Goal: Information Seeking & Learning: Learn about a topic

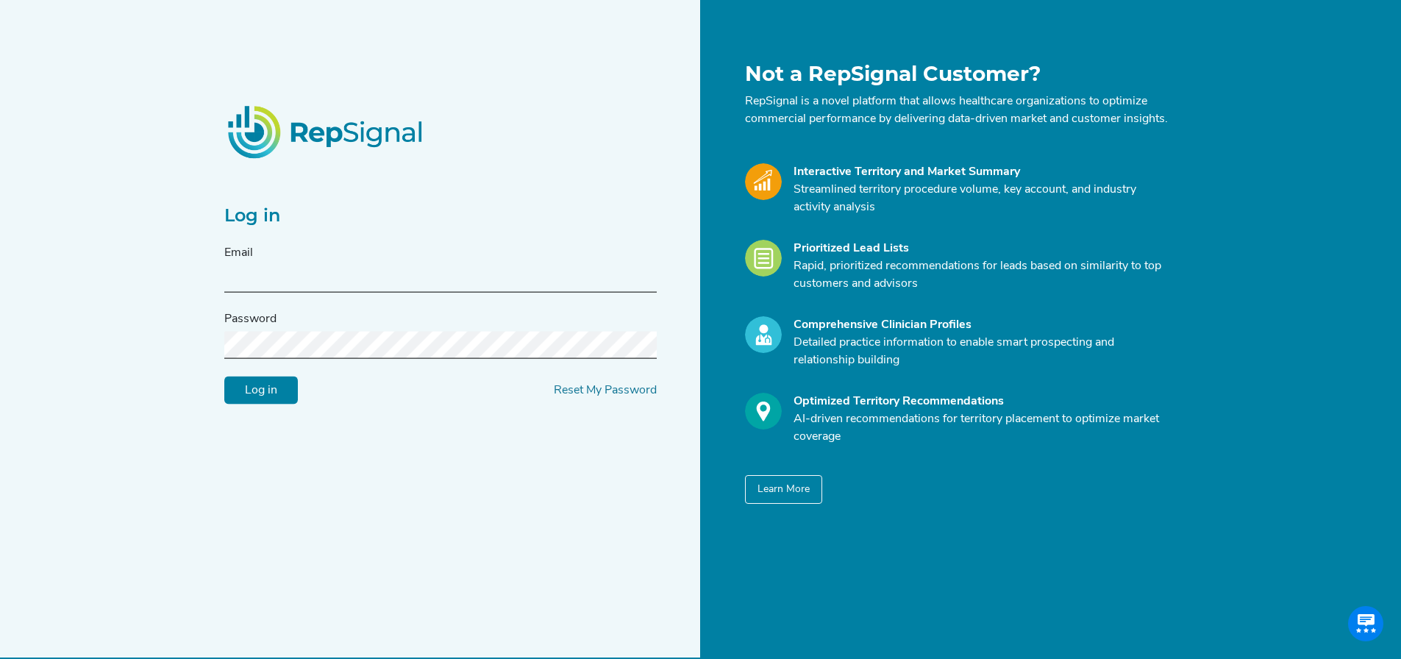
click at [266, 282] on input "text" at bounding box center [440, 279] width 433 height 27
type input "[PERSON_NAME][EMAIL_ADDRESS][PERSON_NAME][DOMAIN_NAME]"
click at [271, 395] on input "Log in" at bounding box center [261, 391] width 74 height 28
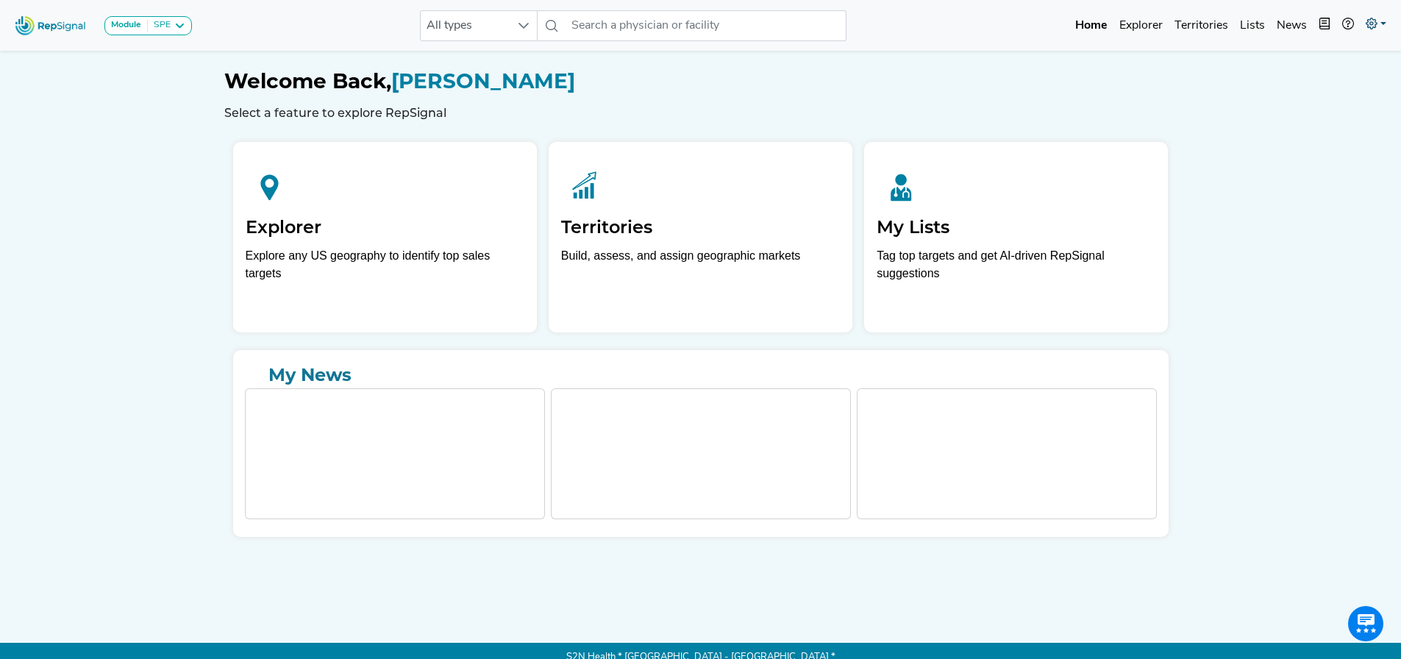
click at [140, 327] on div "Module SPE [MEDICAL_DATA] Disposable Bronchoscope SBRT SPE TTNA [MEDICAL_DATA] …" at bounding box center [700, 336] width 1401 height 672
click at [1376, 18] on icon at bounding box center [1372, 24] width 12 height 12
click at [1371, 24] on icon at bounding box center [1372, 24] width 12 height 12
click at [1382, 22] on link at bounding box center [1376, 25] width 32 height 29
click at [1323, 59] on link "My Account" at bounding box center [1334, 63] width 116 height 29
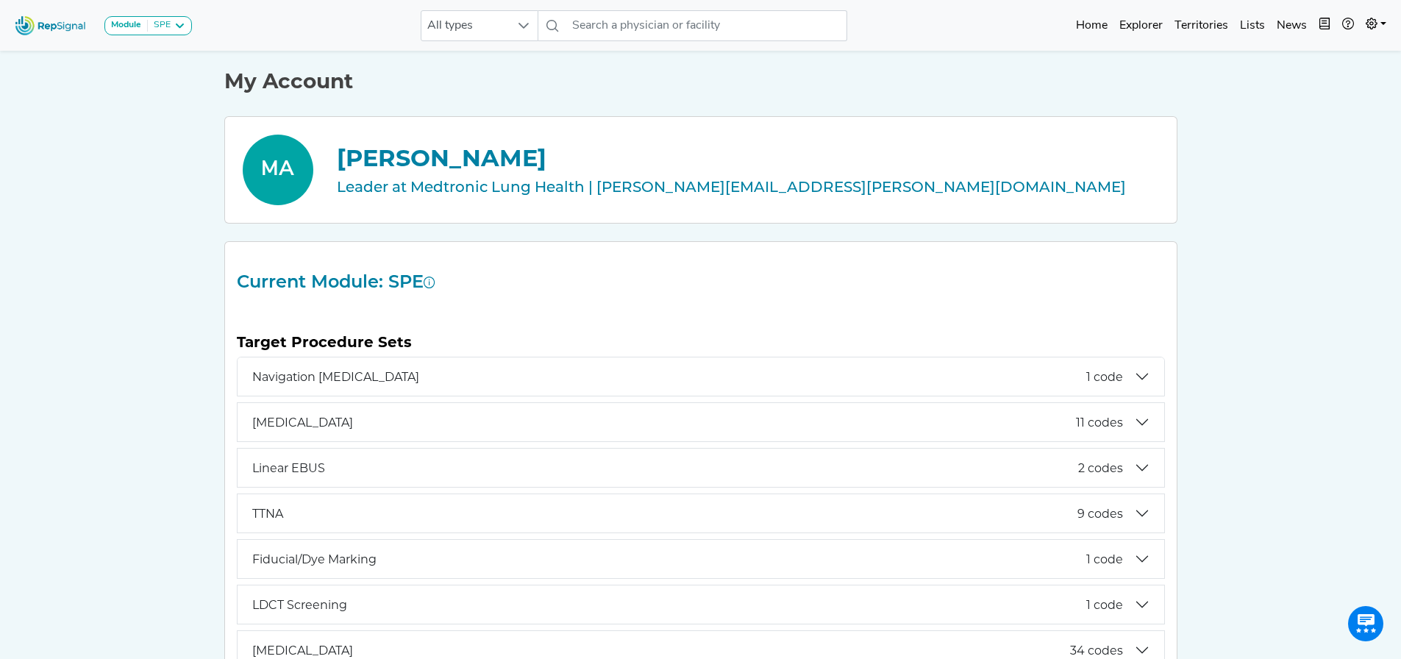
click at [411, 155] on div "[PERSON_NAME]" at bounding box center [748, 158] width 822 height 35
click at [475, 186] on div "Leader at Medtronic Lung Health | [PERSON_NAME][EMAIL_ADDRESS][PERSON_NAME][DOM…" at bounding box center [748, 187] width 822 height 22
click at [1379, 24] on link at bounding box center [1376, 25] width 32 height 29
click at [1293, 195] on div "Module SPE [MEDICAL_DATA] Disposable Bronchoscope SBRT SPE TTNA [MEDICAL_DATA] …" at bounding box center [700, 666] width 1401 height 1332
drag, startPoint x: 420, startPoint y: 186, endPoint x: 388, endPoint y: 184, distance: 32.4
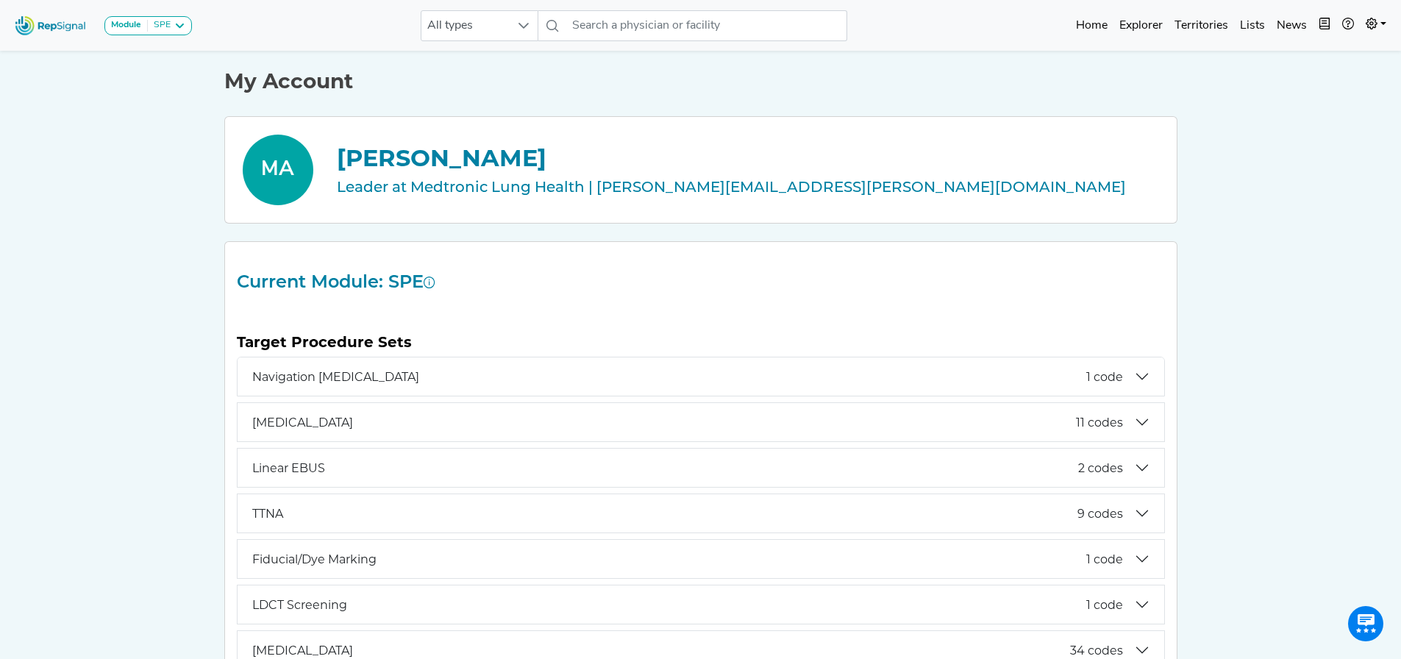
click at [414, 186] on div "Leader at Medtronic Lung Health | [PERSON_NAME][EMAIL_ADDRESS][PERSON_NAME][DOM…" at bounding box center [748, 187] width 822 height 22
click at [278, 164] on div "MA" at bounding box center [278, 170] width 71 height 71
click at [63, 26] on img at bounding box center [51, 26] width 84 height 32
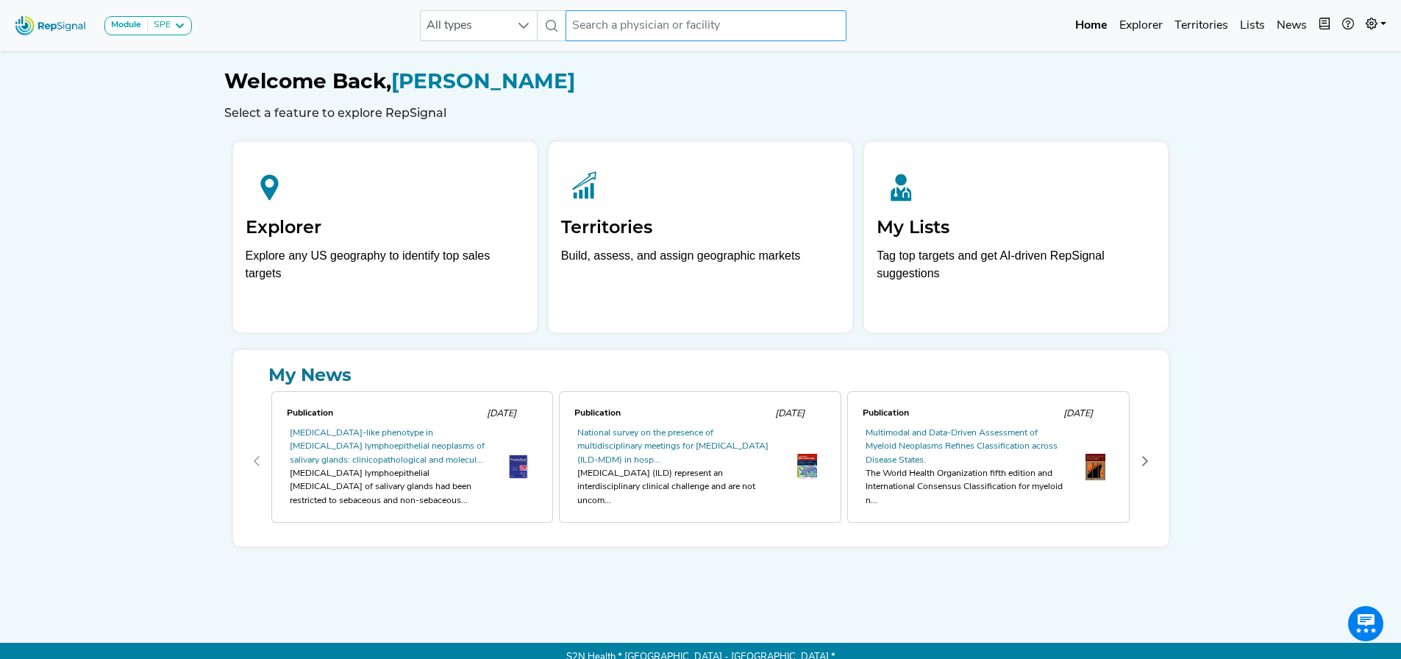
click at [651, 29] on input "text" at bounding box center [706, 25] width 281 height 31
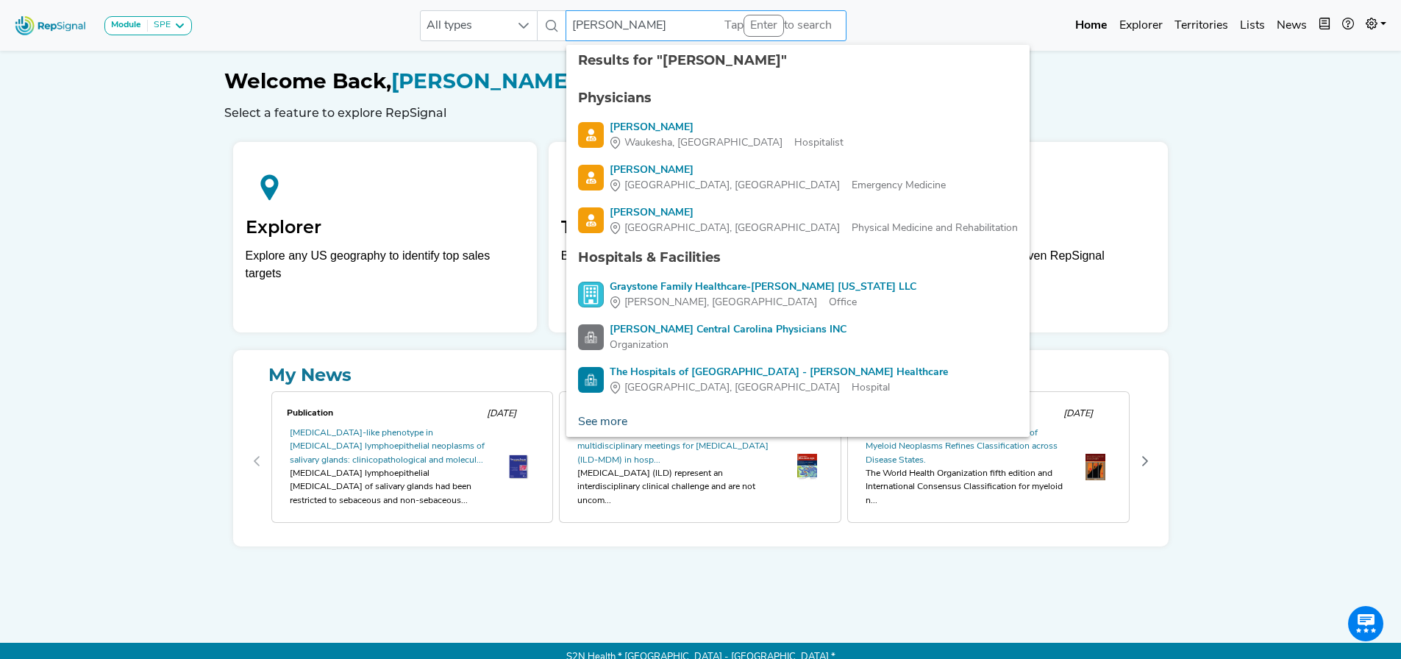
type input "[PERSON_NAME]"
click at [617, 420] on link "See more" at bounding box center [602, 422] width 73 height 29
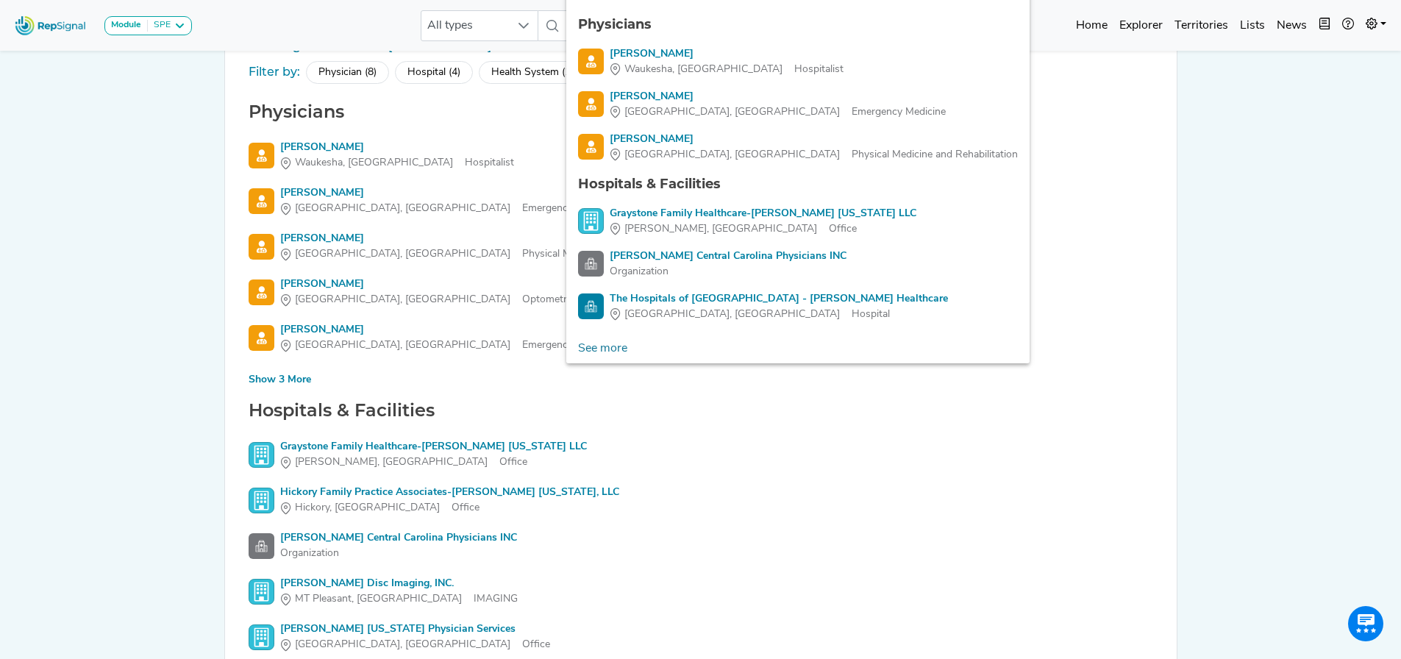
scroll to position [147, 0]
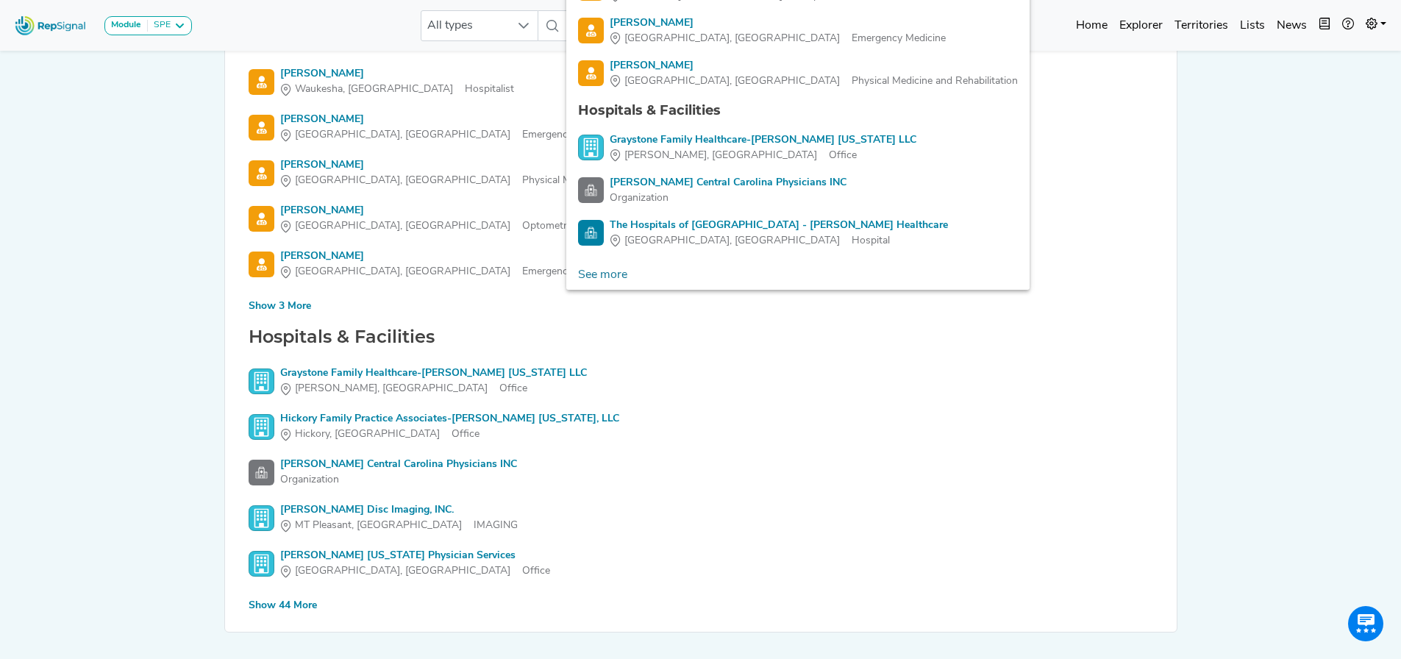
click at [301, 608] on div "Show 44 More" at bounding box center [283, 605] width 68 height 15
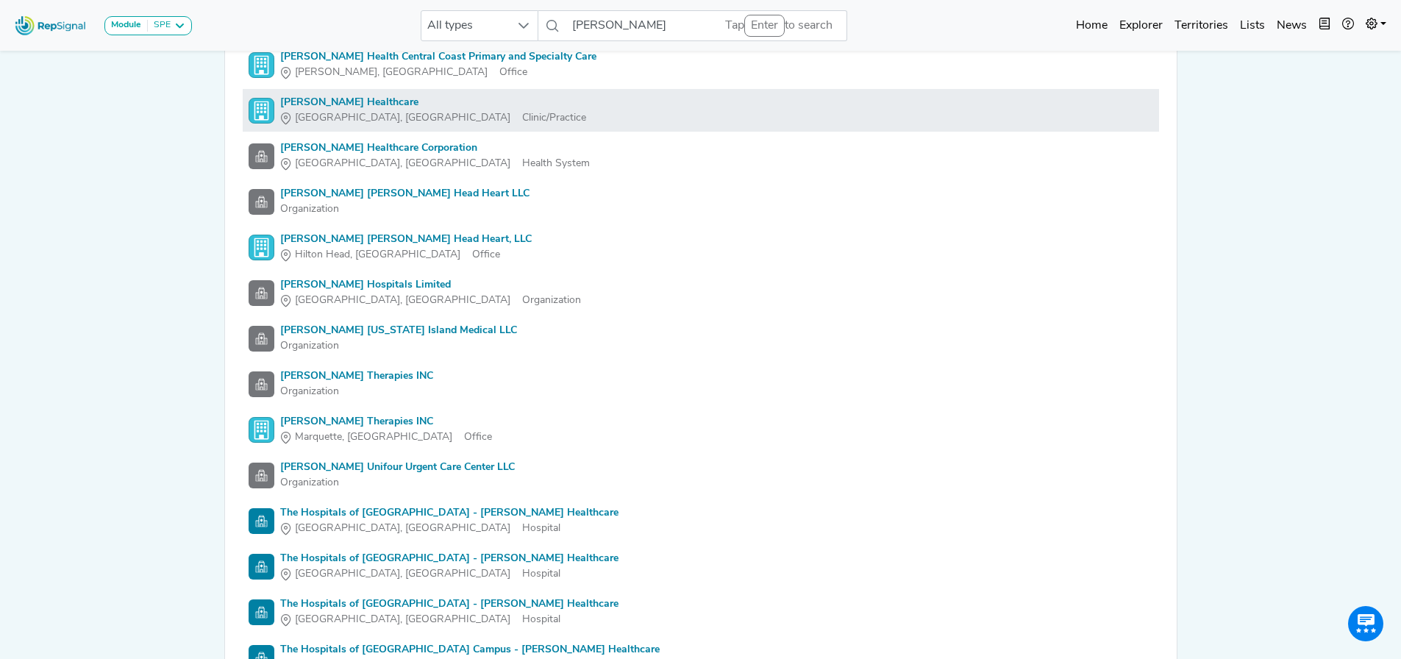
scroll to position [2133, 0]
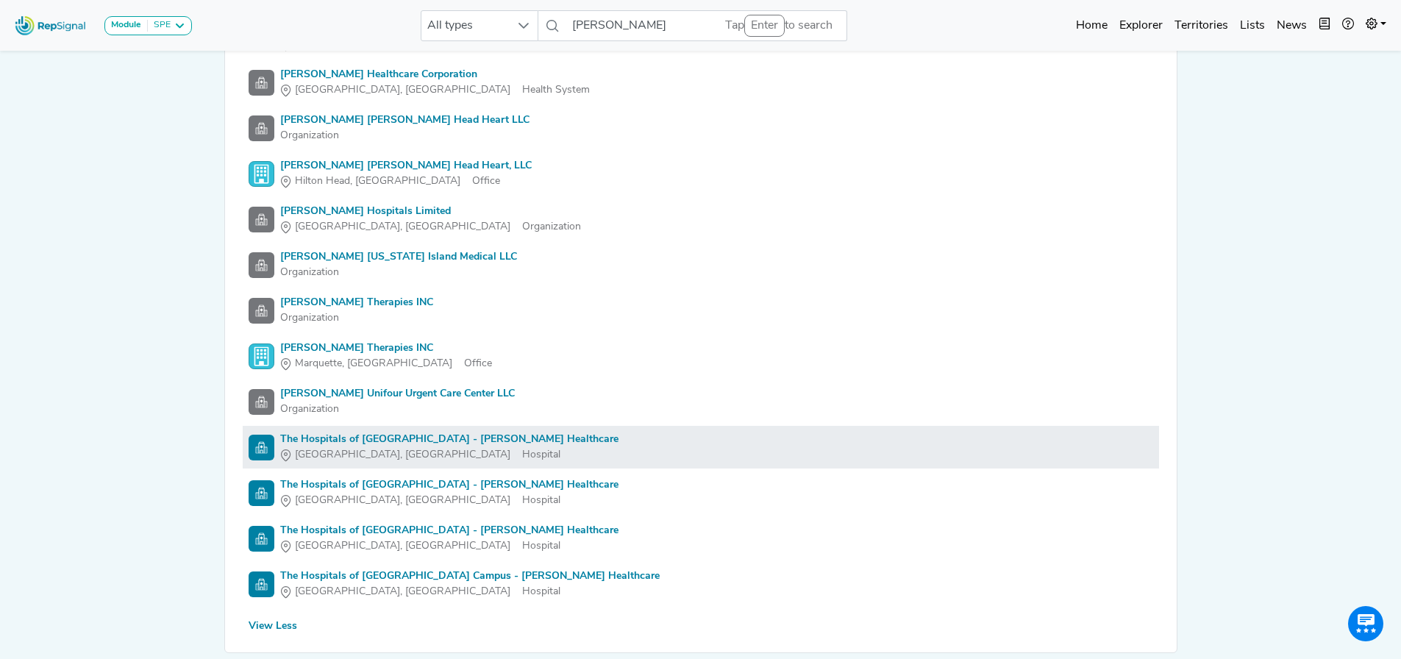
click at [408, 438] on div "The Hospitals of [GEOGRAPHIC_DATA] - [PERSON_NAME] Healthcare" at bounding box center [449, 439] width 338 height 15
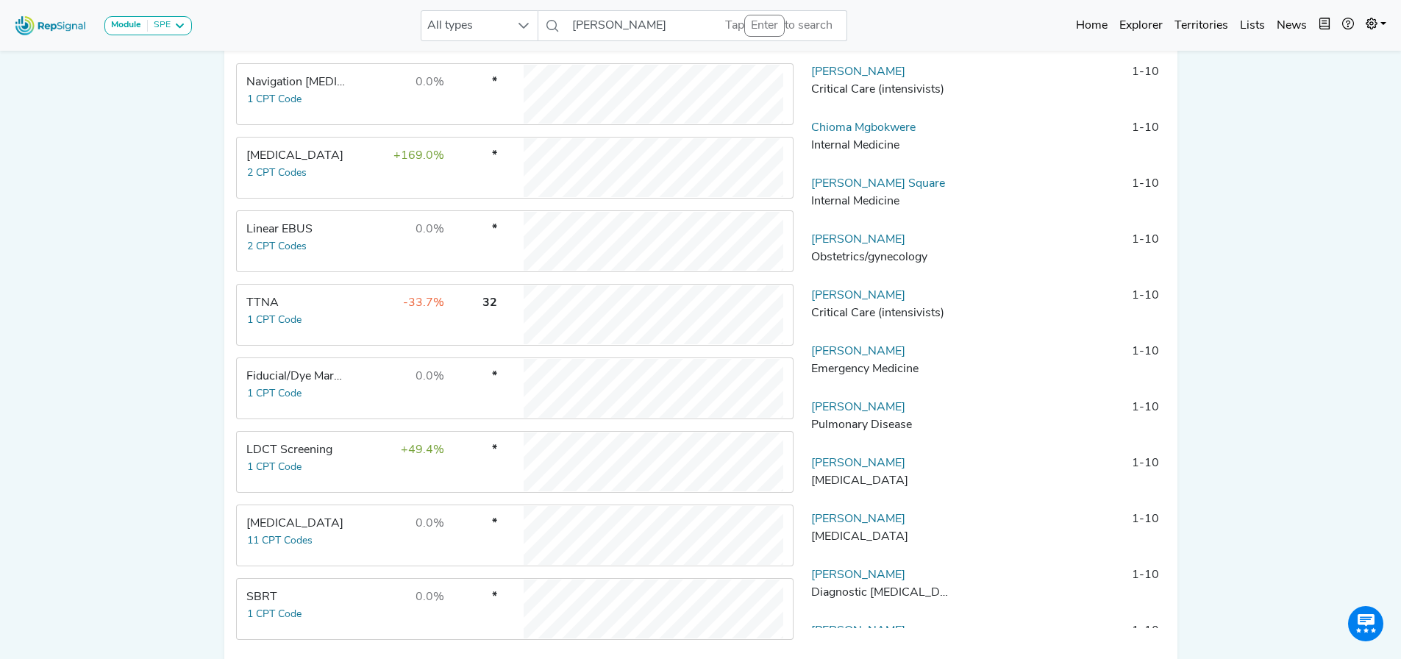
scroll to position [439, 0]
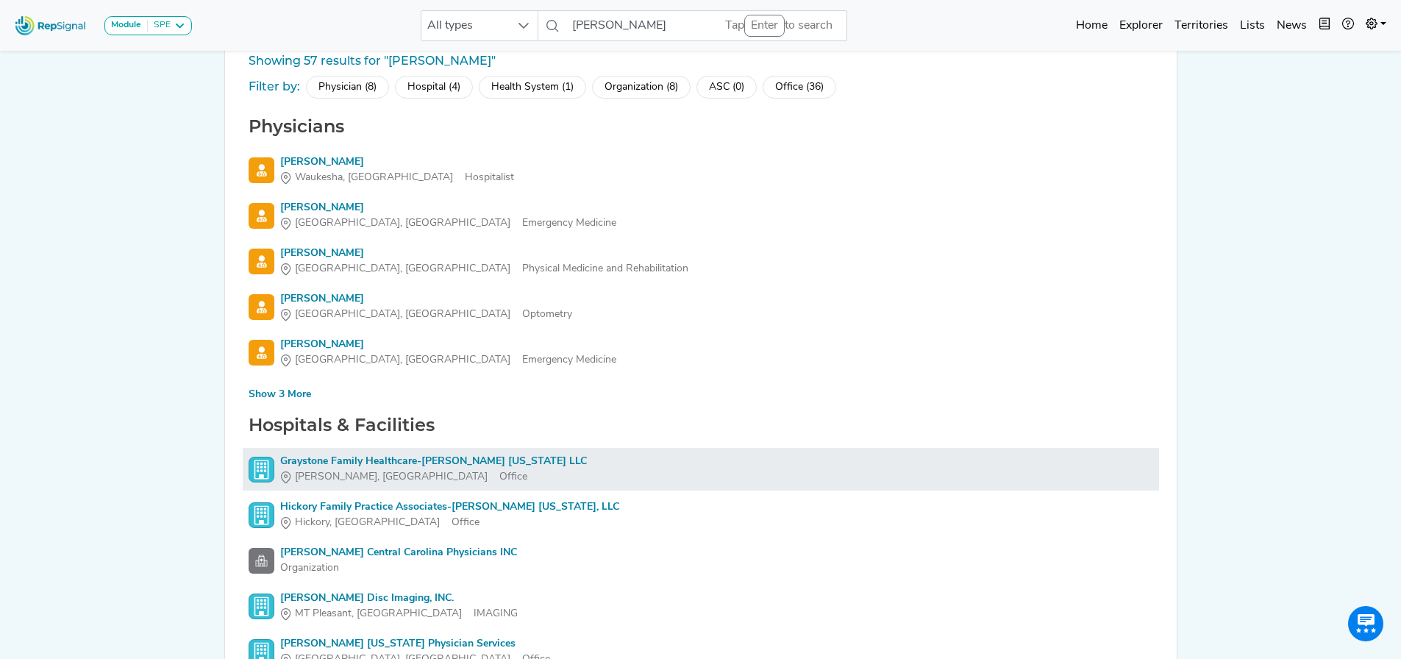
scroll to position [185, 0]
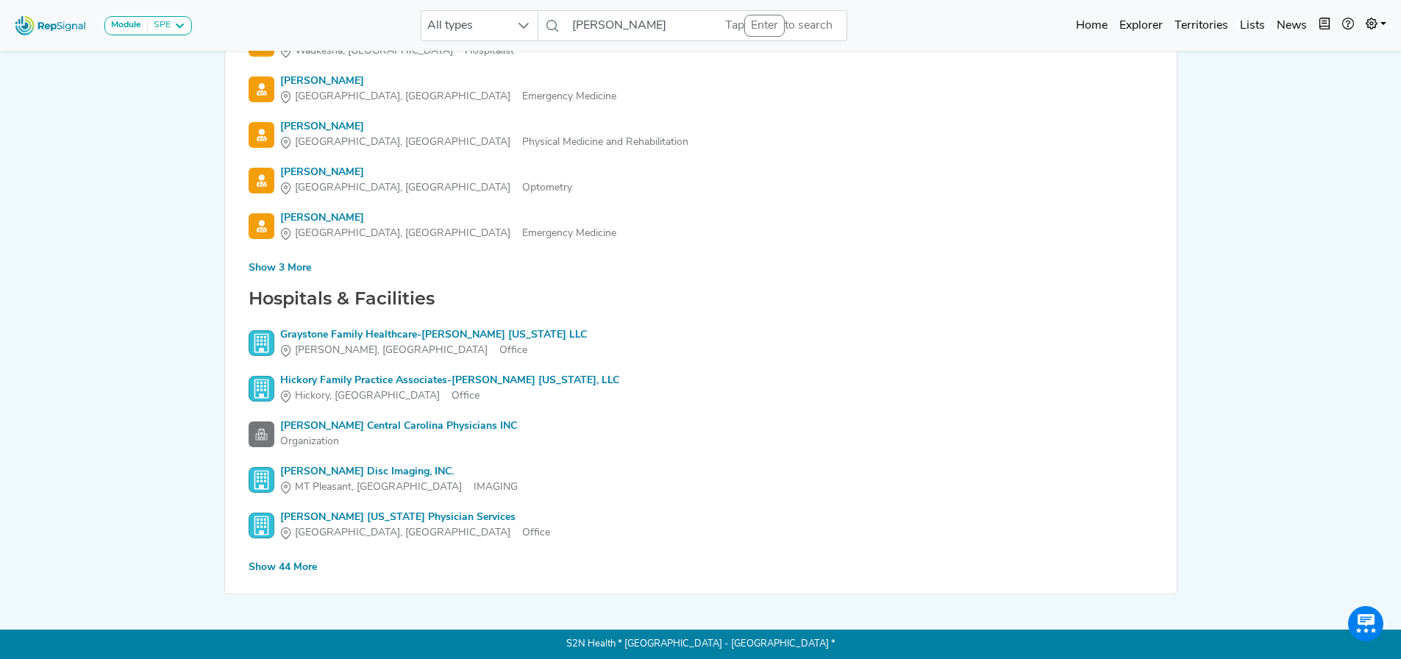
click at [296, 567] on div "Show 44 More" at bounding box center [283, 567] width 68 height 15
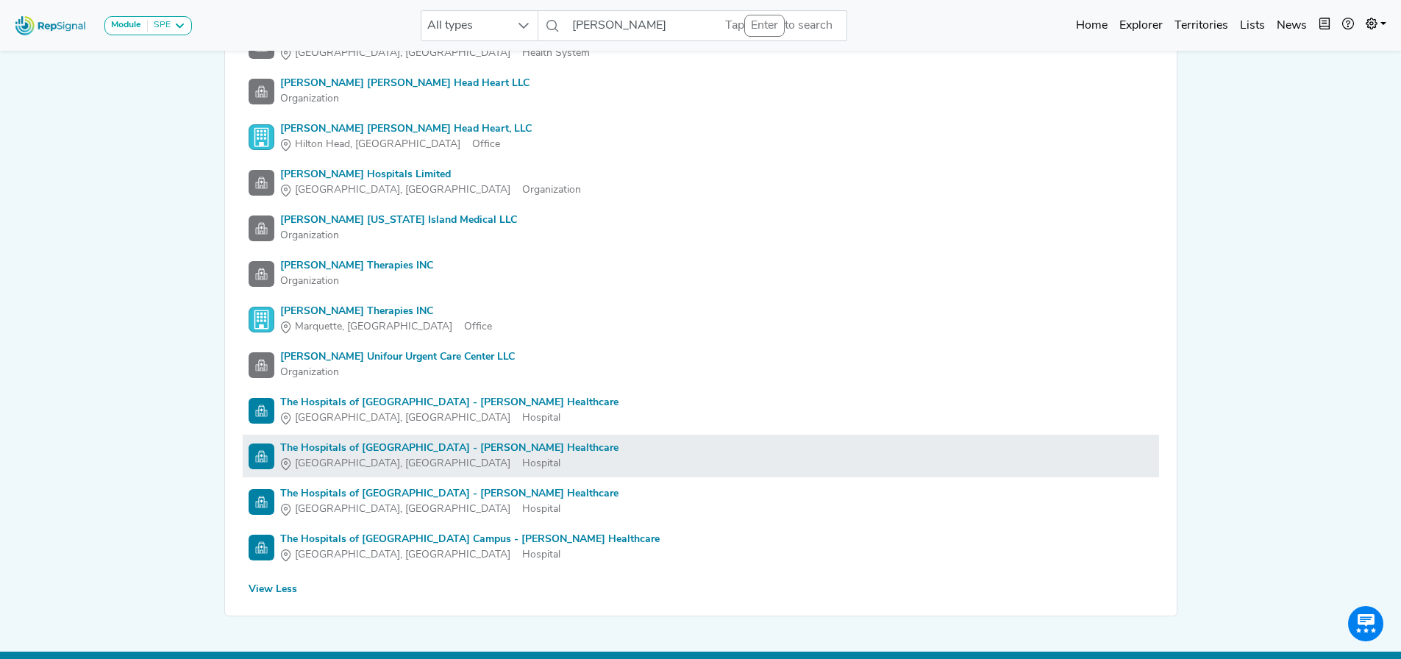
scroll to position [2172, 0]
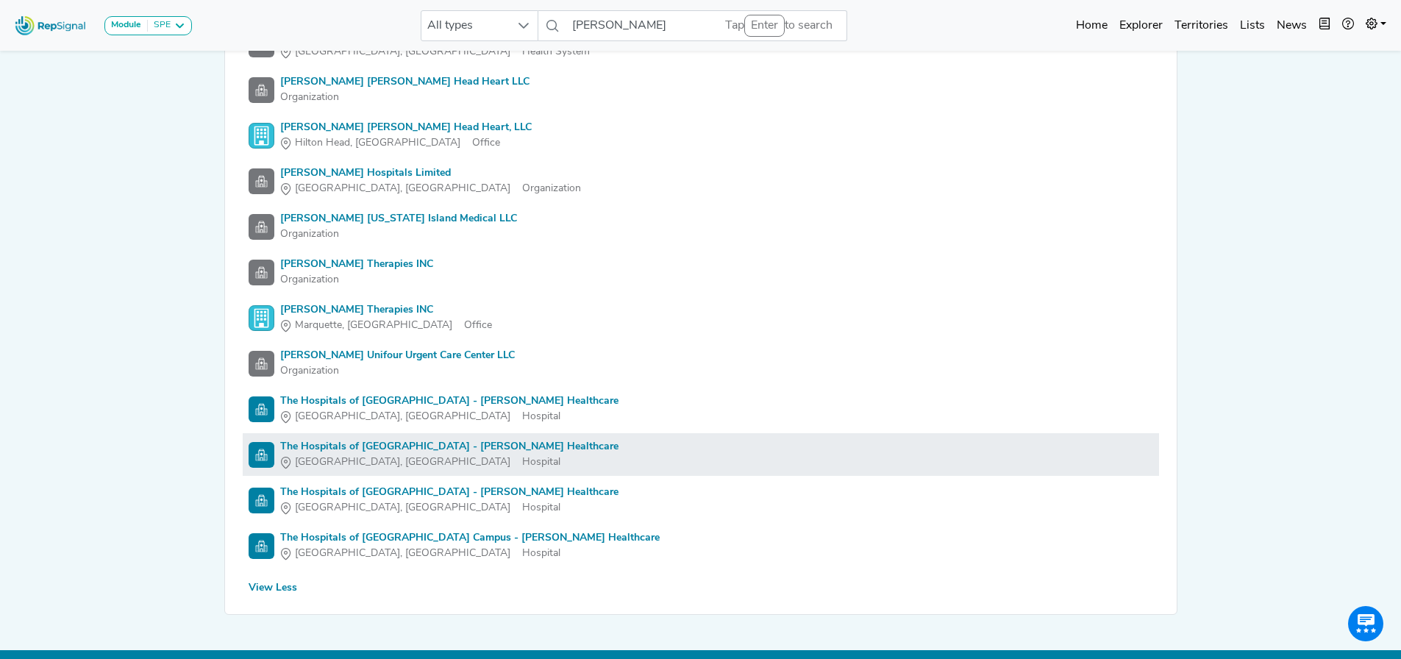
click at [498, 445] on div "The Hospitals of [GEOGRAPHIC_DATA] - [PERSON_NAME] Healthcare" at bounding box center [449, 446] width 338 height 15
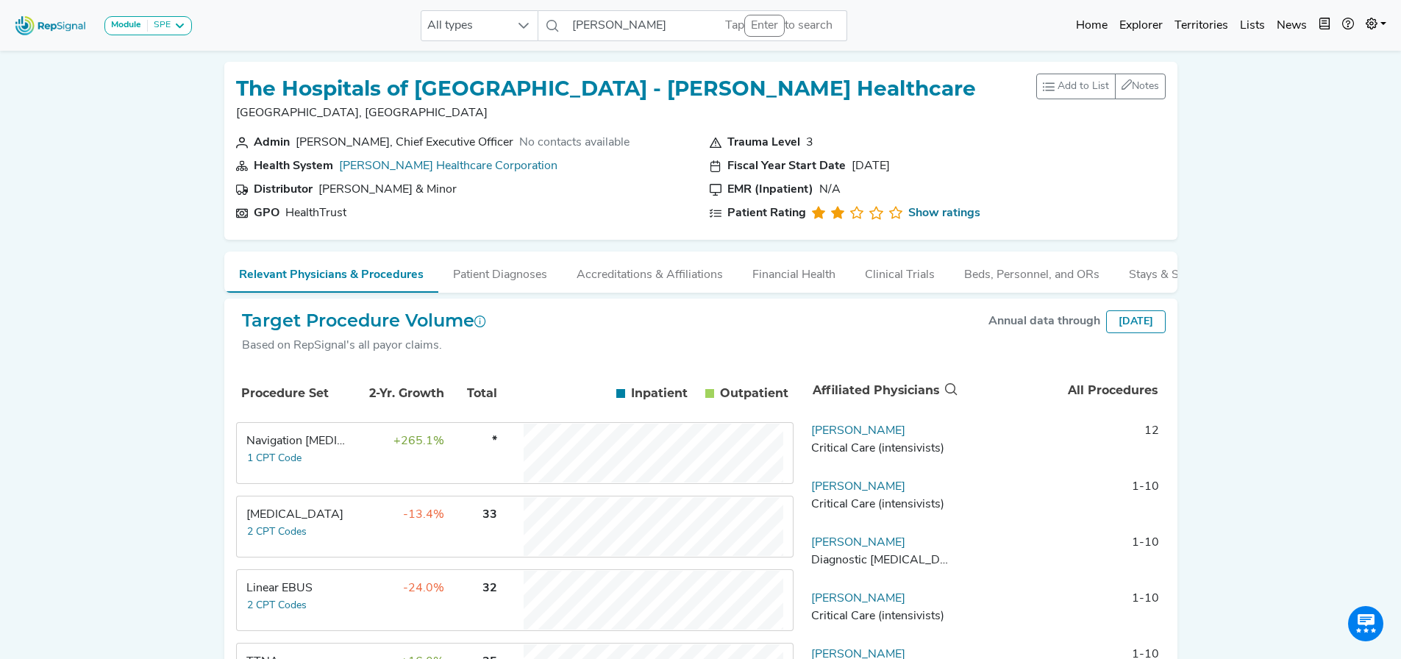
scroll to position [74, 0]
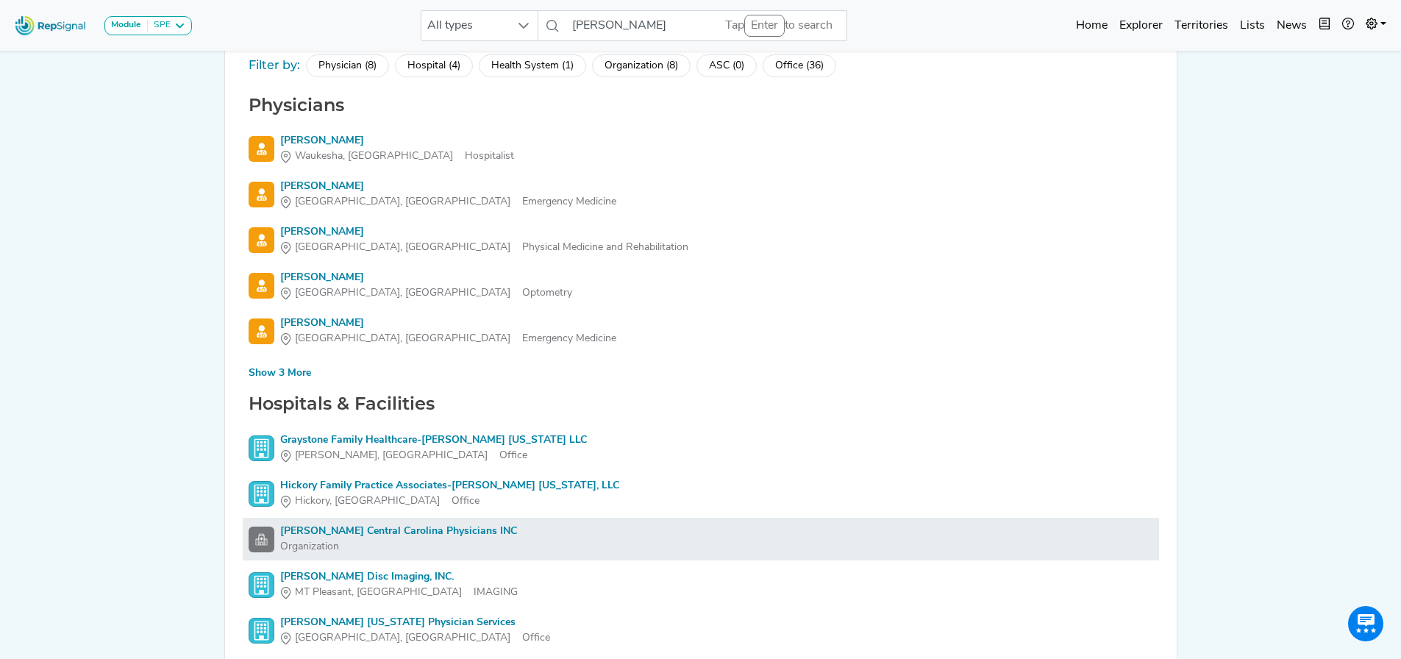
scroll to position [185, 0]
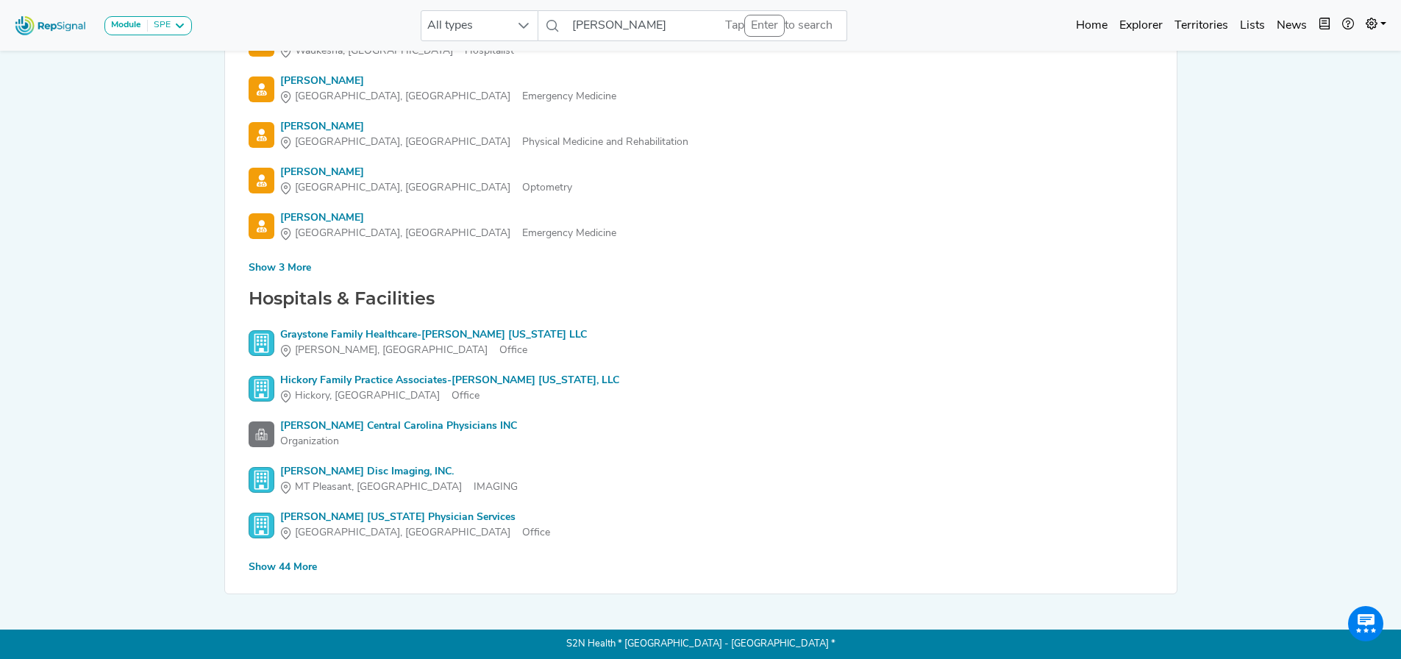
click at [296, 569] on div "Show 44 More" at bounding box center [283, 567] width 68 height 15
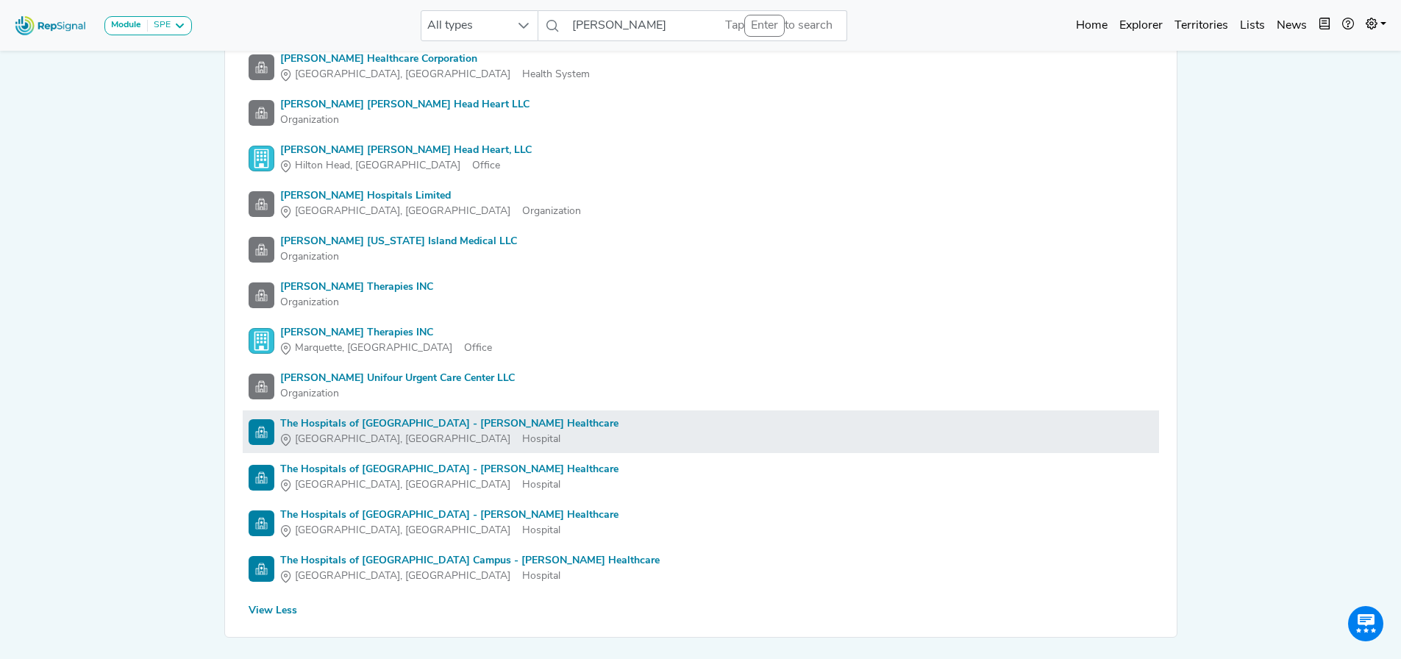
scroll to position [2172, 0]
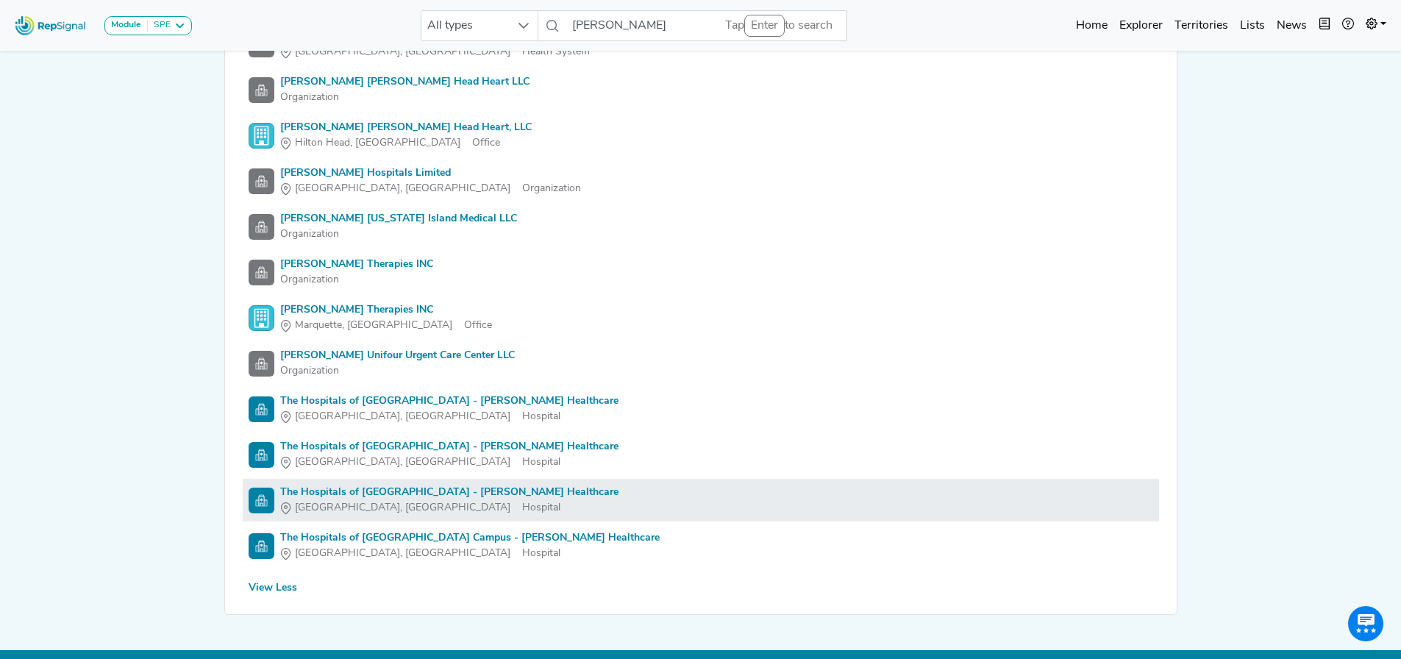
click at [461, 492] on div "The Hospitals of [GEOGRAPHIC_DATA] - [PERSON_NAME] Healthcare" at bounding box center [449, 492] width 338 height 15
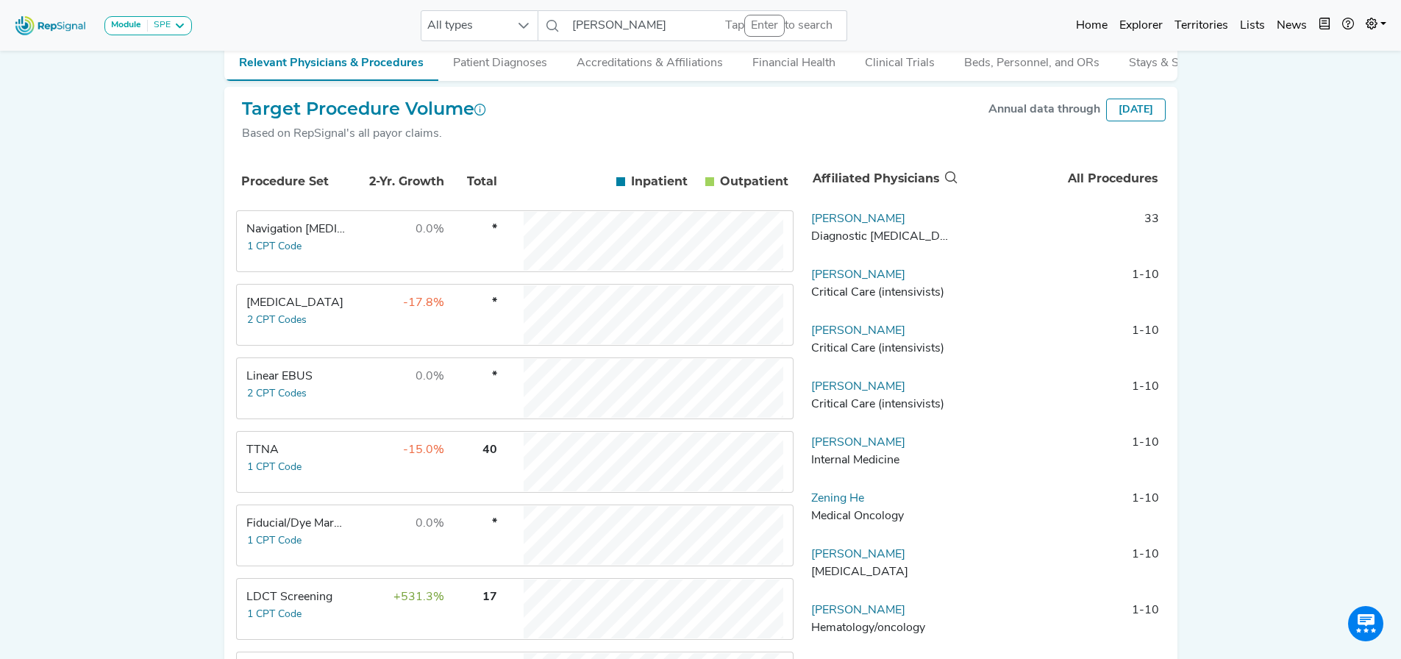
scroll to position [294, 0]
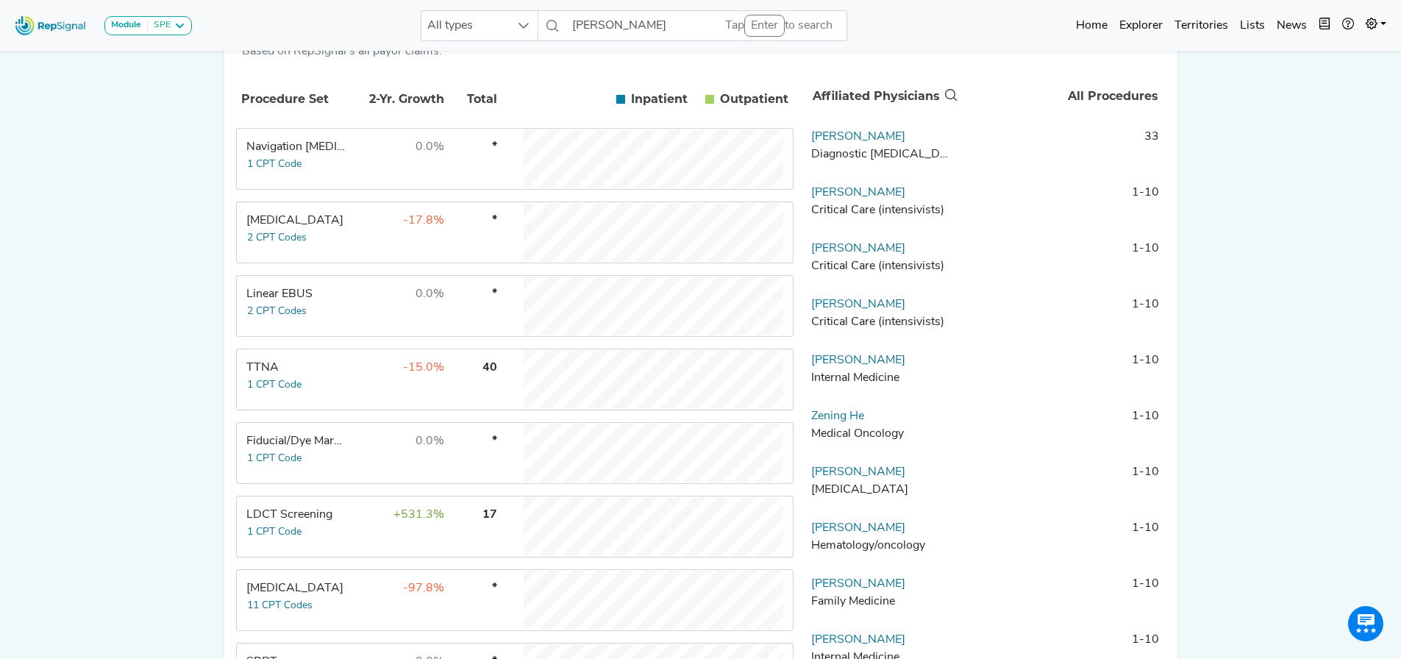
drag, startPoint x: 493, startPoint y: 447, endPoint x: 449, endPoint y: 437, distance: 44.6
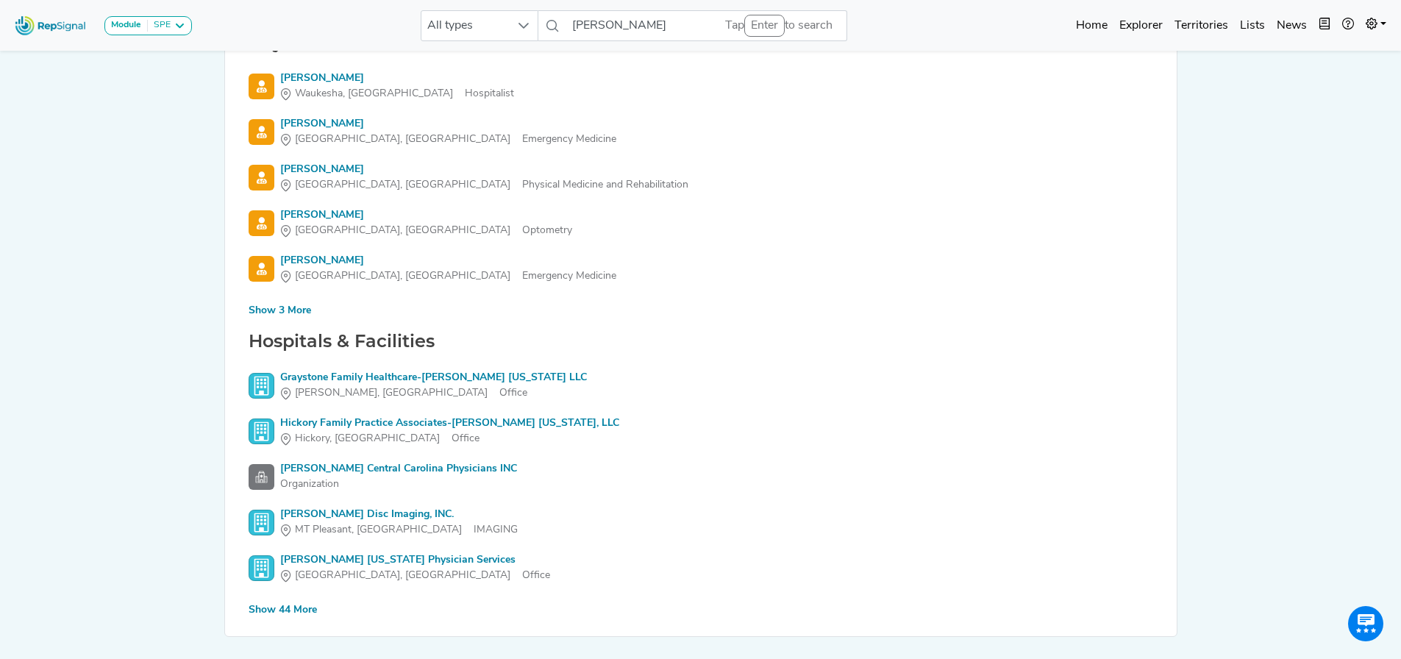
scroll to position [185, 0]
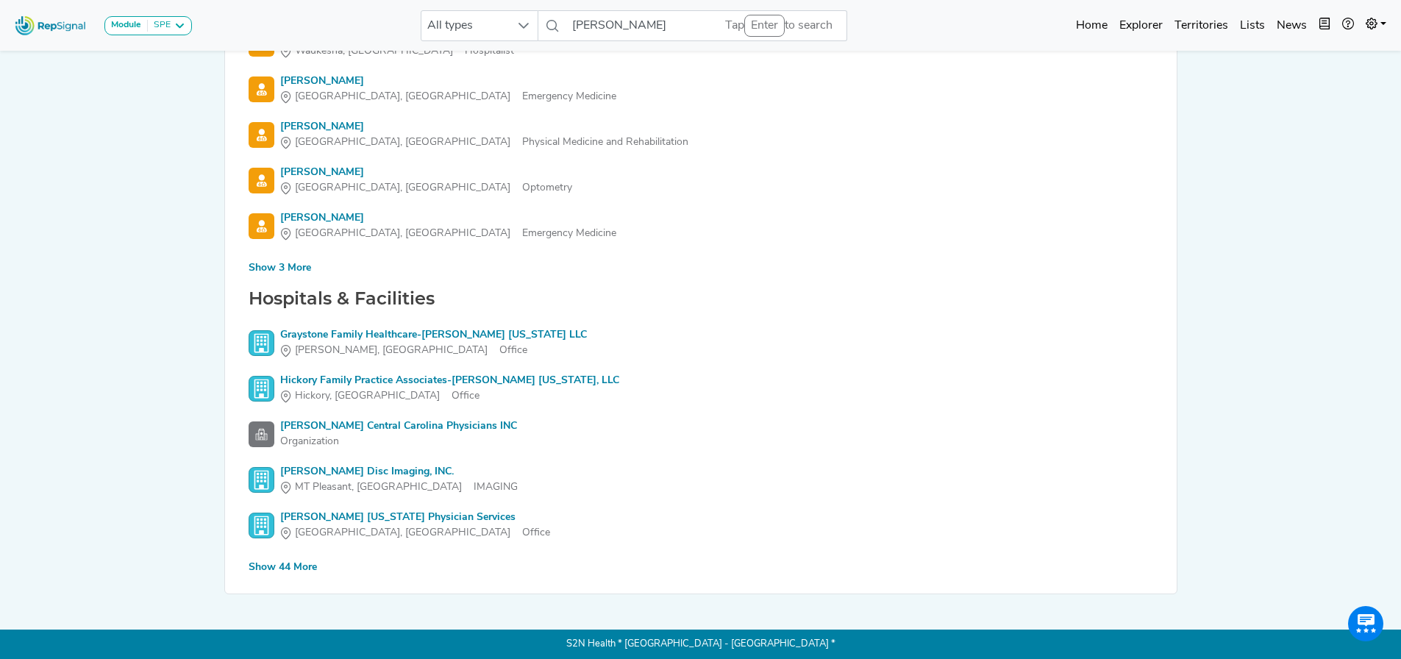
click at [284, 564] on div "Show 44 More" at bounding box center [283, 567] width 68 height 15
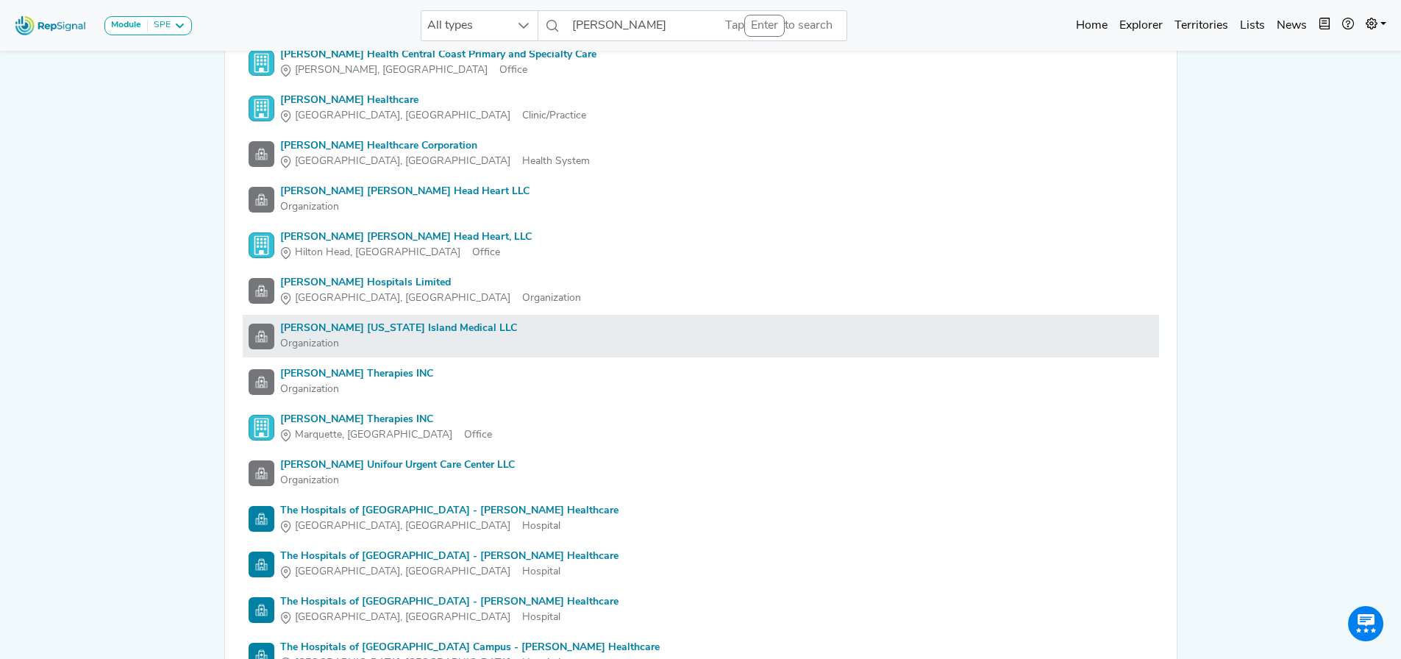
scroll to position [2192, 0]
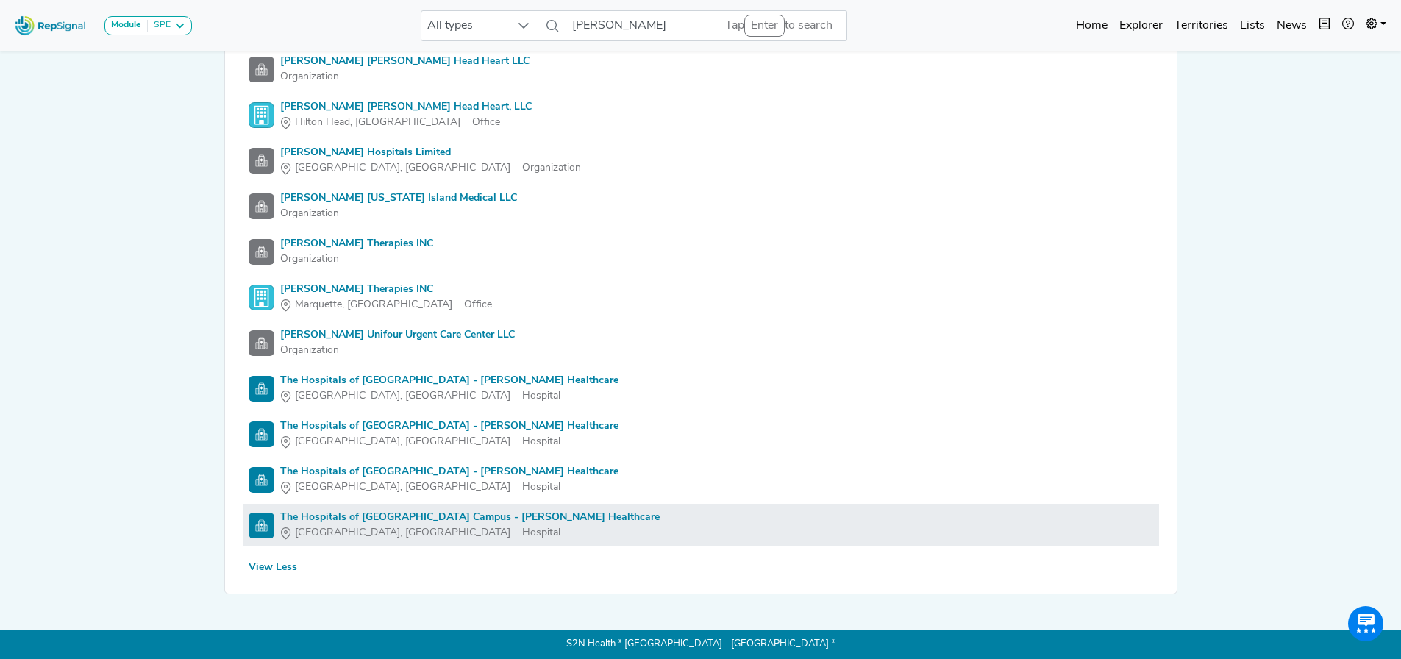
click at [491, 516] on div "The Hospitals of [GEOGRAPHIC_DATA] Campus - [PERSON_NAME] Healthcare" at bounding box center [470, 517] width 380 height 15
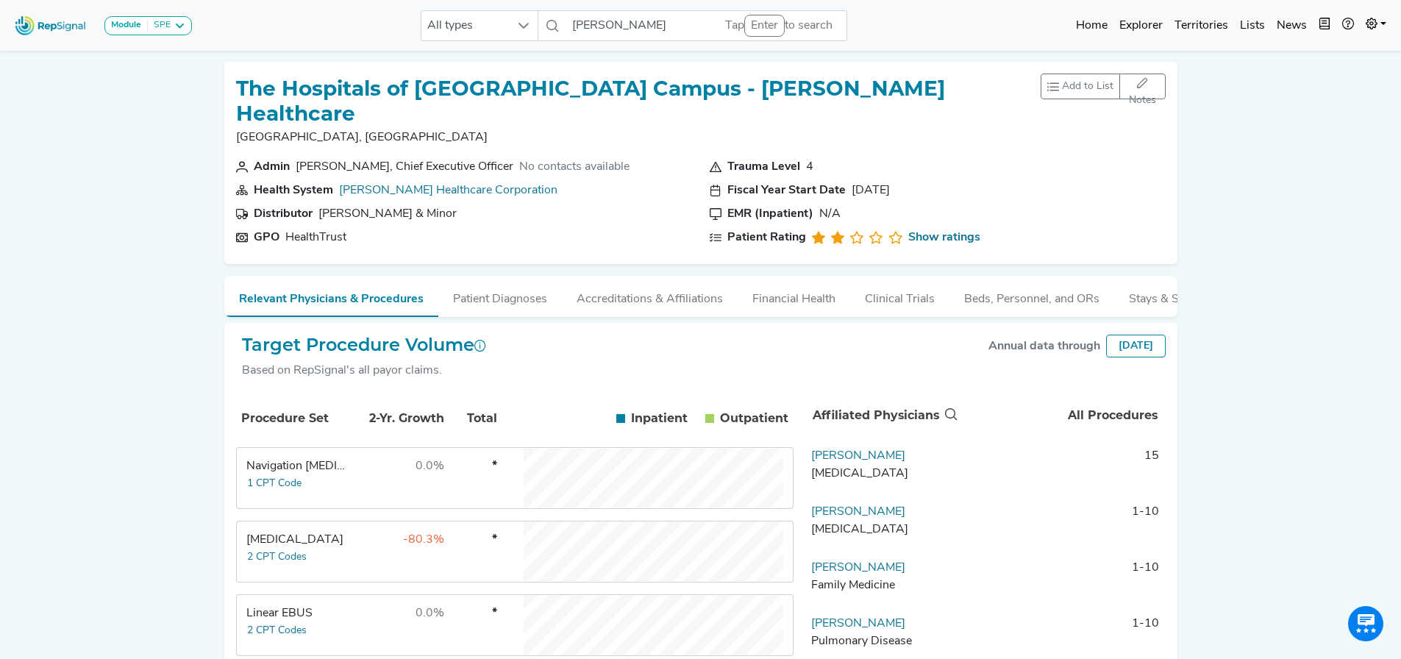
click at [79, 26] on img at bounding box center [51, 26] width 84 height 32
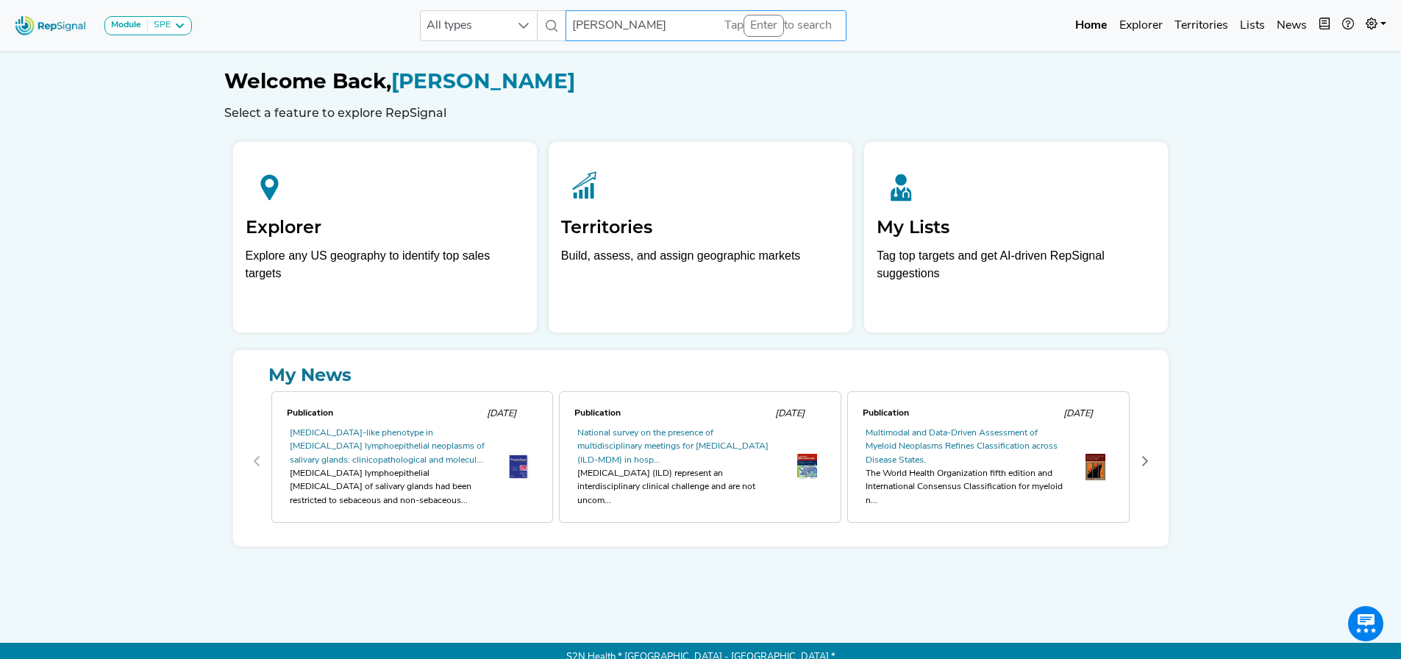
click at [592, 26] on input "[PERSON_NAME]" at bounding box center [706, 25] width 281 height 31
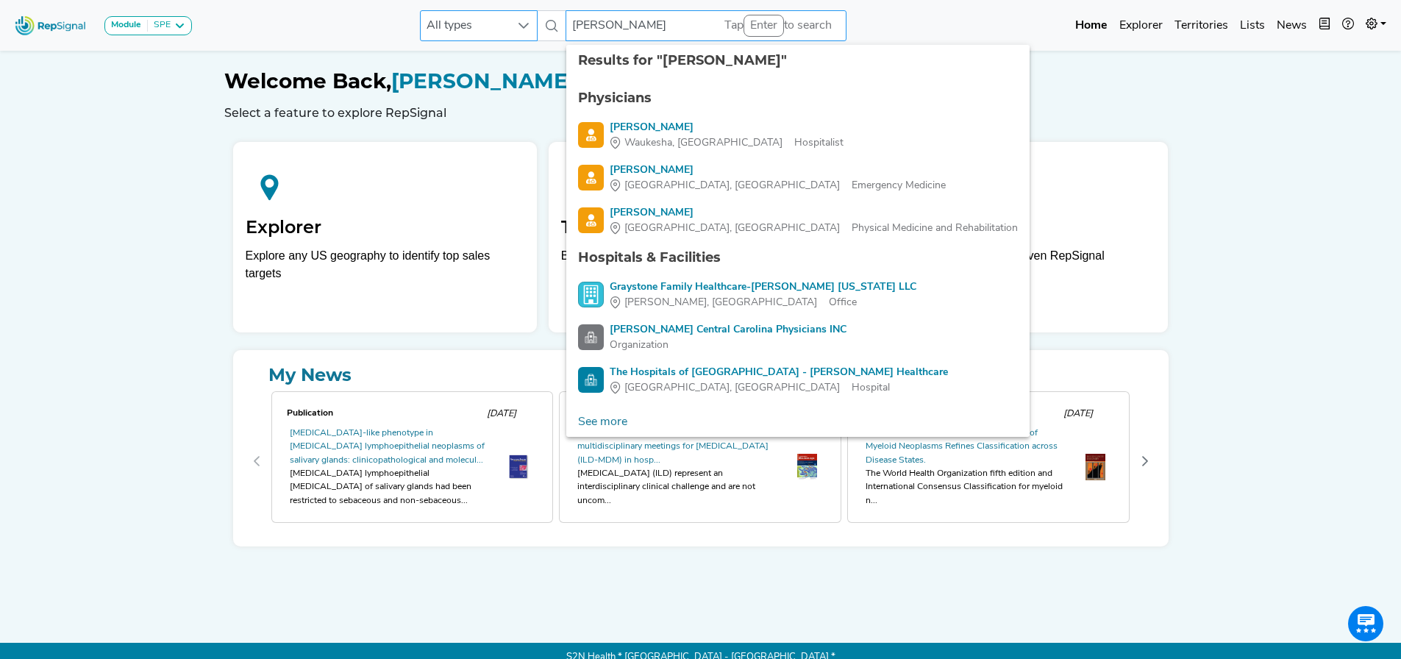
drag, startPoint x: 645, startPoint y: 18, endPoint x: 515, endPoint y: 34, distance: 131.2
click at [515, 33] on div "All types [PERSON_NAME] 8 results are available" at bounding box center [633, 25] width 427 height 31
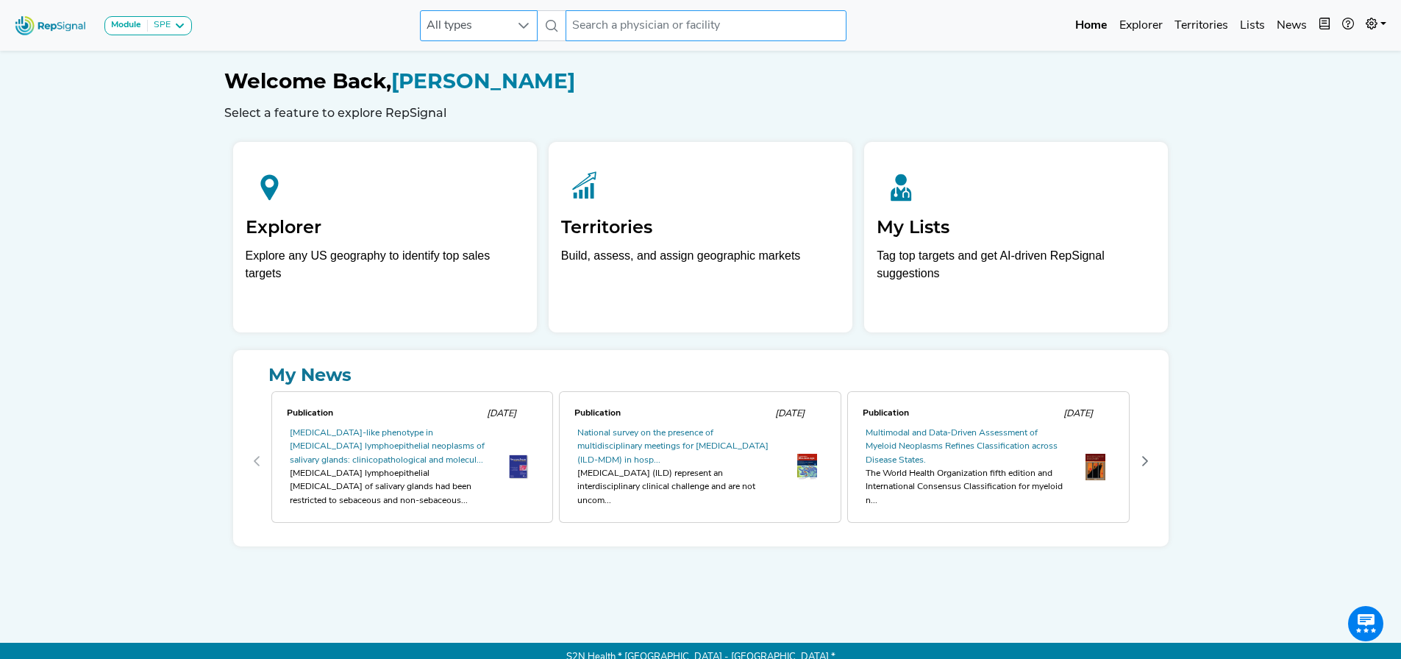
paste input "[GEOGRAPHIC_DATA]"
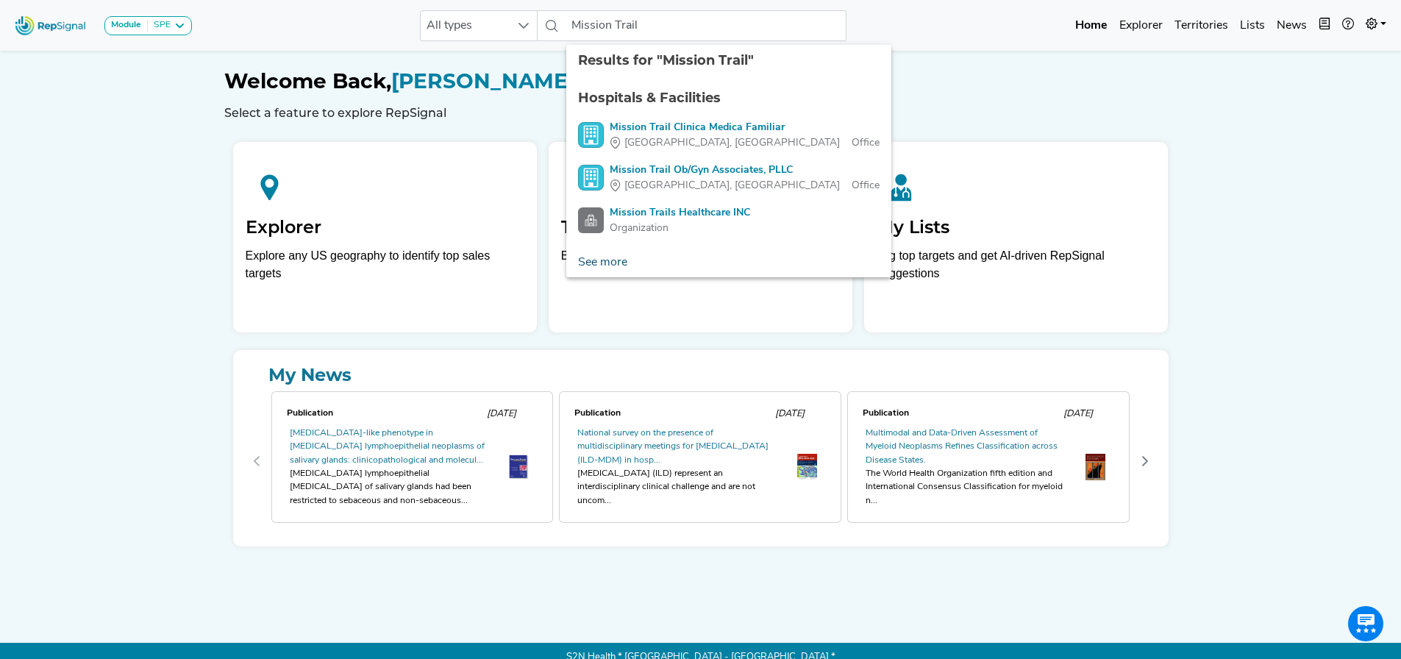
click at [606, 262] on link "See more" at bounding box center [602, 262] width 73 height 29
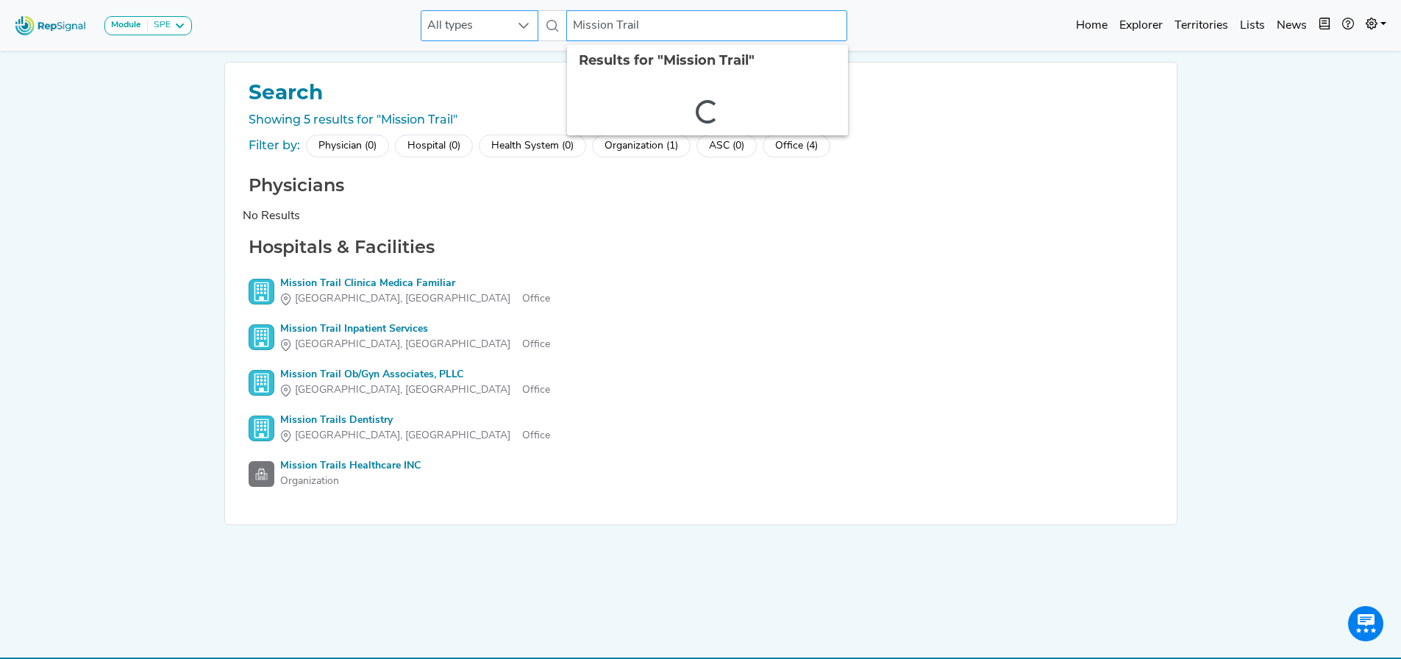
drag, startPoint x: 614, startPoint y: 26, endPoint x: 527, endPoint y: 21, distance: 87.7
click at [527, 21] on div "All types Mission Trail 2 results are available" at bounding box center [634, 25] width 427 height 31
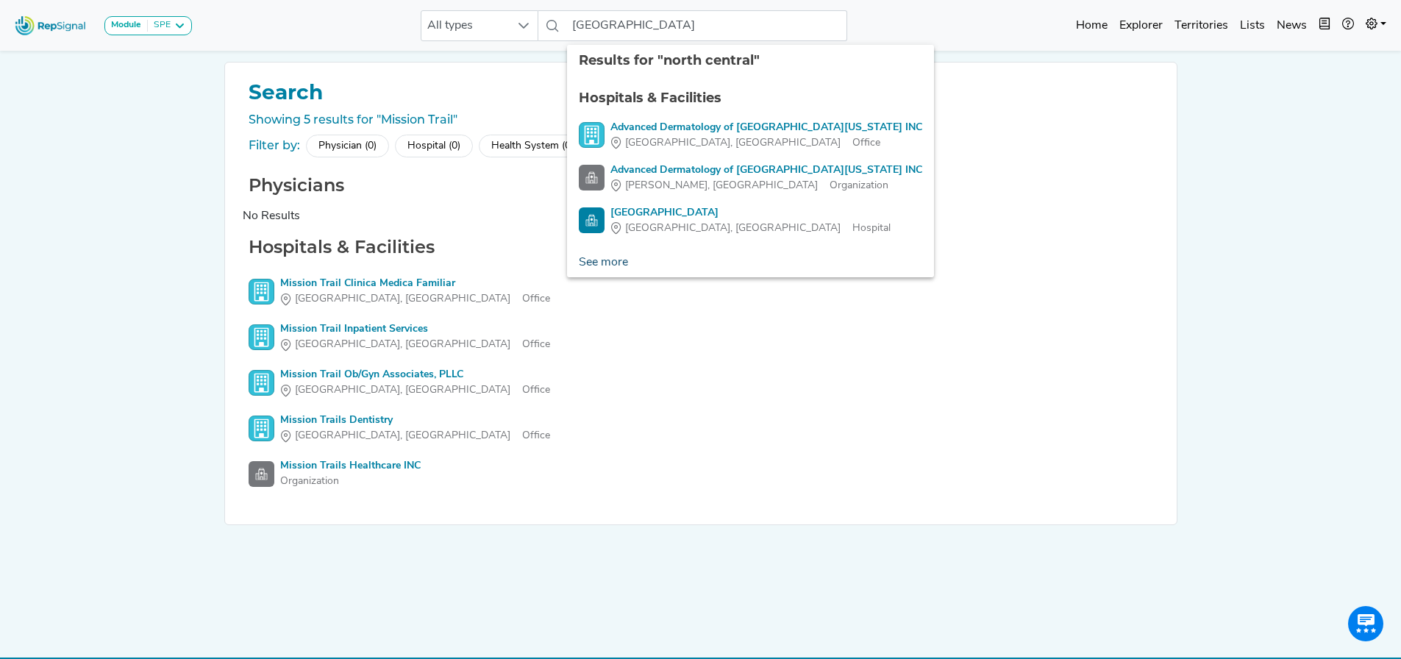
click at [614, 259] on link "See more" at bounding box center [603, 262] width 73 height 29
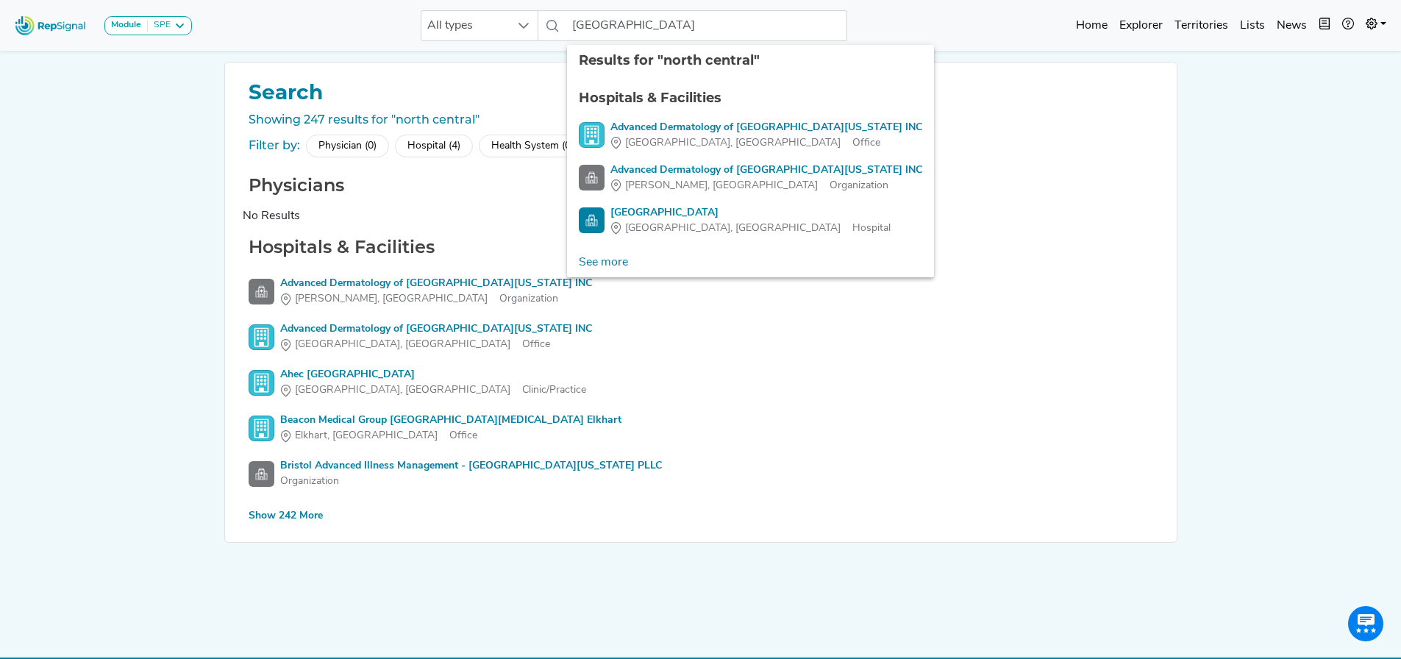
click at [304, 515] on div "Show 242 More" at bounding box center [286, 515] width 74 height 15
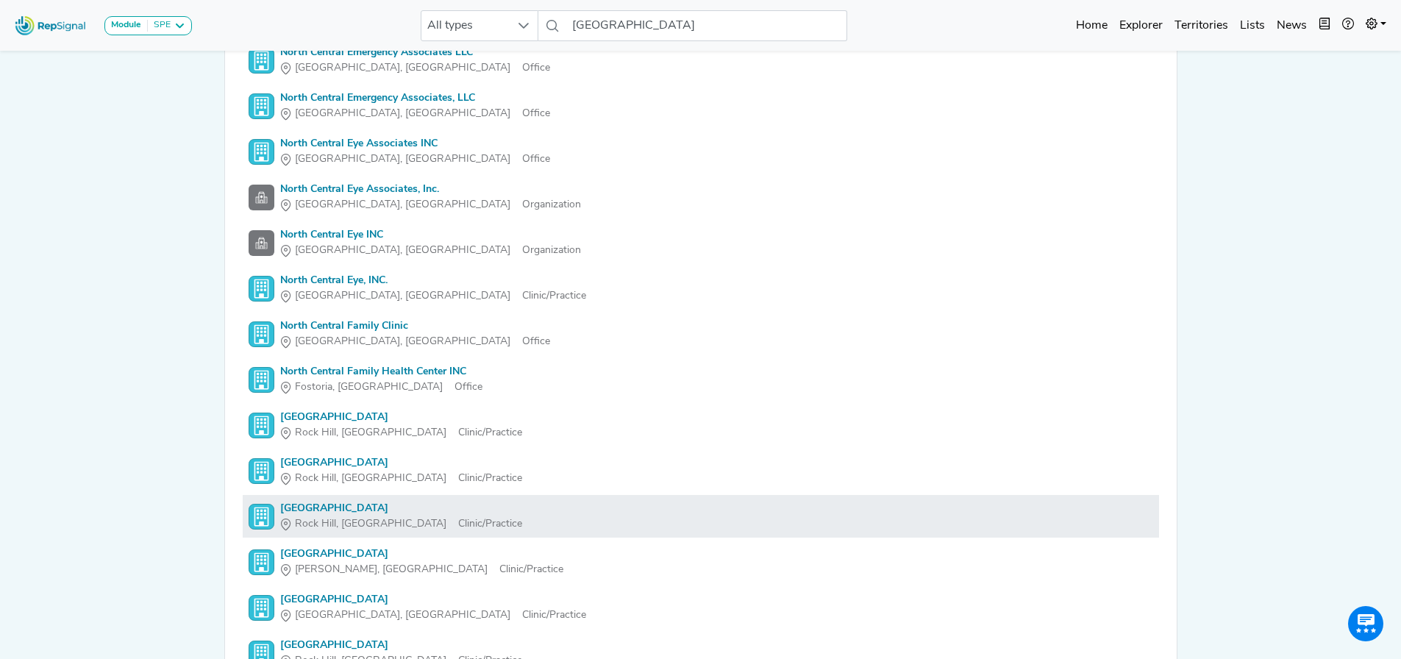
scroll to position [3899, 0]
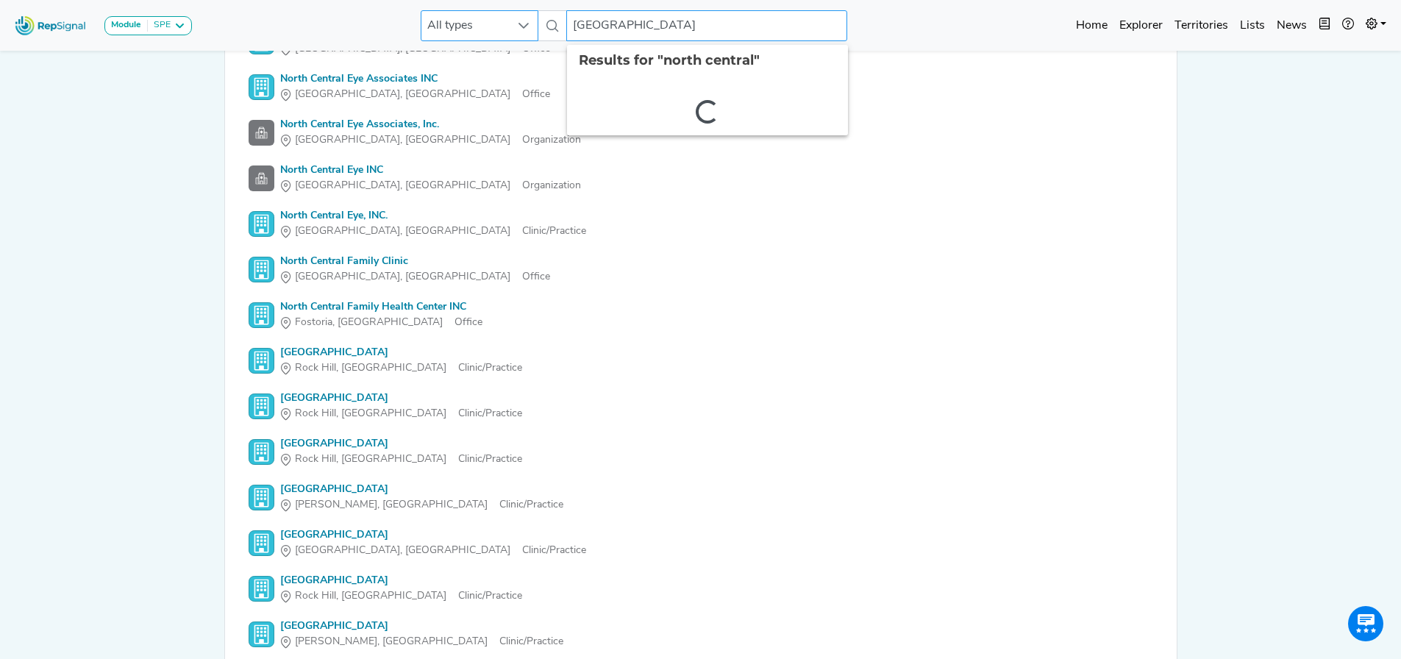
drag, startPoint x: 634, startPoint y: 27, endPoint x: 496, endPoint y: 26, distance: 138.3
click at [496, 26] on div "All types north central 2 results are available" at bounding box center [634, 25] width 427 height 31
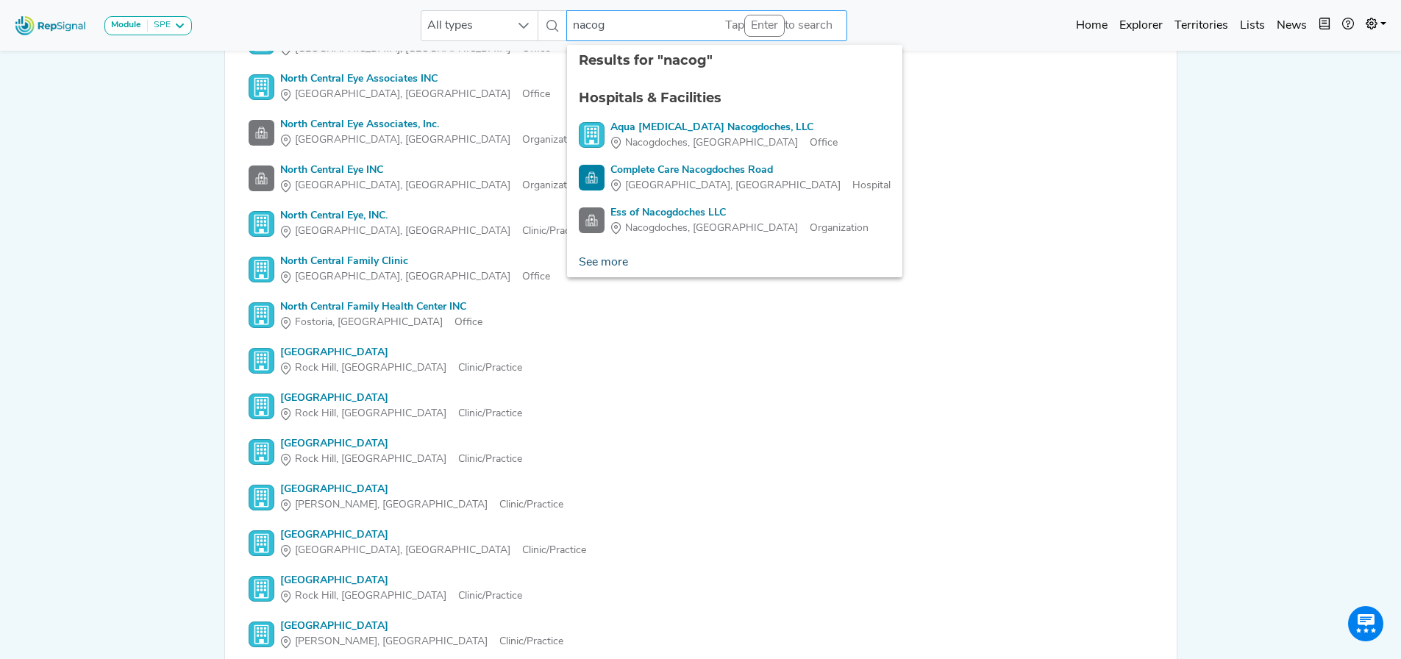
type input "nacog"
click at [611, 262] on link "See more" at bounding box center [603, 262] width 73 height 29
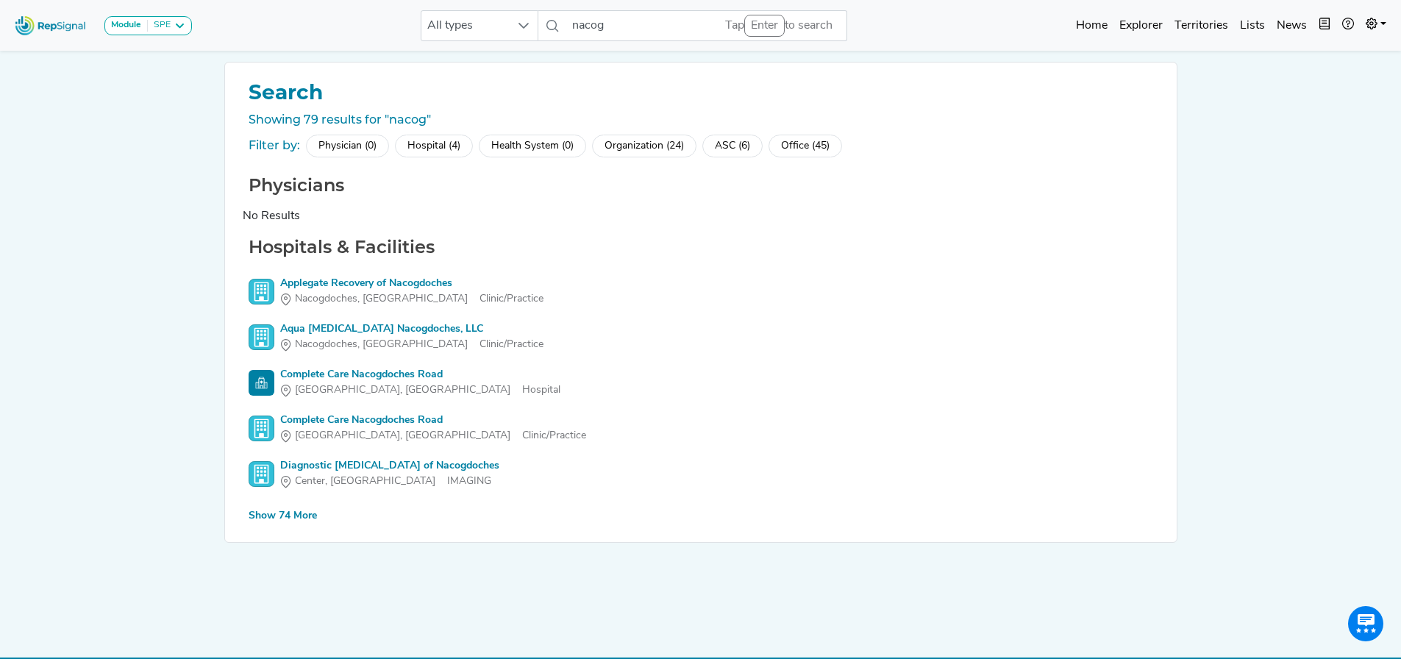
click at [297, 514] on div "Show 74 More" at bounding box center [283, 515] width 68 height 15
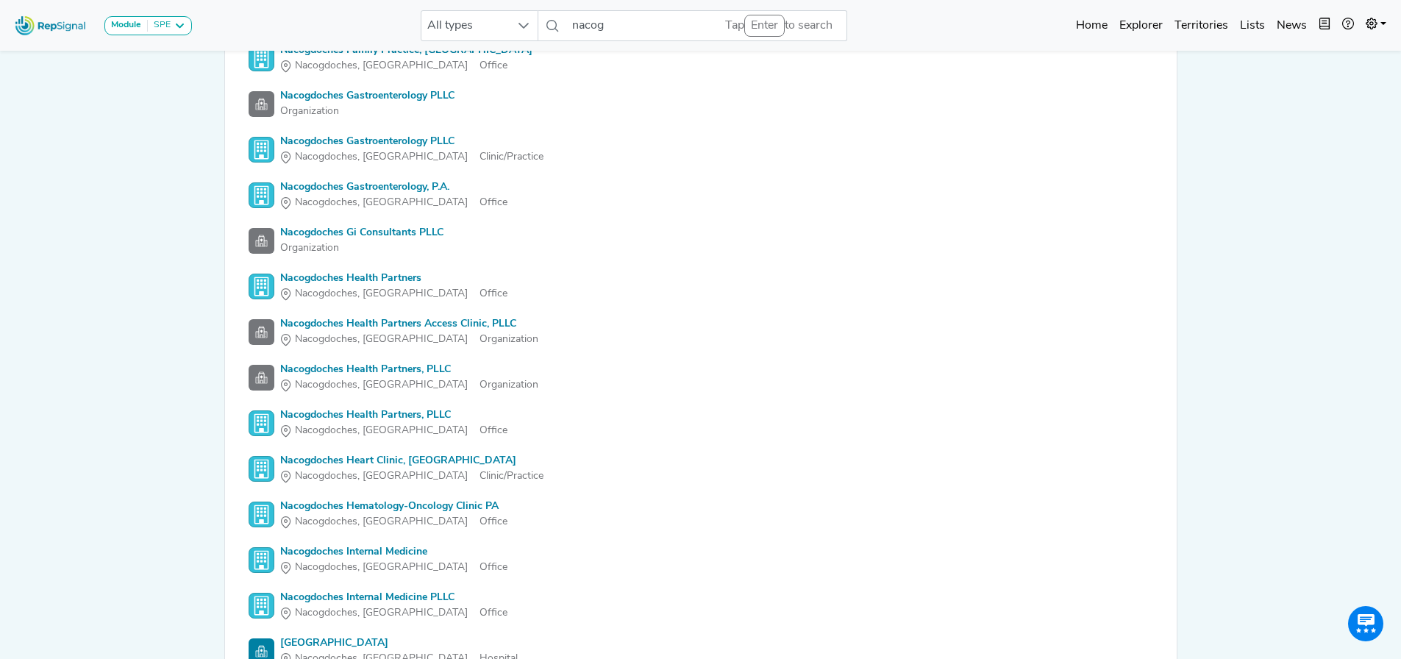
scroll to position [1766, 0]
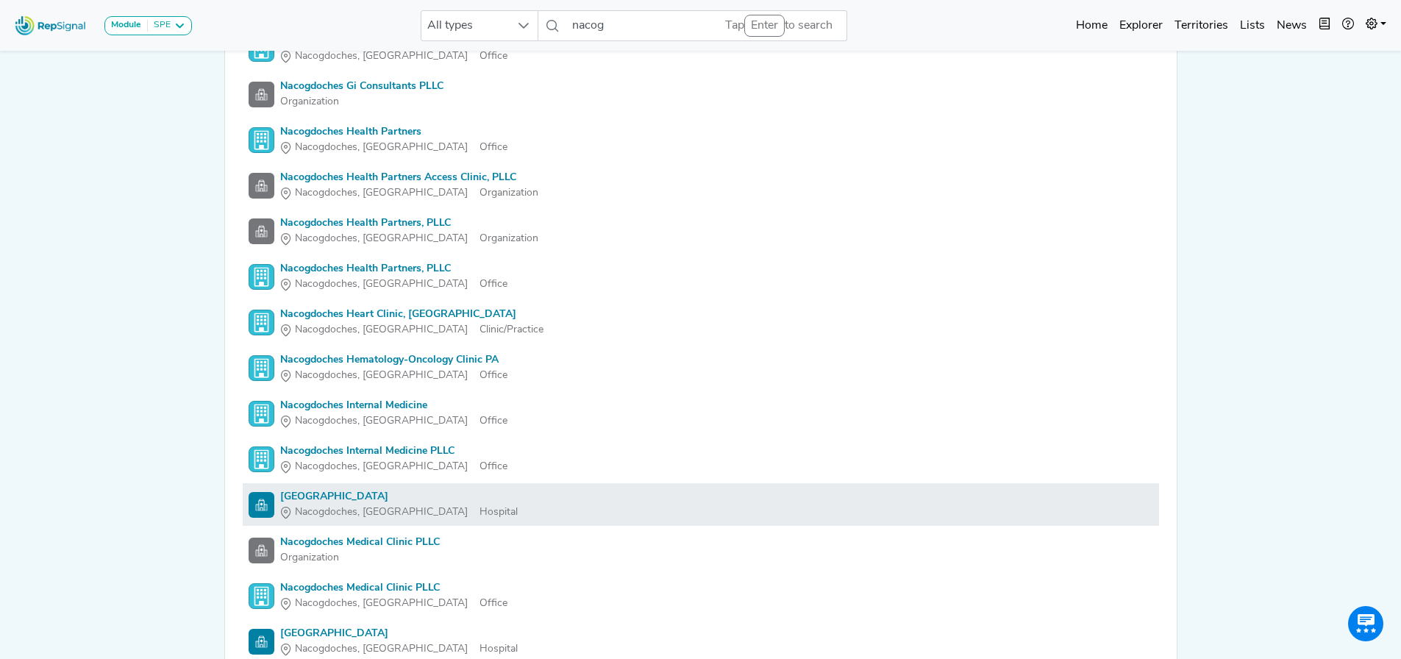
click at [353, 494] on div "[GEOGRAPHIC_DATA]" at bounding box center [399, 496] width 238 height 15
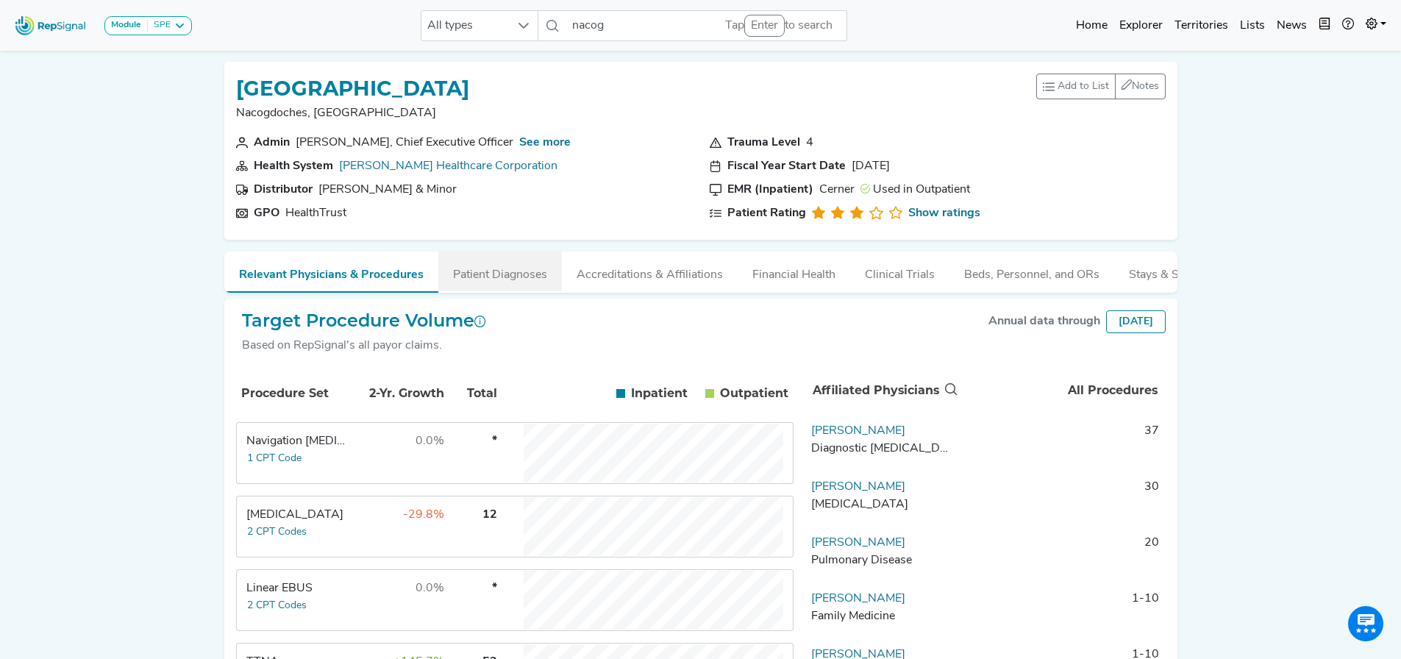
click at [503, 277] on button "Patient Diagnoses" at bounding box center [500, 272] width 124 height 40
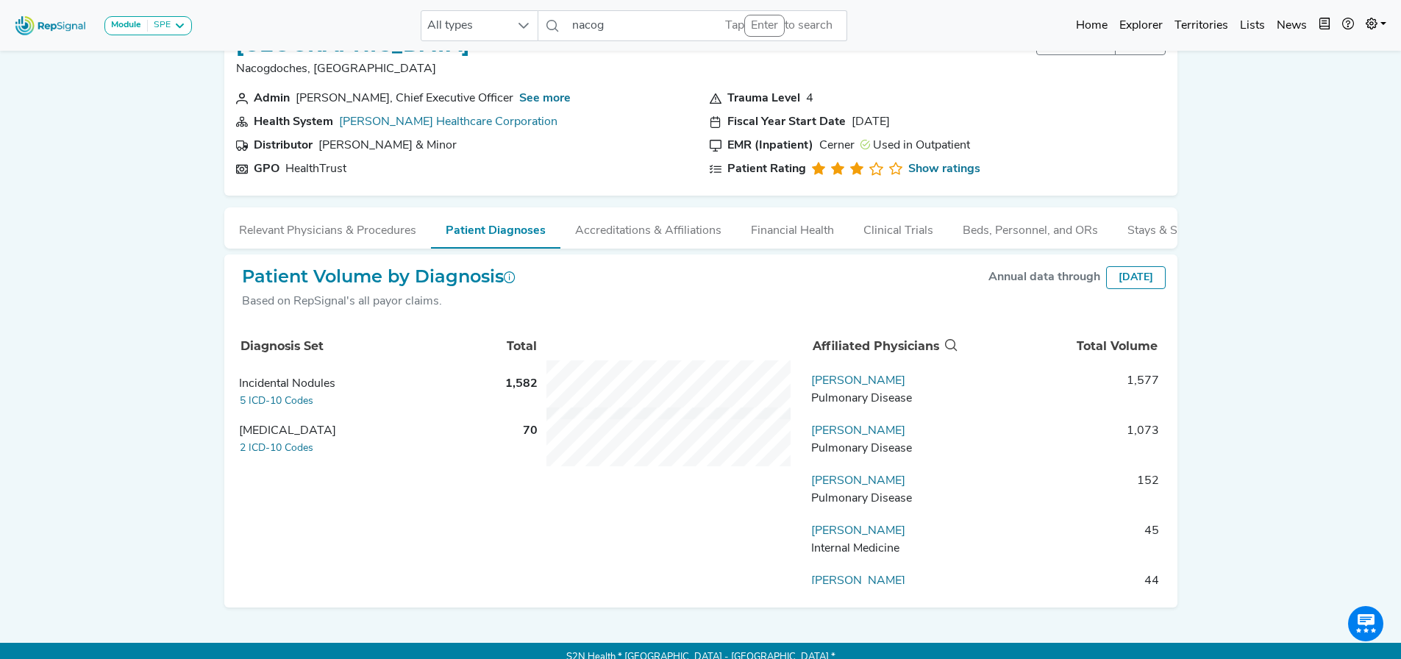
scroll to position [68, 0]
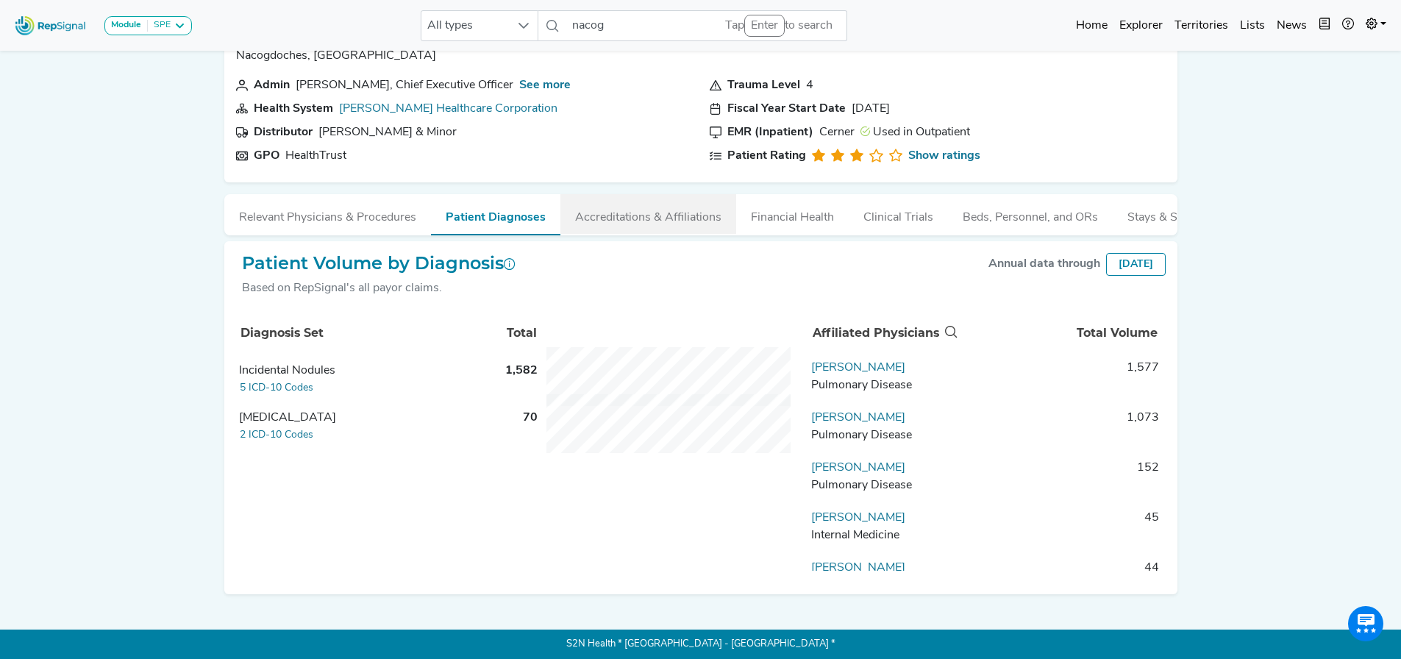
click at [644, 204] on button "Accreditations & Affiliations" at bounding box center [649, 214] width 176 height 40
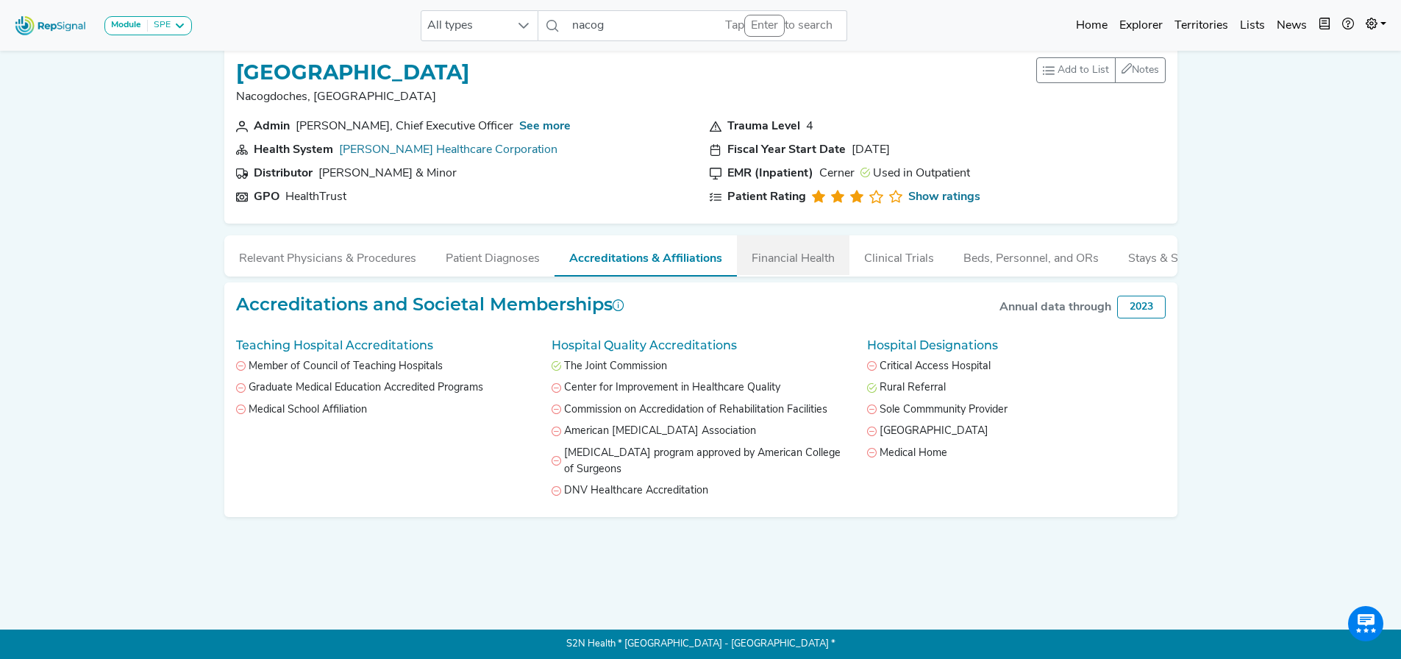
click at [797, 252] on button "Financial Health" at bounding box center [793, 255] width 113 height 40
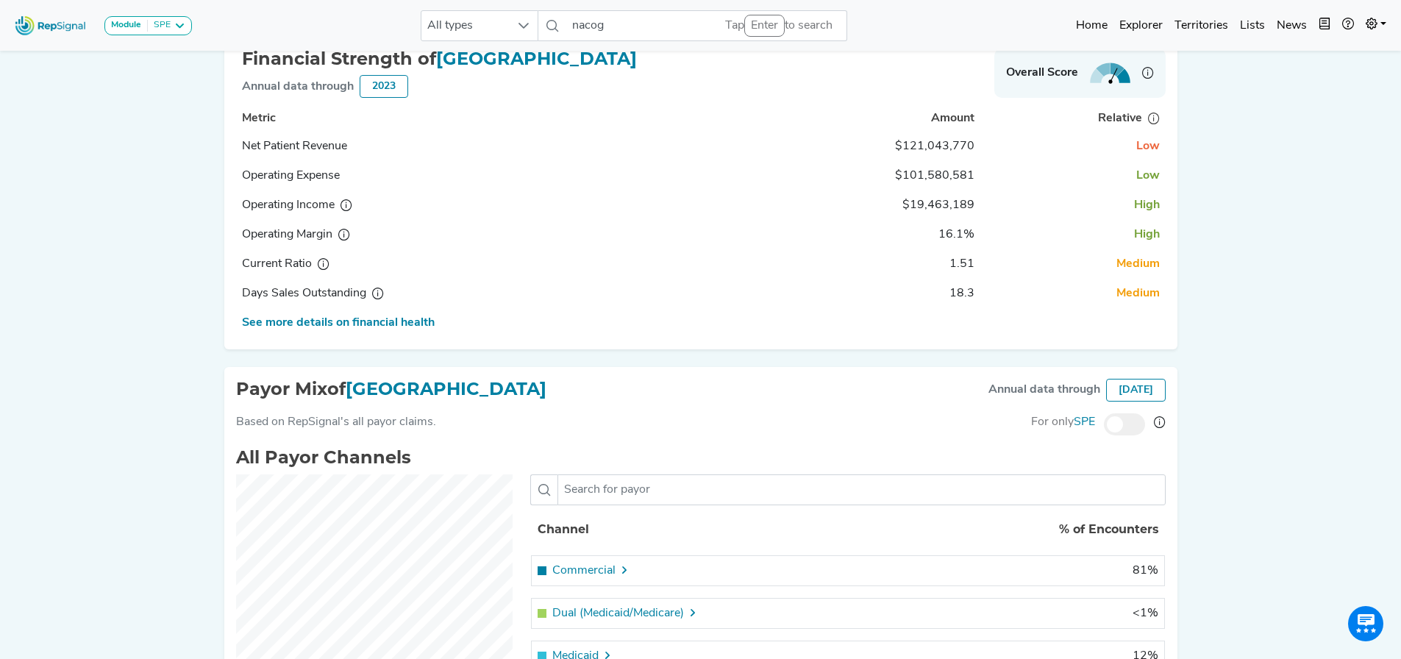
scroll to position [99, 0]
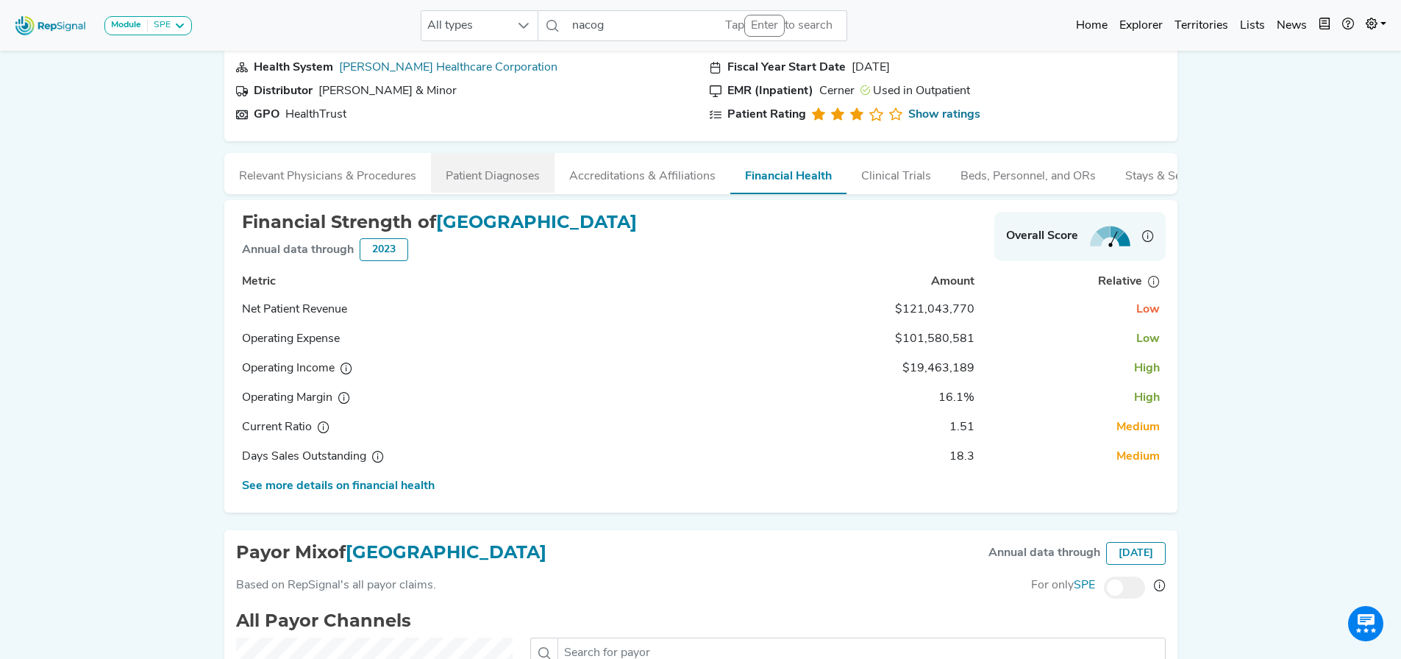
click at [477, 173] on button "Patient Diagnoses" at bounding box center [493, 173] width 124 height 40
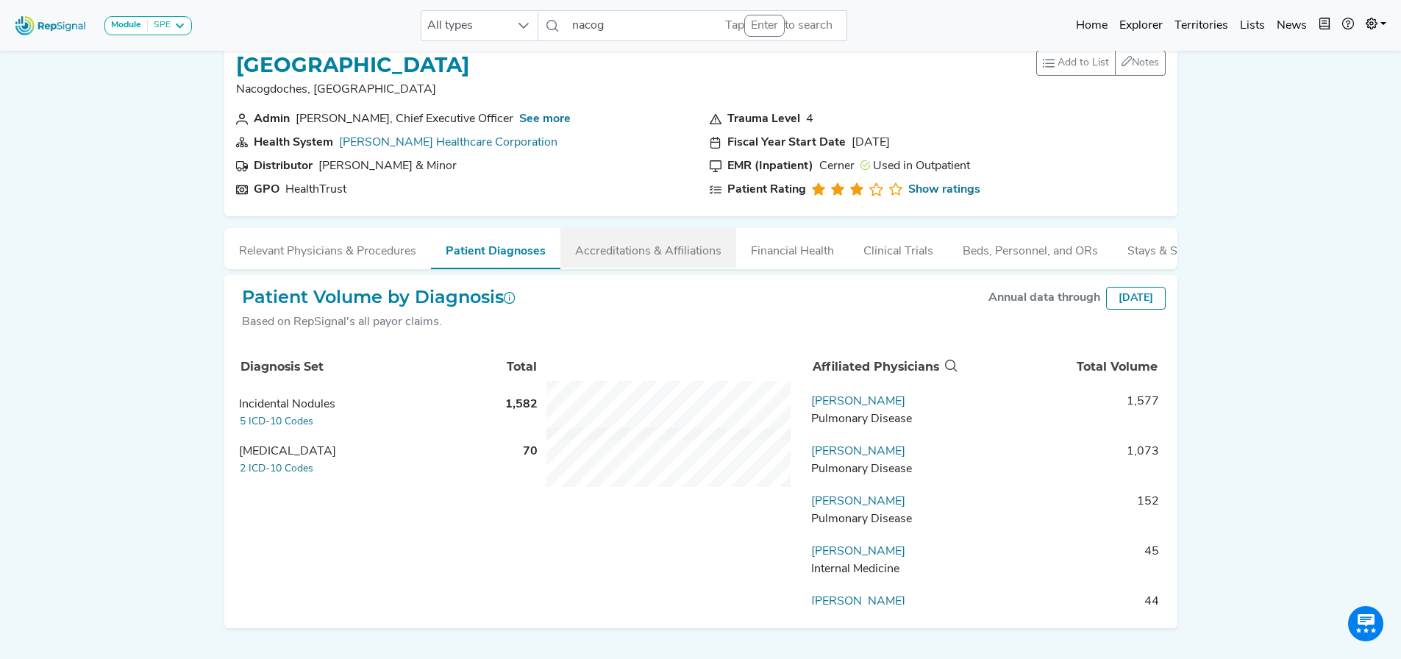
scroll to position [0, 0]
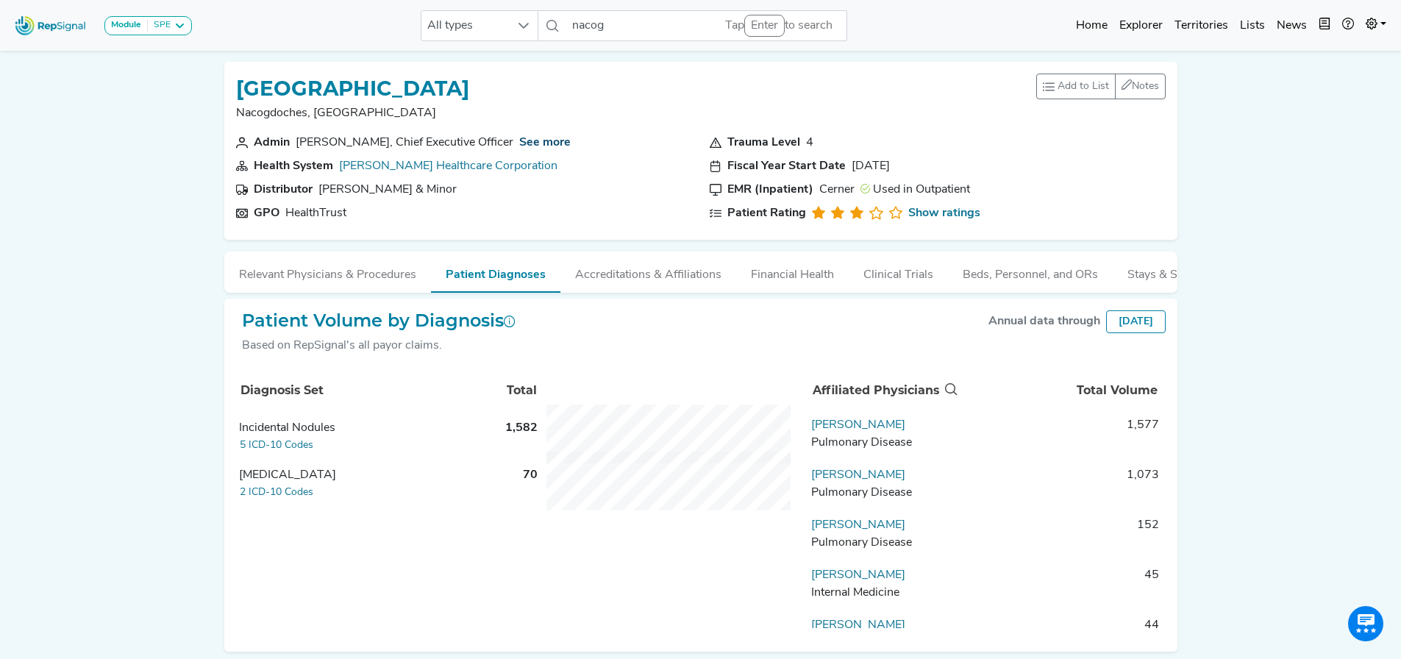
click at [521, 141] on link "See more" at bounding box center [544, 143] width 51 height 12
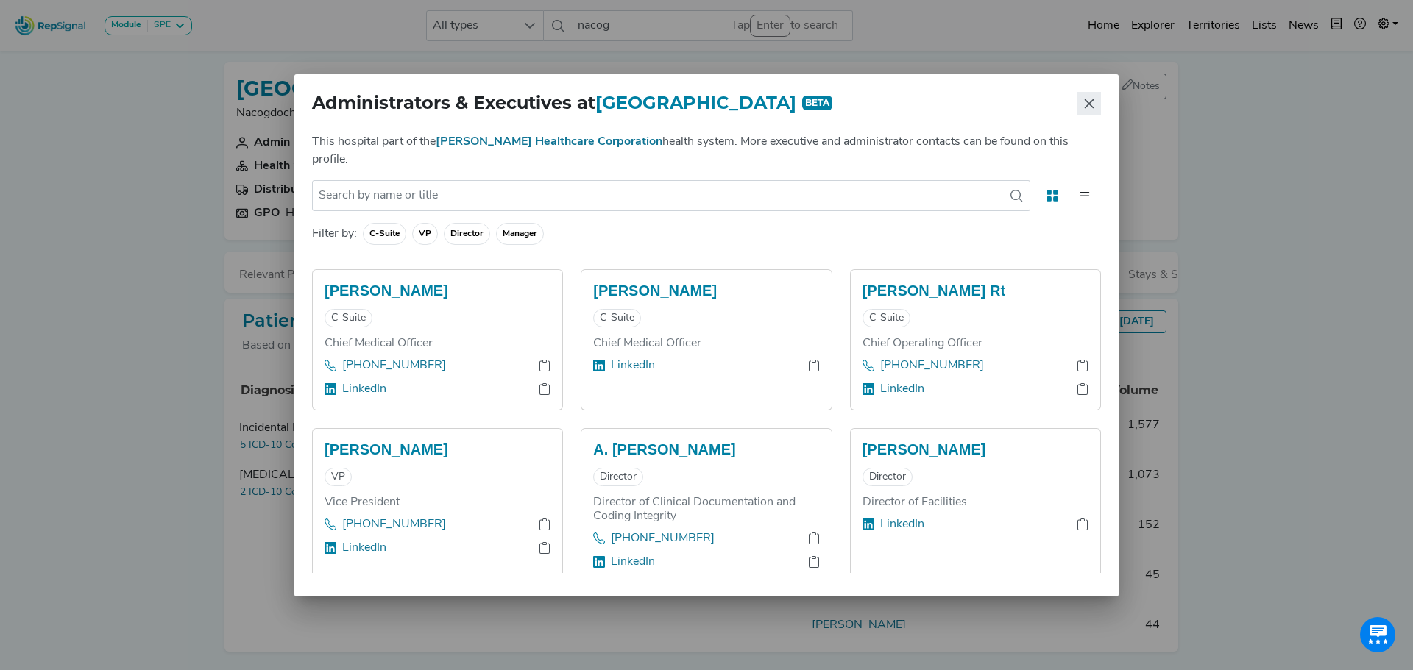
click at [1090, 110] on icon "Close" at bounding box center [1089, 104] width 12 height 12
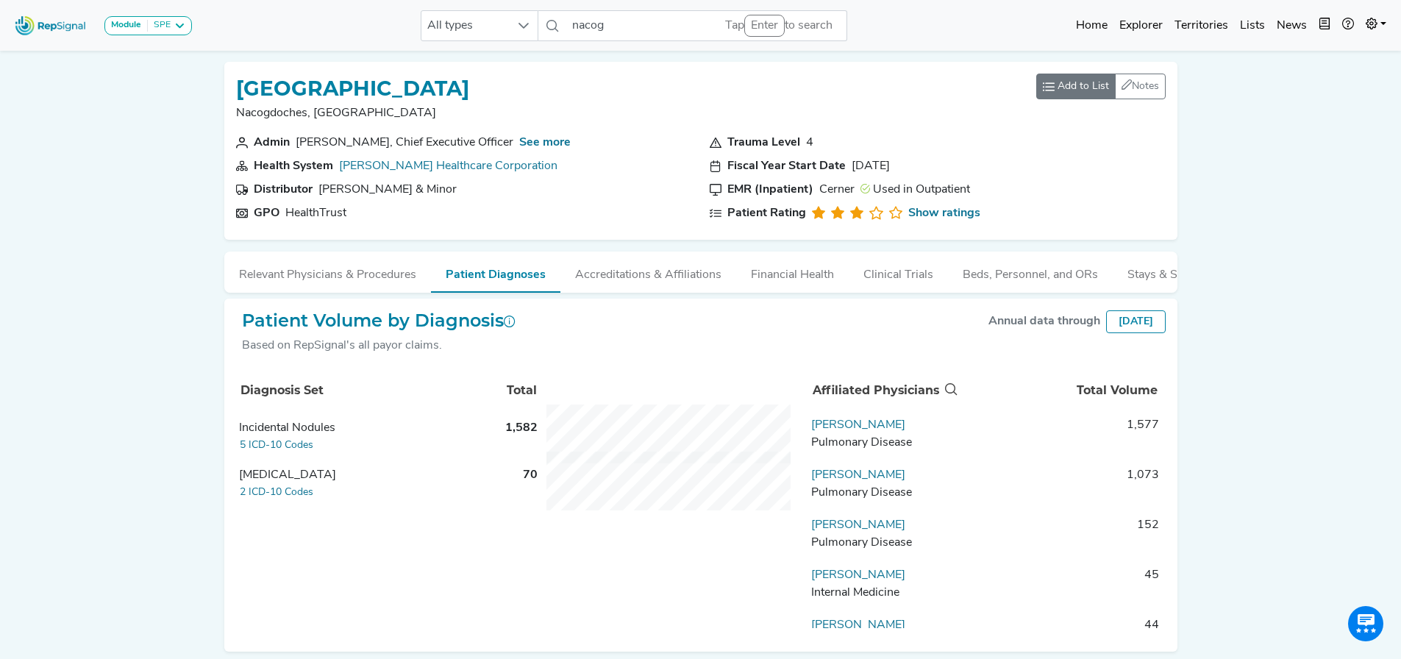
click at [1076, 87] on span "Add to List" at bounding box center [1083, 86] width 51 height 15
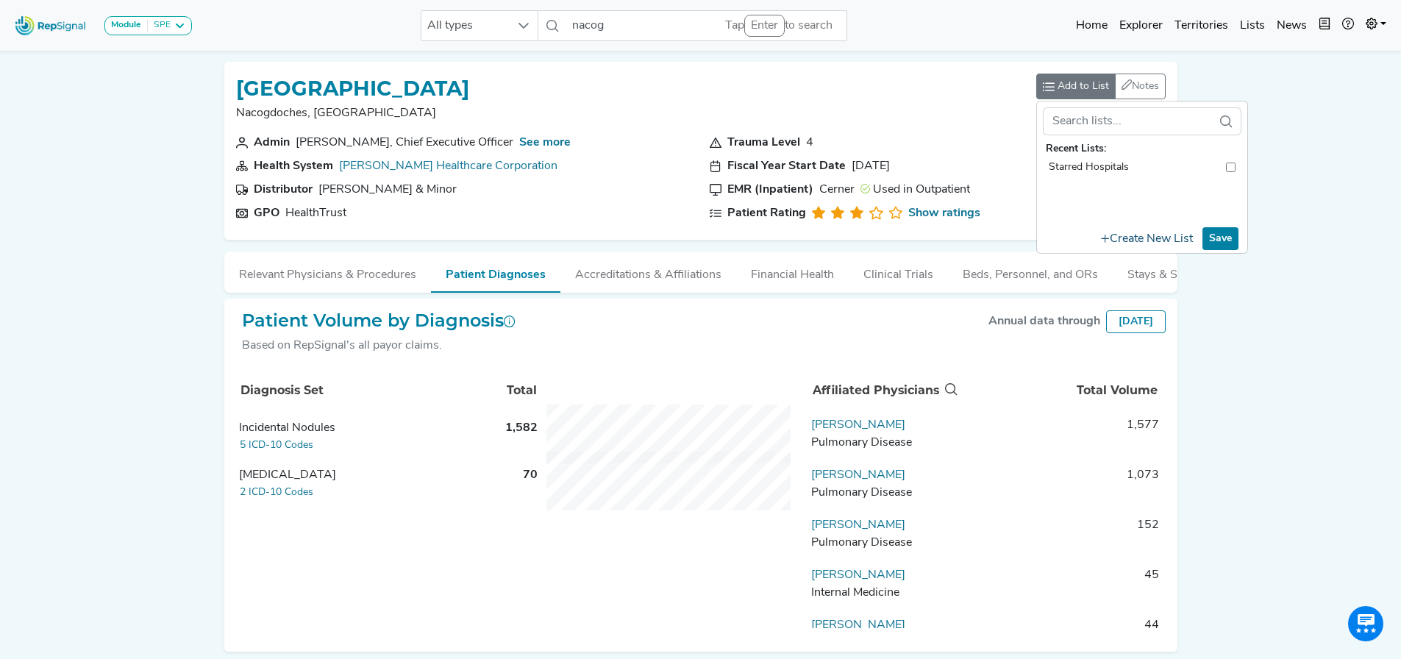
click at [1155, 236] on button "Create New List" at bounding box center [1147, 239] width 105 height 25
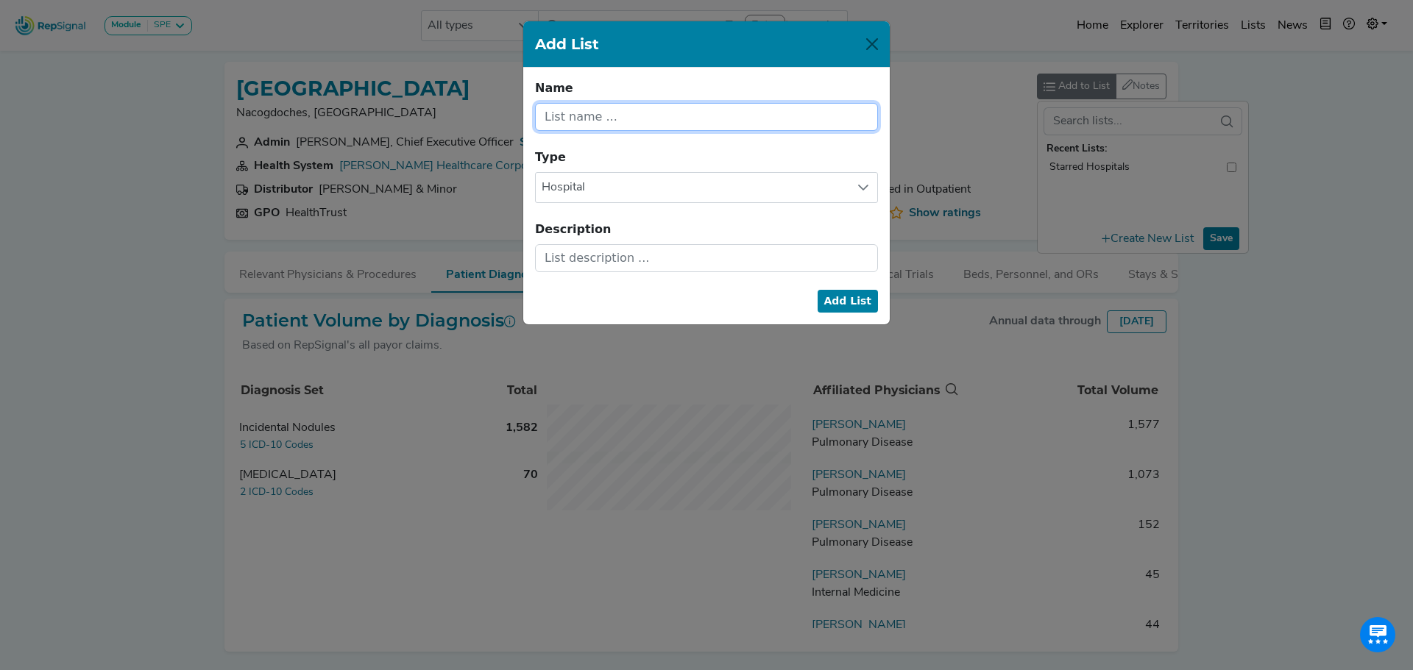
click at [565, 117] on input "text" at bounding box center [706, 117] width 343 height 28
type input "C"
type input "T"
type input "Capital/Transfer Opps"
click at [848, 301] on button "Add List" at bounding box center [847, 301] width 61 height 23
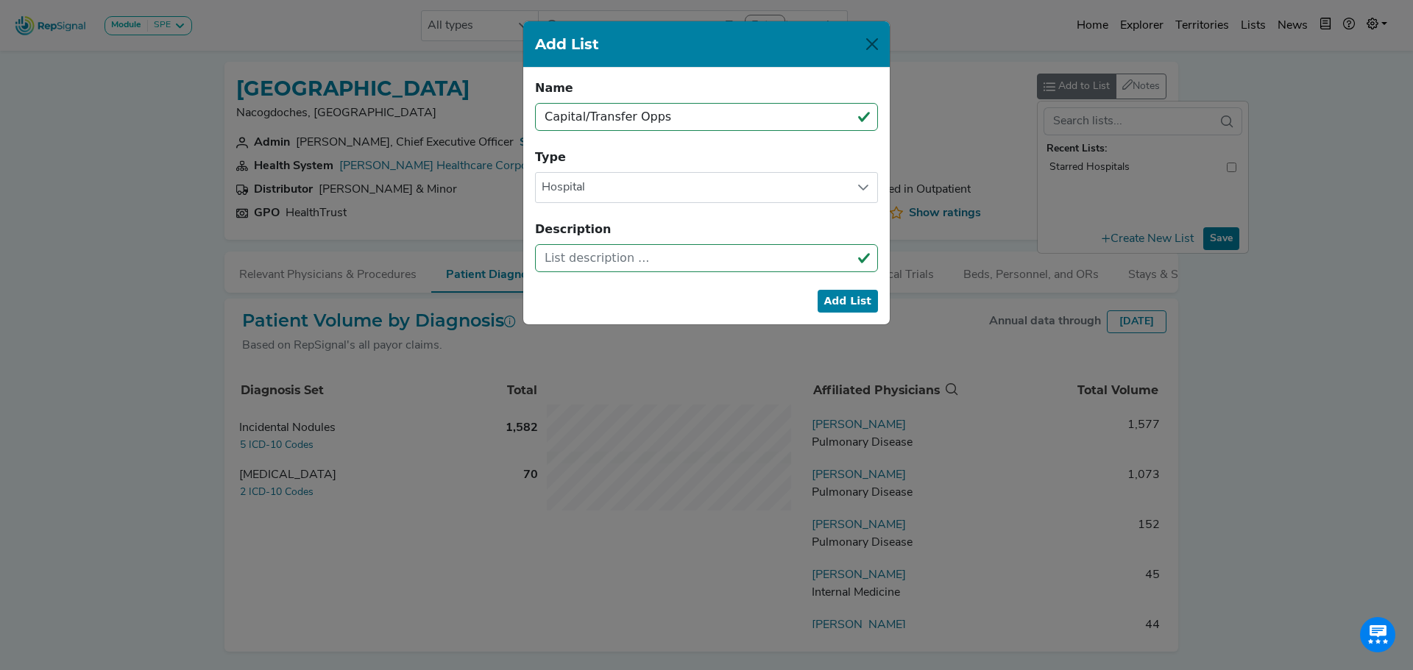
checkbox input "false"
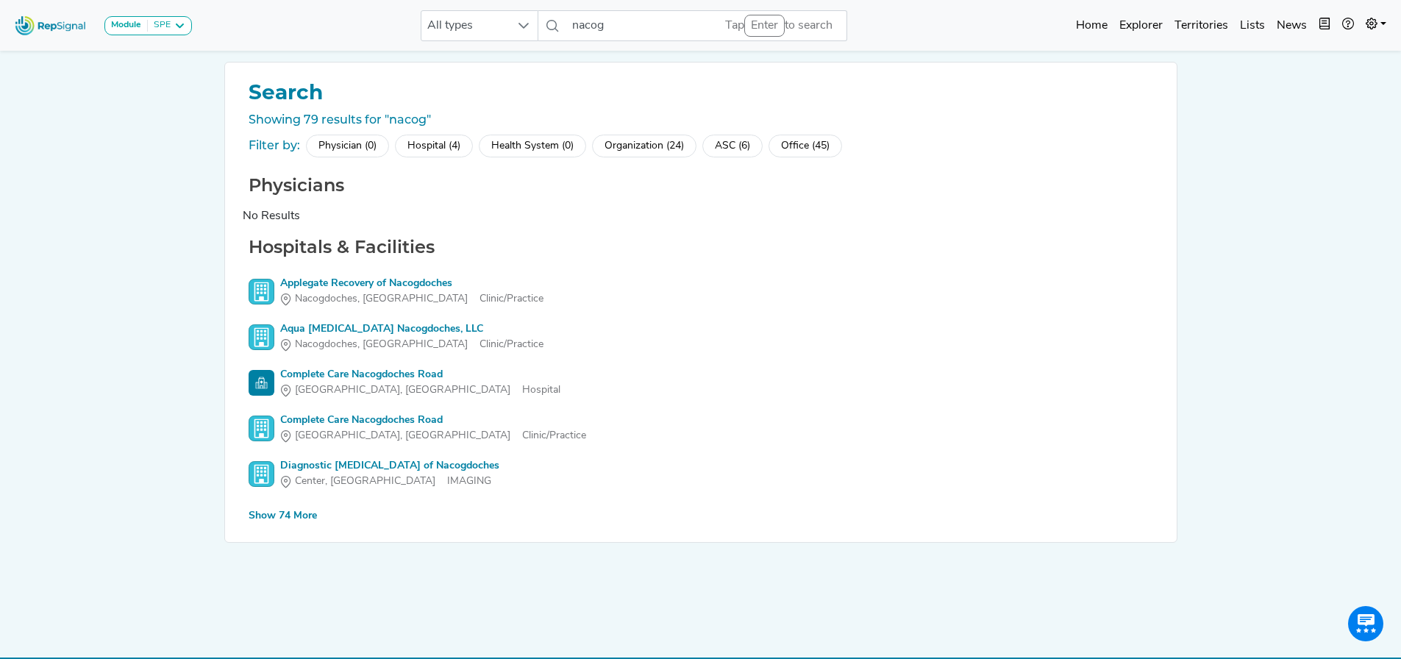
click at [275, 514] on div "Show 74 More" at bounding box center [283, 515] width 68 height 15
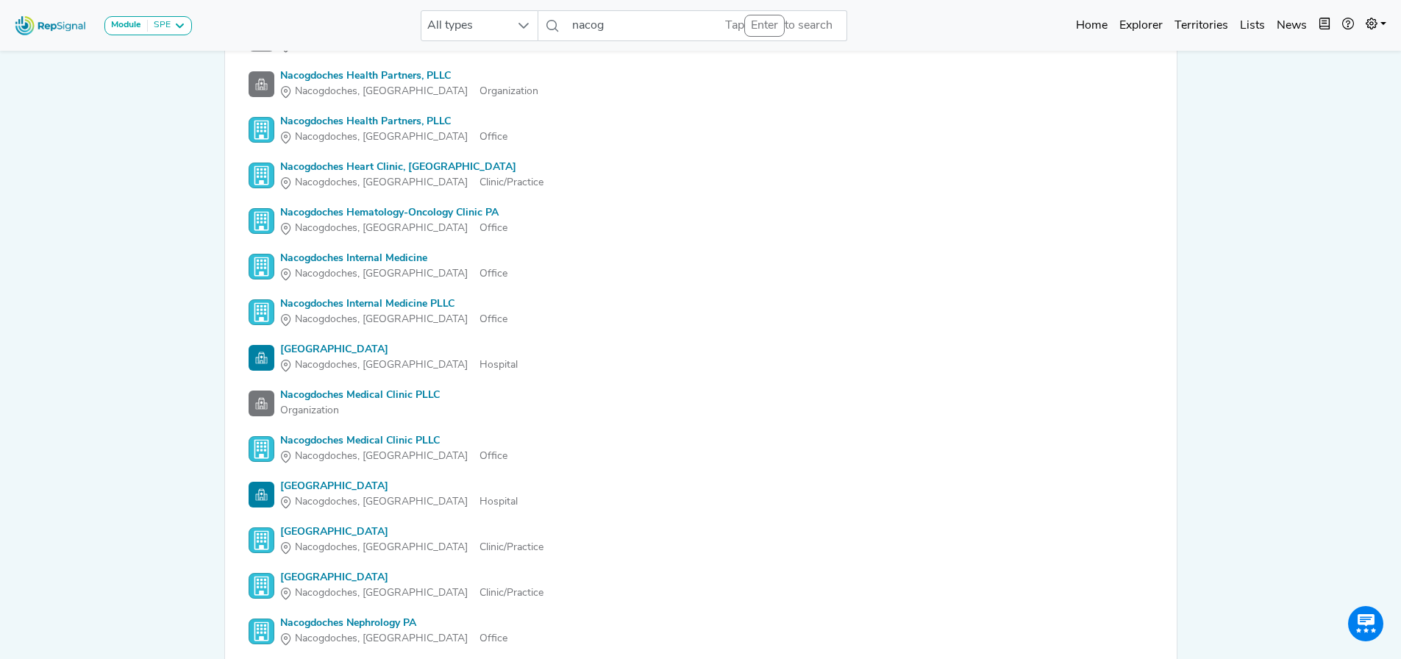
scroll to position [2060, 0]
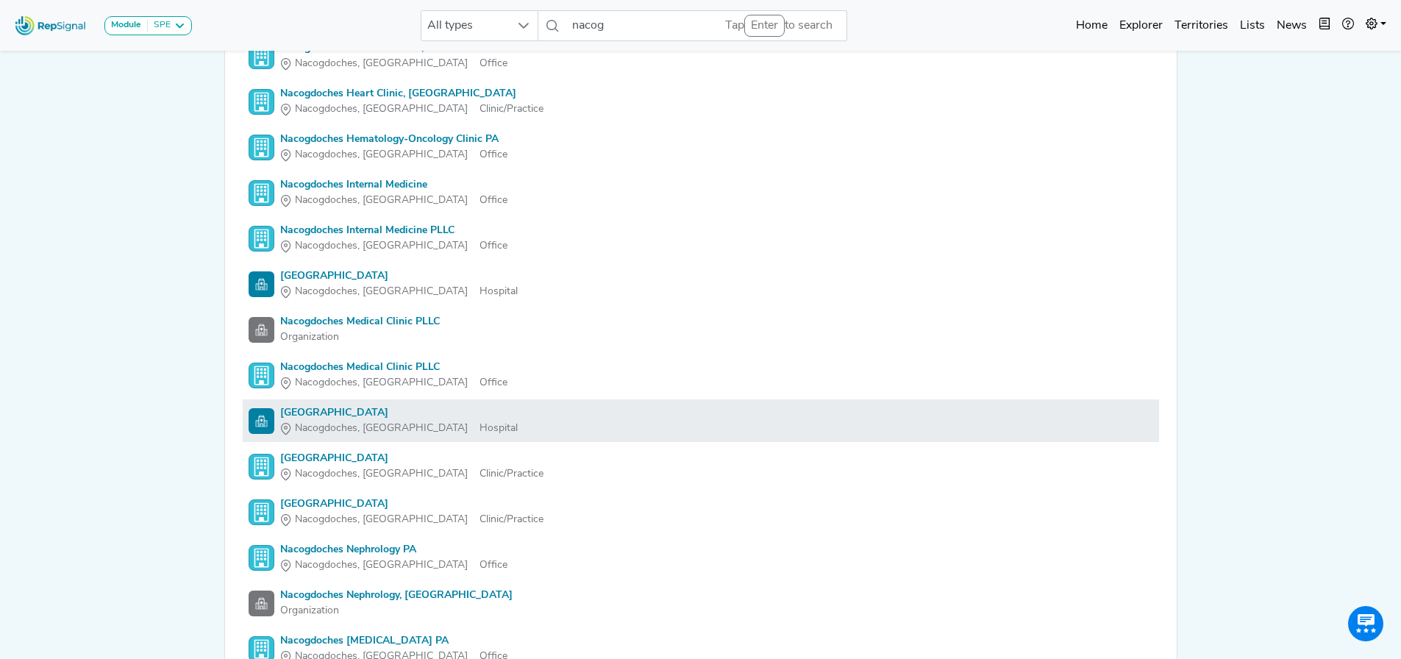
click at [351, 413] on div "[GEOGRAPHIC_DATA]" at bounding box center [399, 412] width 238 height 15
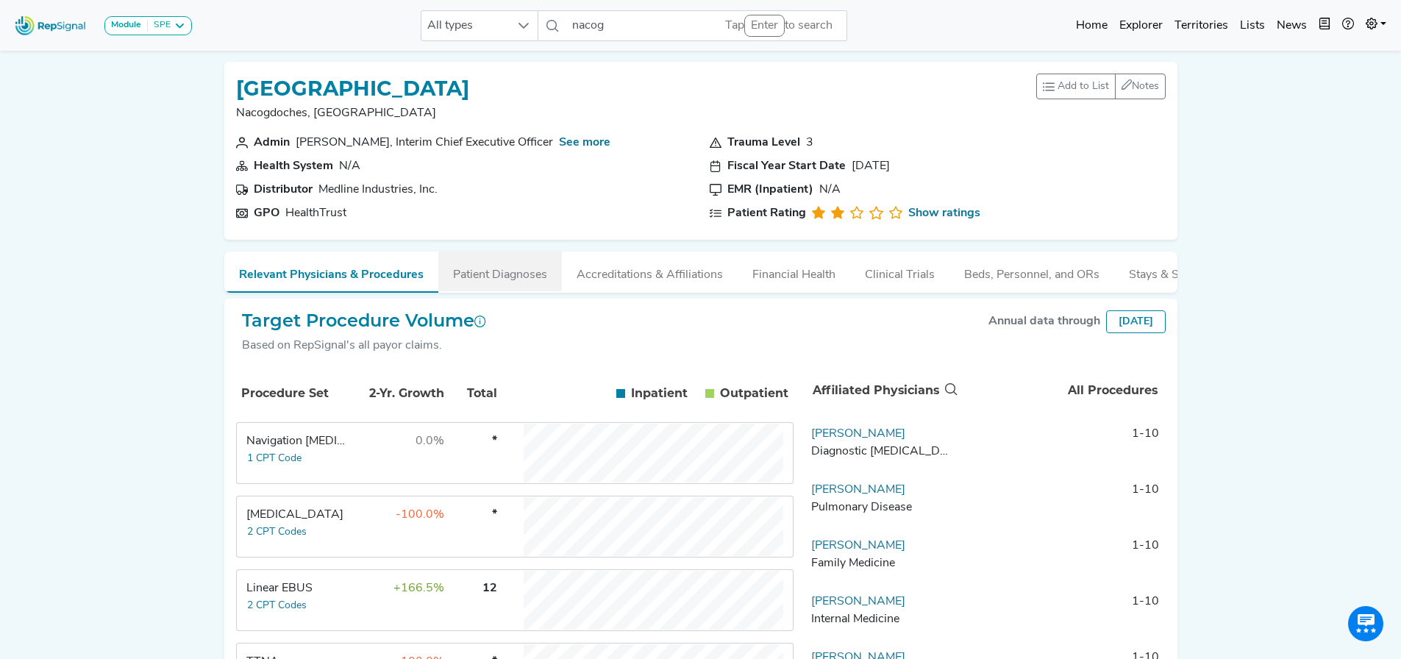
click at [505, 279] on button "Patient Diagnoses" at bounding box center [500, 272] width 124 height 40
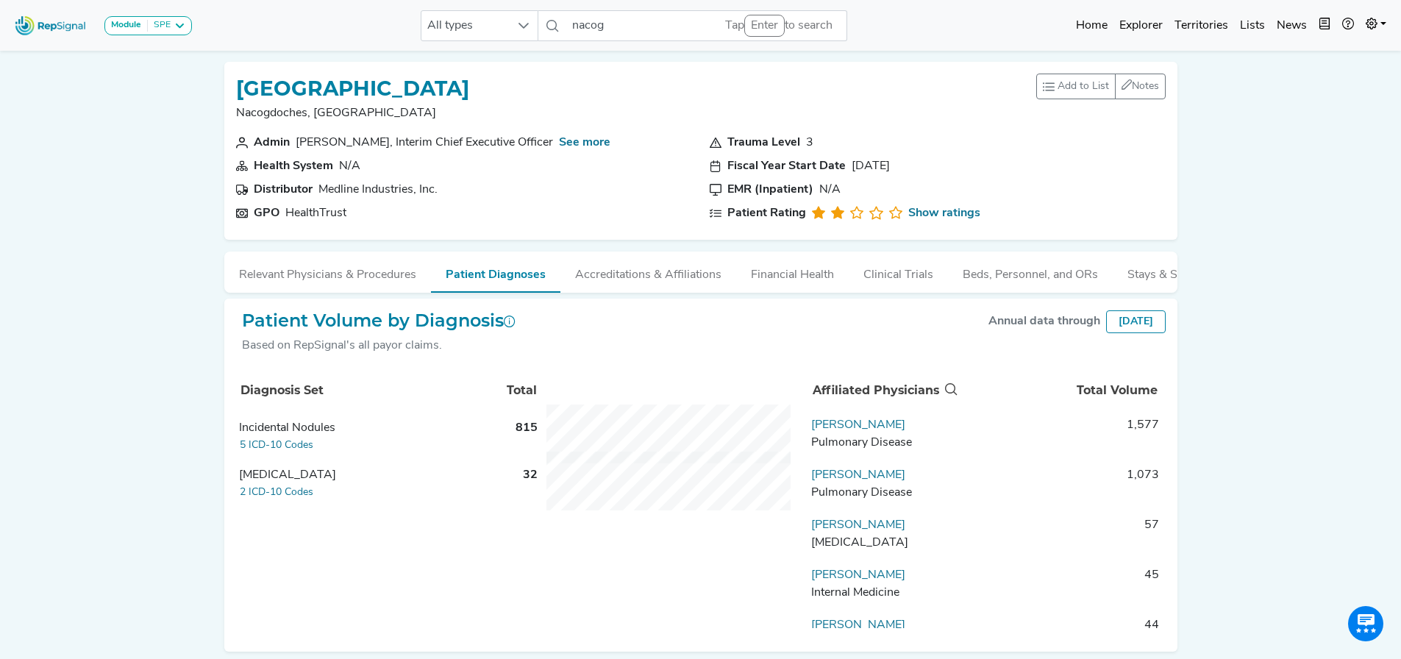
drag, startPoint x: 747, startPoint y: 236, endPoint x: 711, endPoint y: 221, distance: 38.9
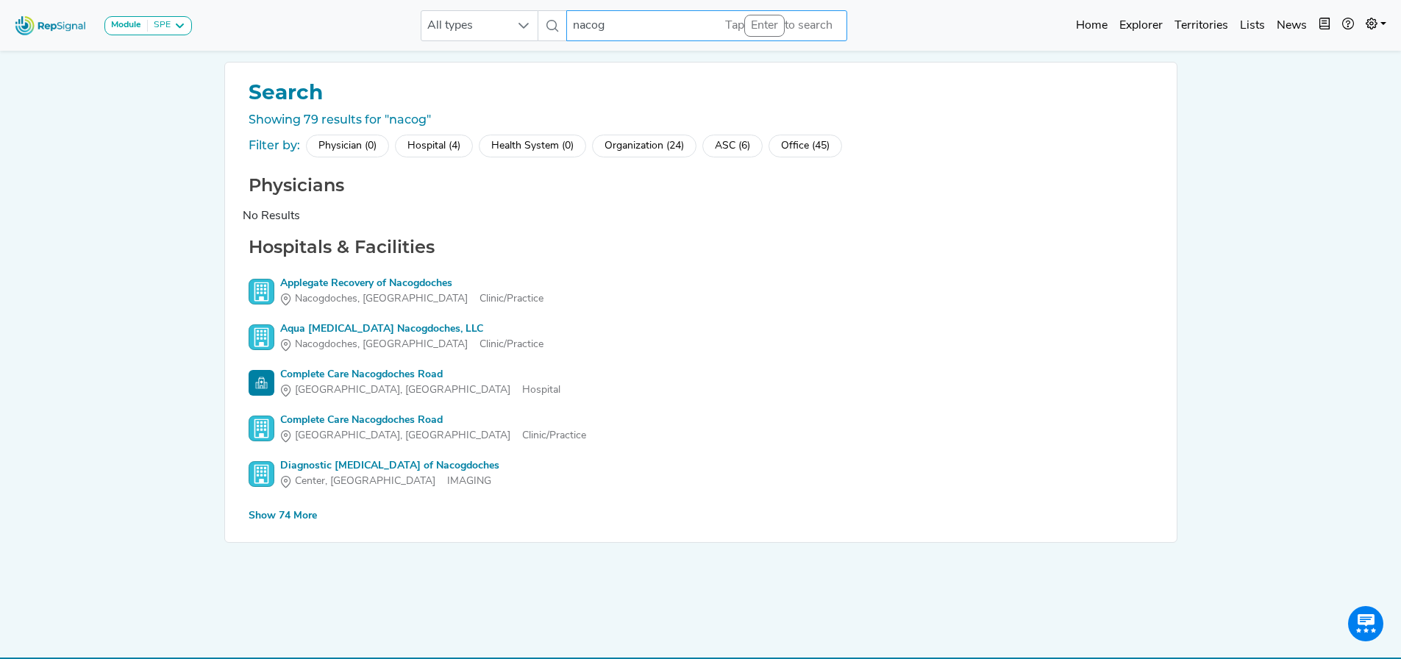
click at [630, 27] on input "nacog" at bounding box center [706, 25] width 281 height 31
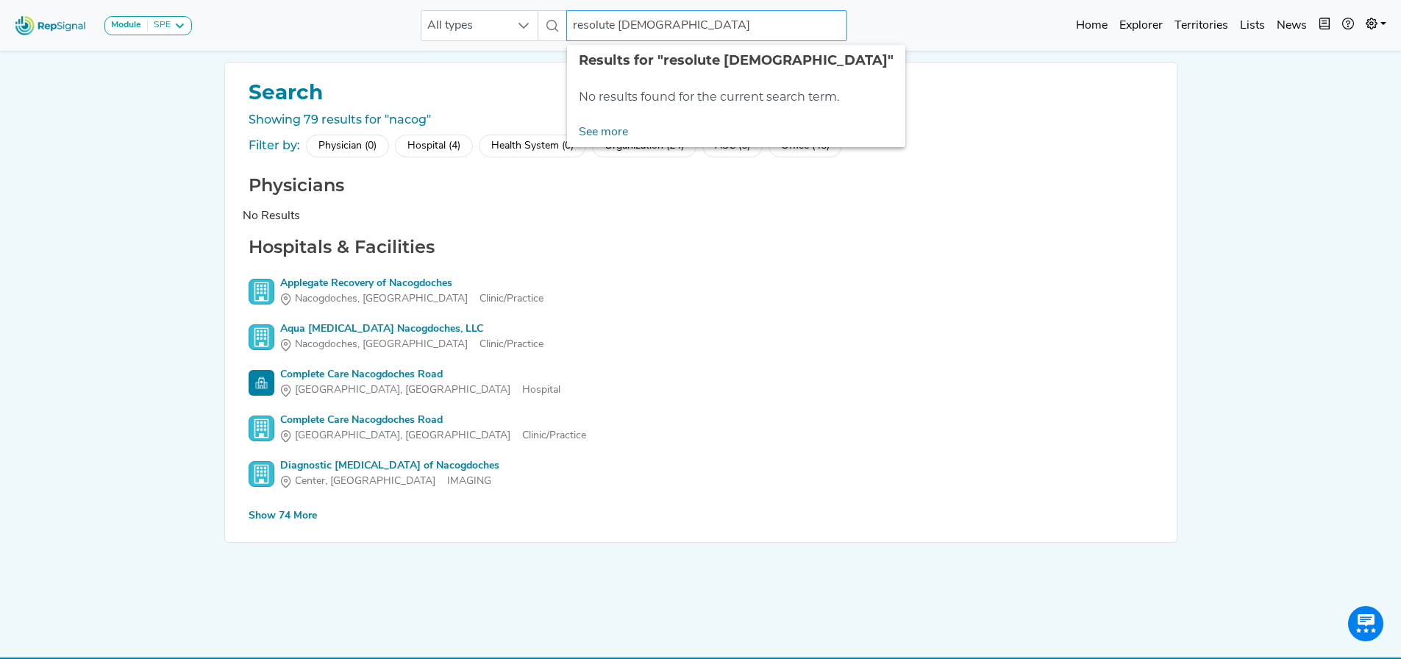
type input "resolute [DEMOGRAPHIC_DATA]"
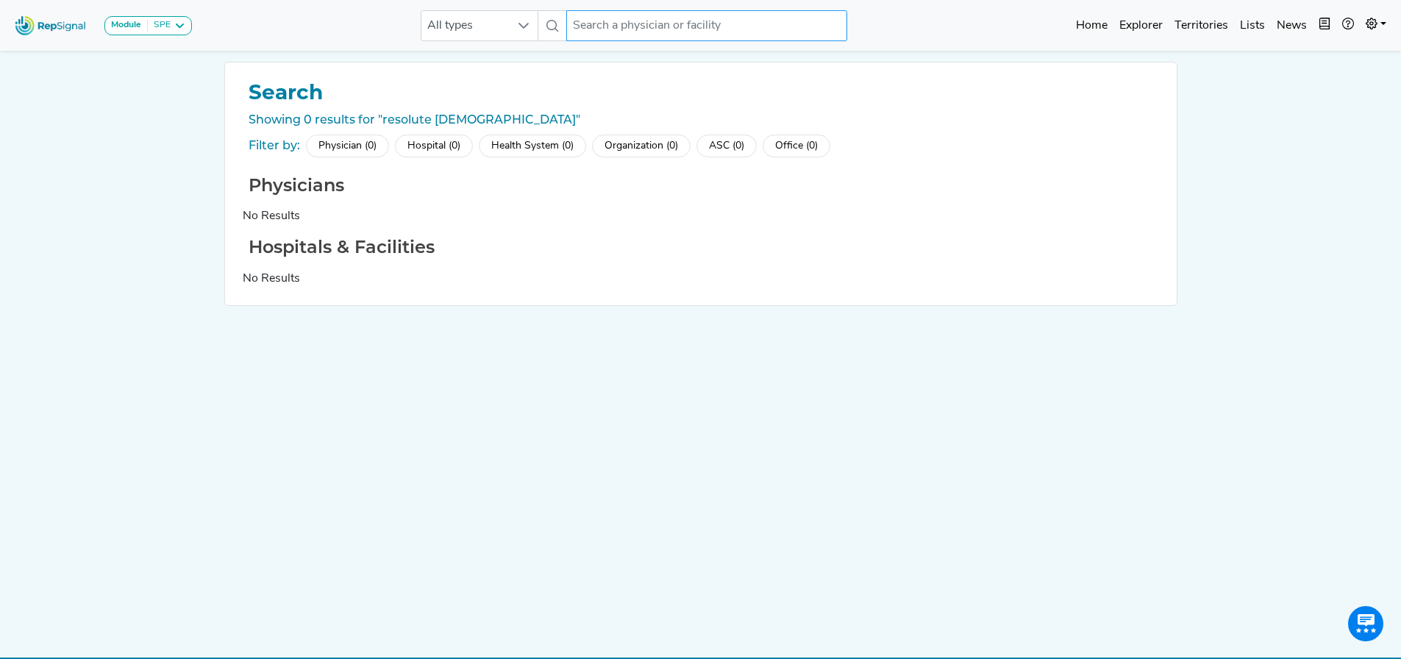
click at [642, 22] on input "text" at bounding box center [706, 25] width 281 height 31
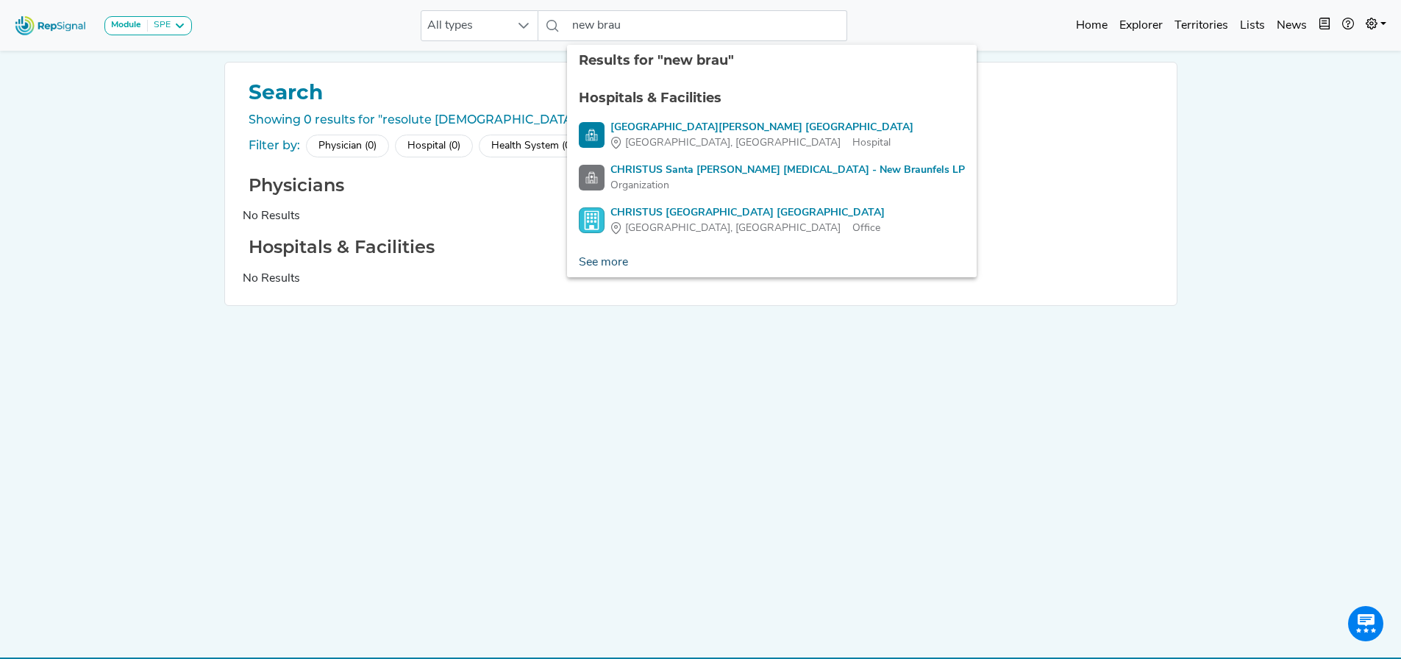
click at [611, 258] on link "See more" at bounding box center [603, 262] width 73 height 29
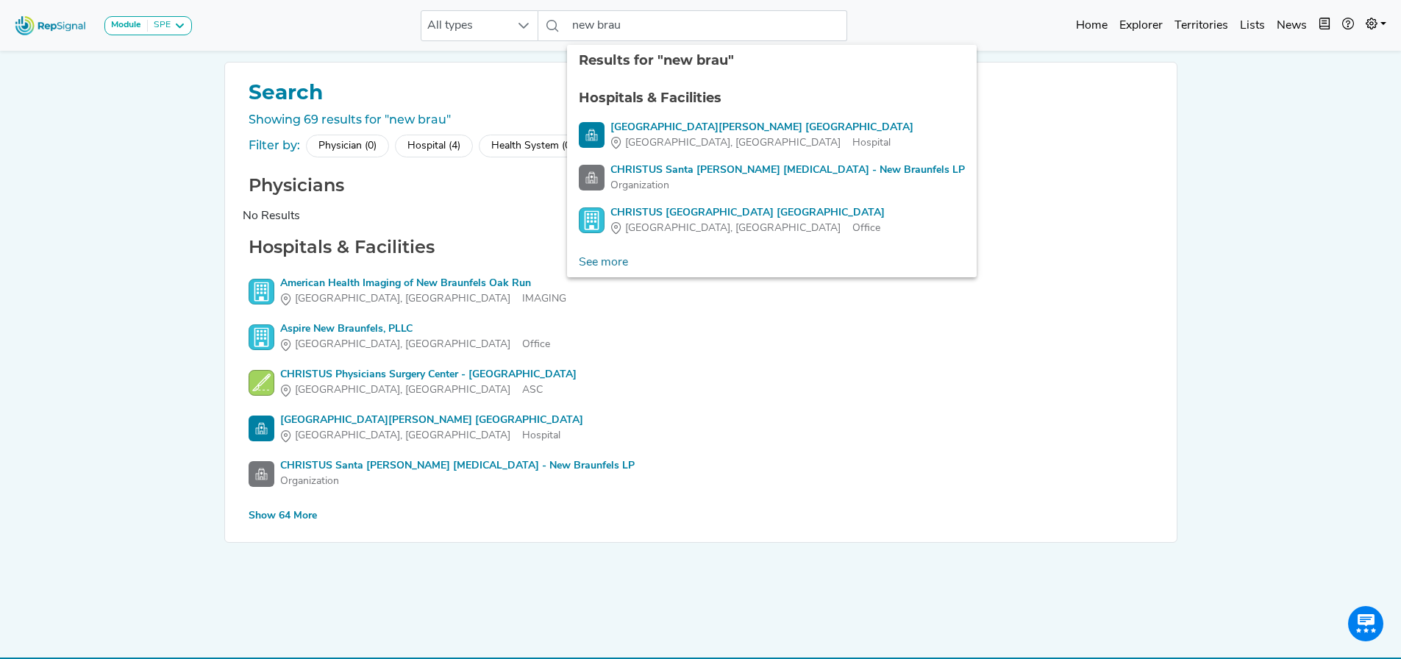
click at [286, 508] on div "Show 64 More" at bounding box center [283, 515] width 68 height 15
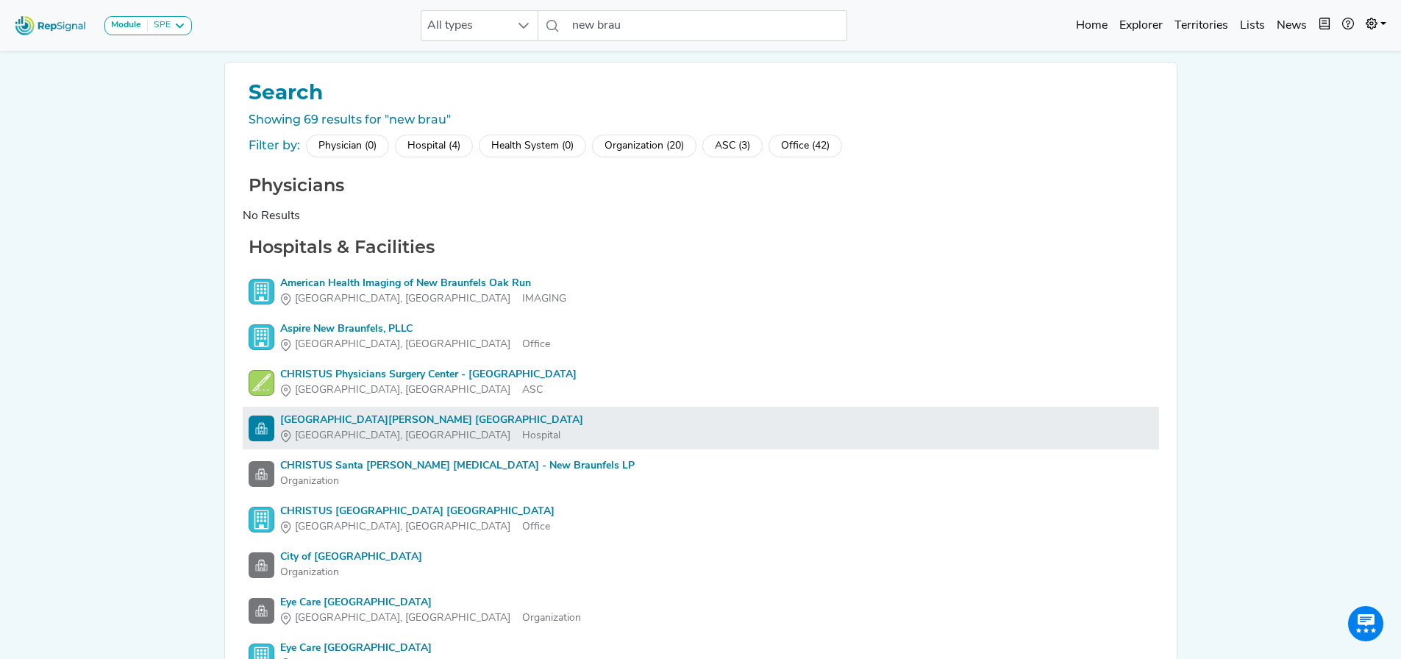
click at [438, 419] on div "[GEOGRAPHIC_DATA][PERSON_NAME] [GEOGRAPHIC_DATA]" at bounding box center [431, 420] width 303 height 15
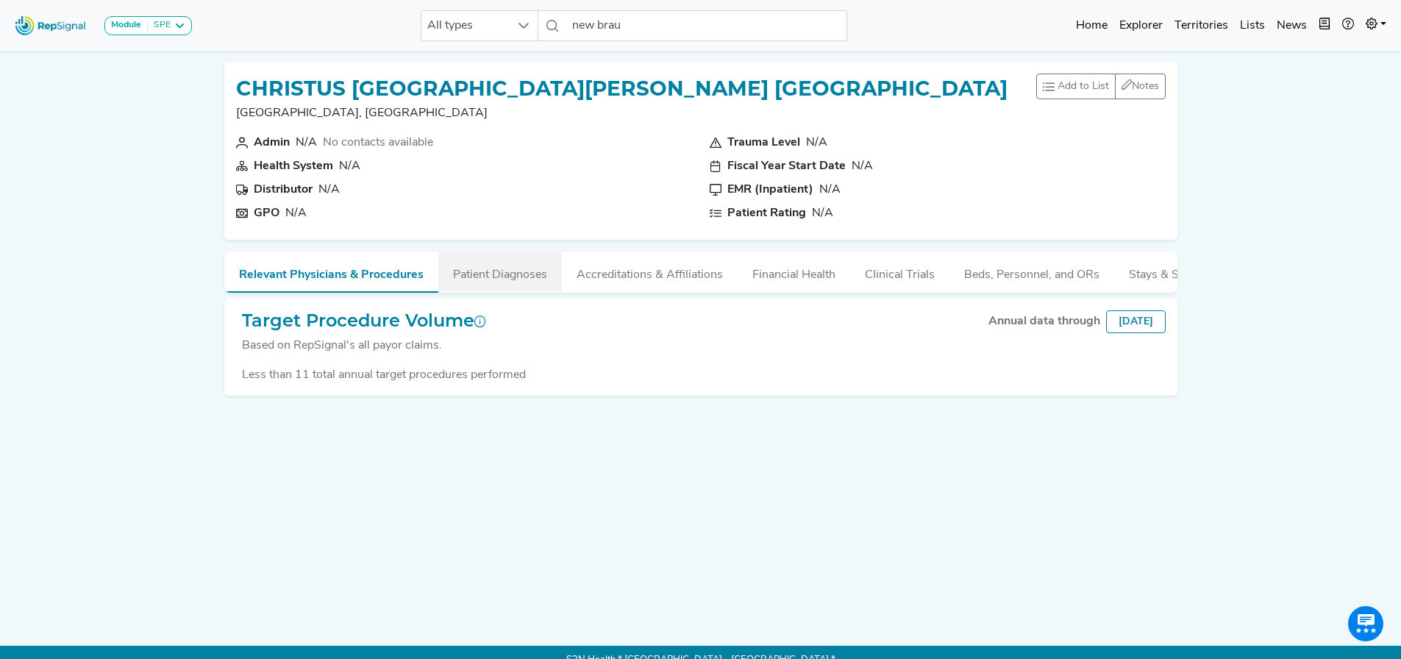
click at [522, 271] on button "Patient Diagnoses" at bounding box center [500, 272] width 124 height 40
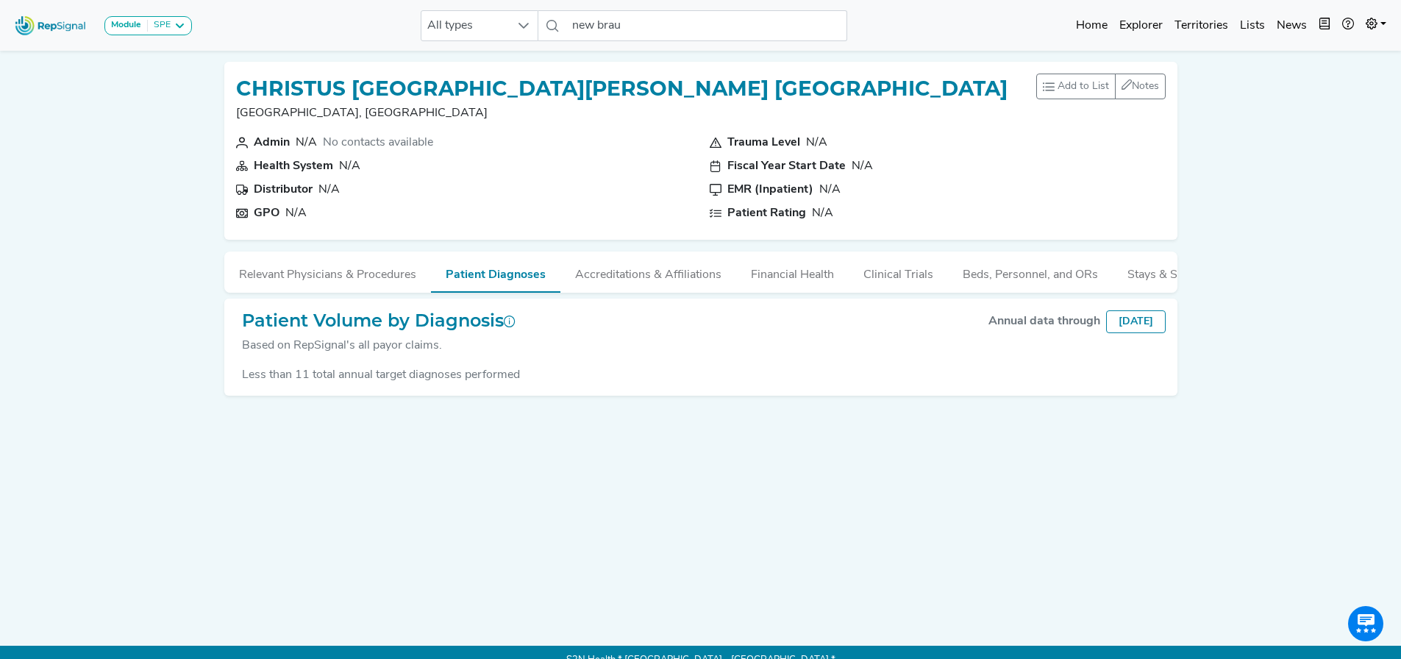
drag, startPoint x: 389, startPoint y: 278, endPoint x: 380, endPoint y: 274, distance: 10.5
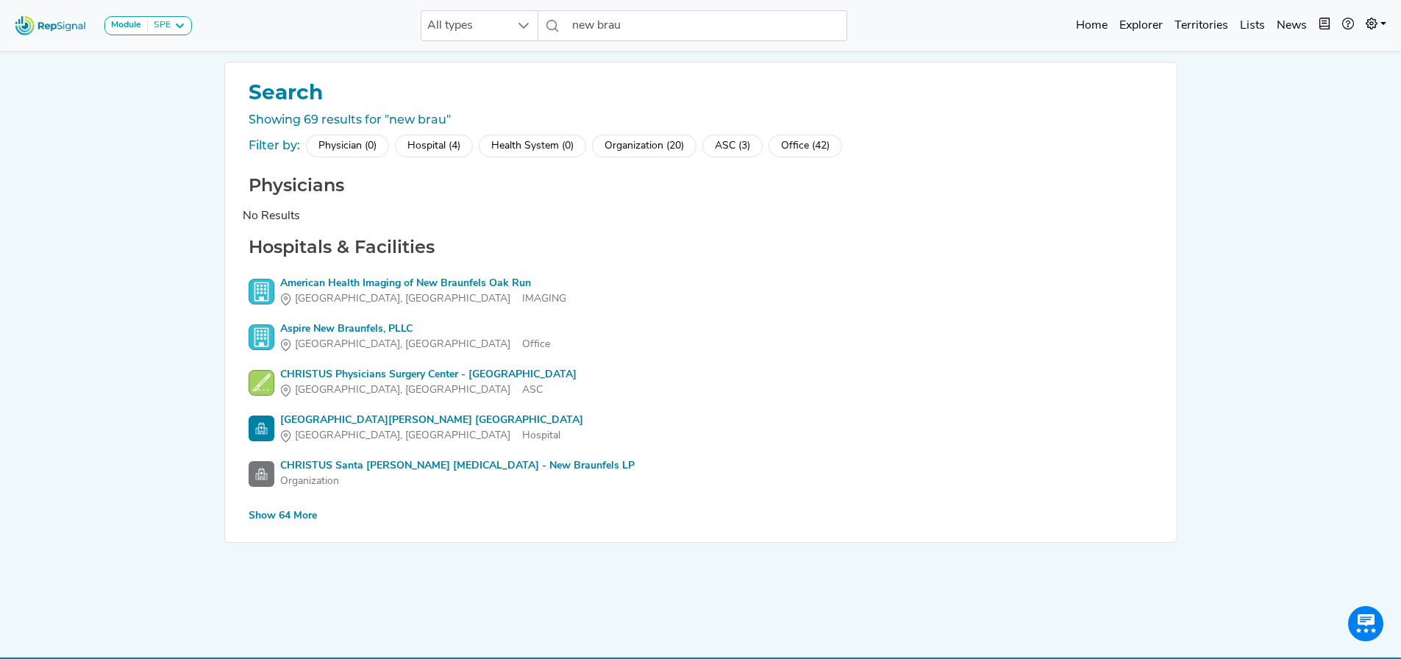
click at [279, 525] on div "Search Showing 69 results for "new brau" Filter by: Physician (0) Hospital (4) …" at bounding box center [701, 303] width 952 height 480
click at [283, 514] on div "Show 64 More" at bounding box center [283, 515] width 68 height 15
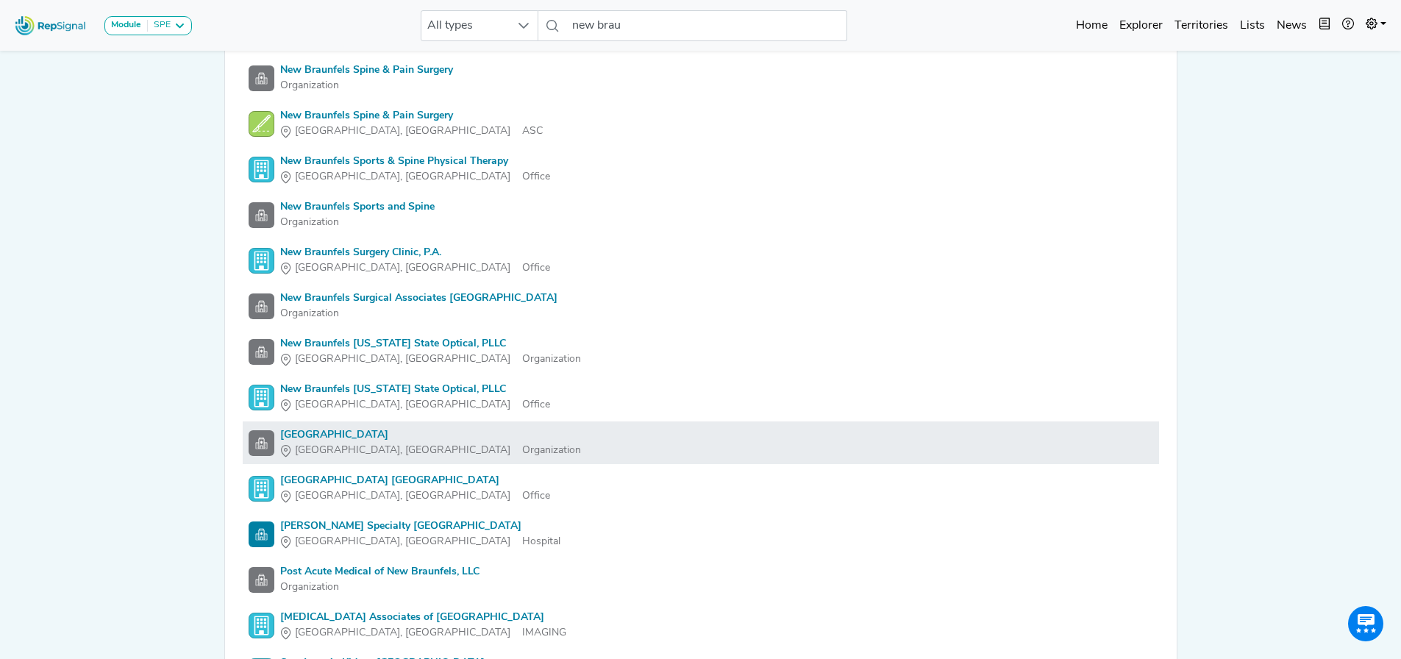
scroll to position [2575, 0]
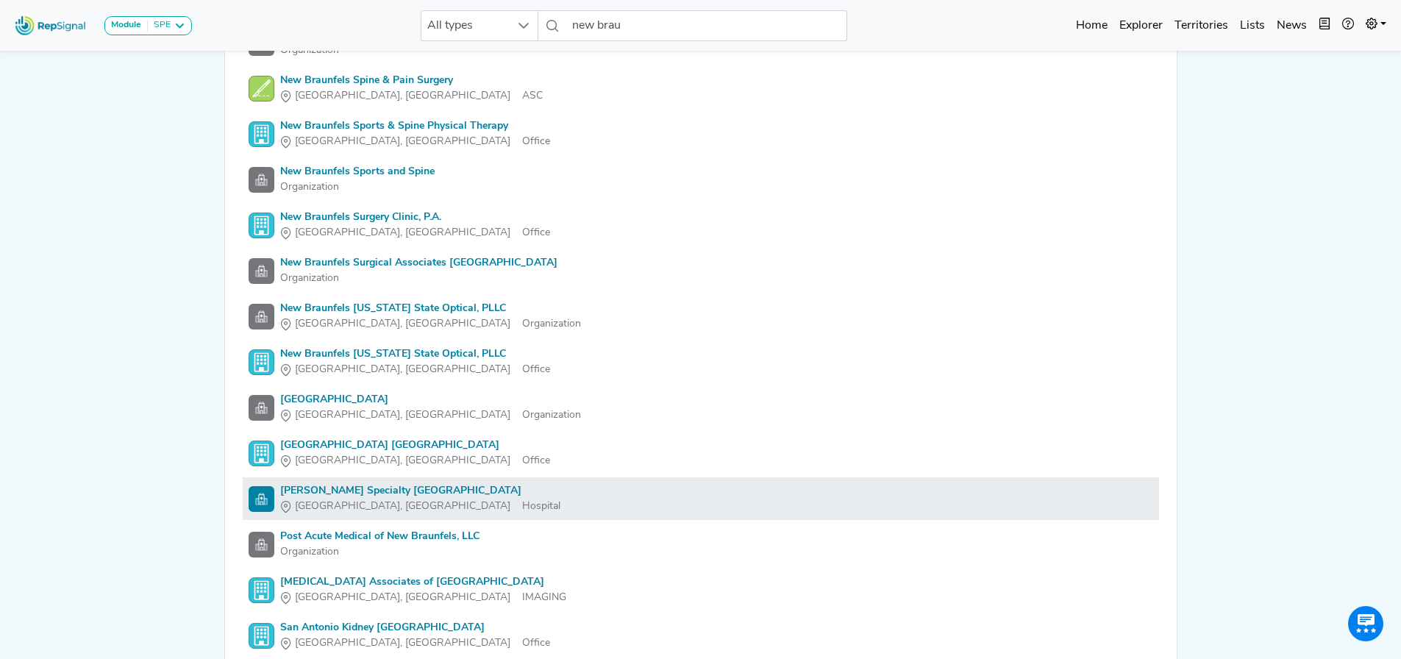
click at [451, 488] on div "[PERSON_NAME] Specialty [GEOGRAPHIC_DATA]" at bounding box center [420, 490] width 280 height 15
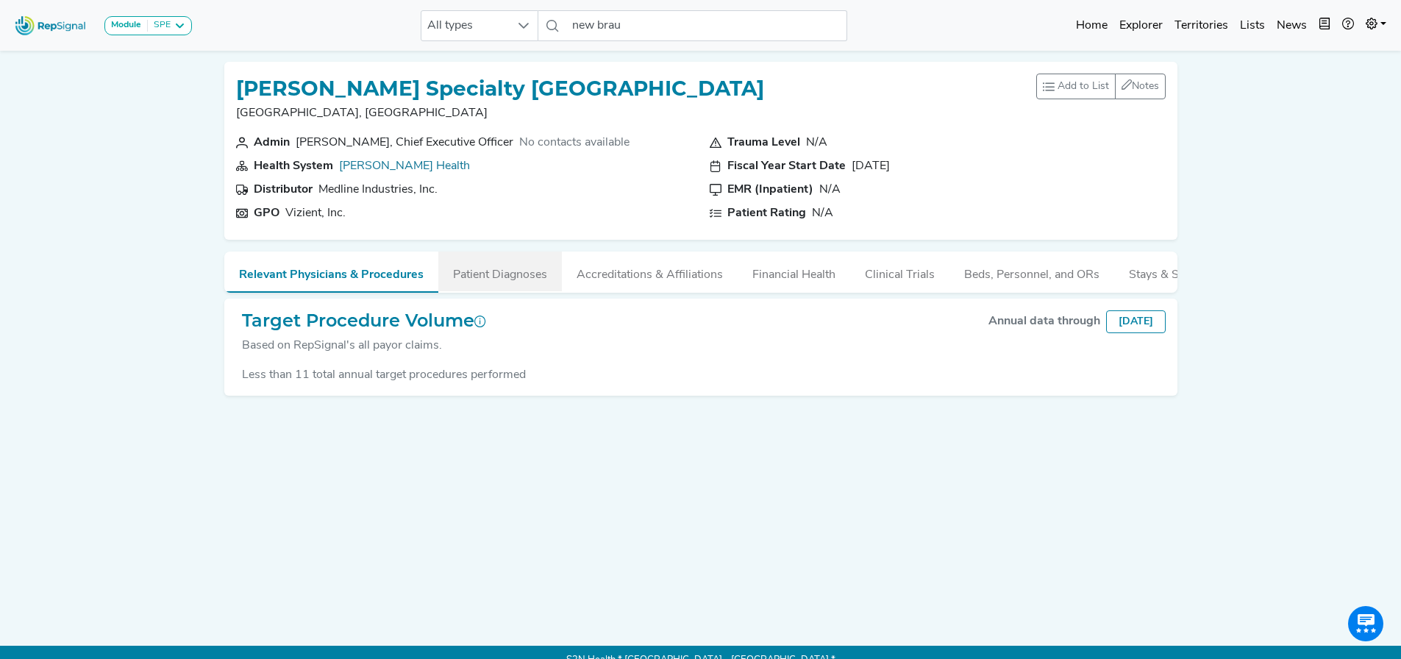
click at [490, 263] on button "Patient Diagnoses" at bounding box center [500, 272] width 124 height 40
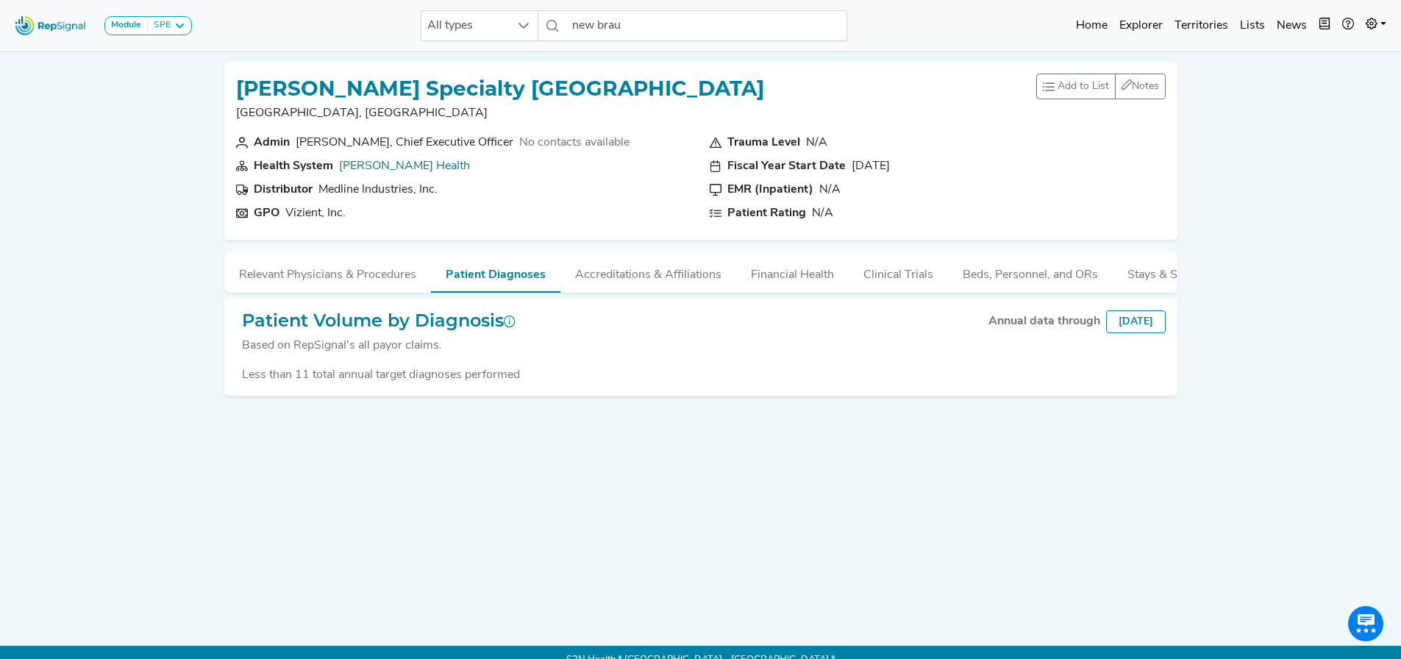
drag, startPoint x: 271, startPoint y: 372, endPoint x: 258, endPoint y: 362, distance: 16.3
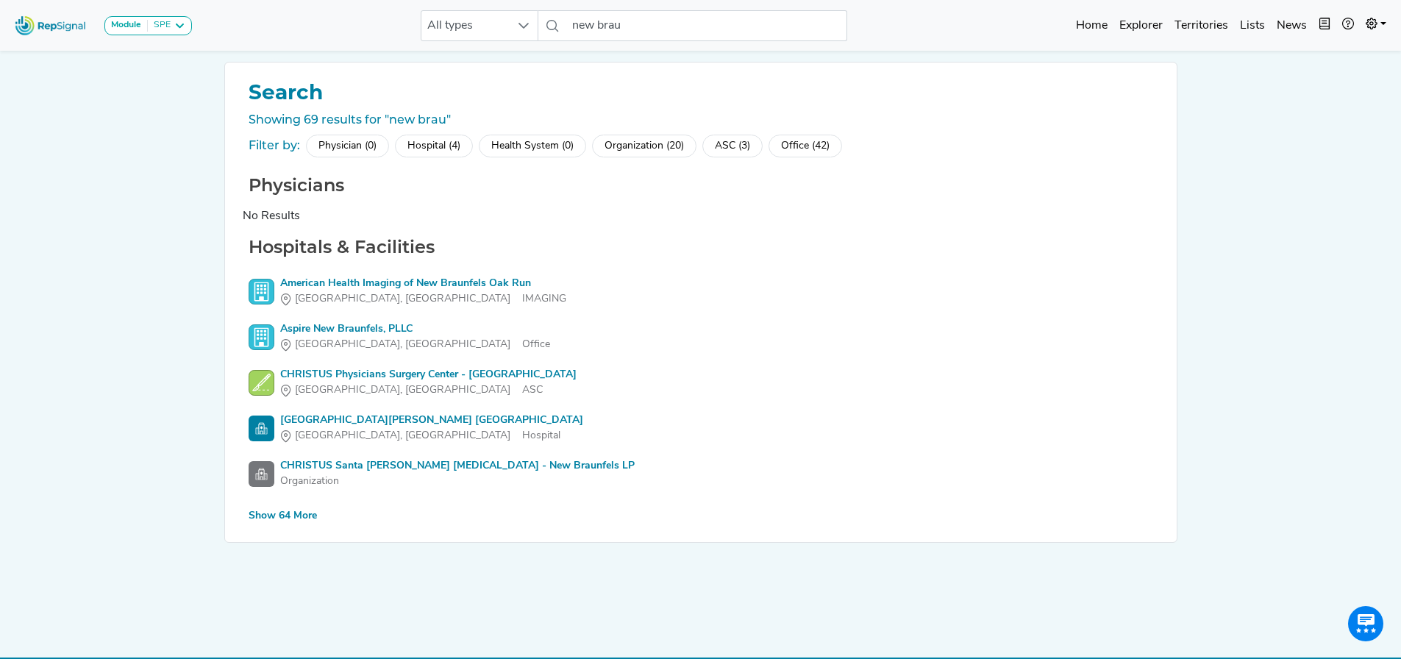
click at [288, 517] on div "Show 64 More" at bounding box center [283, 515] width 68 height 15
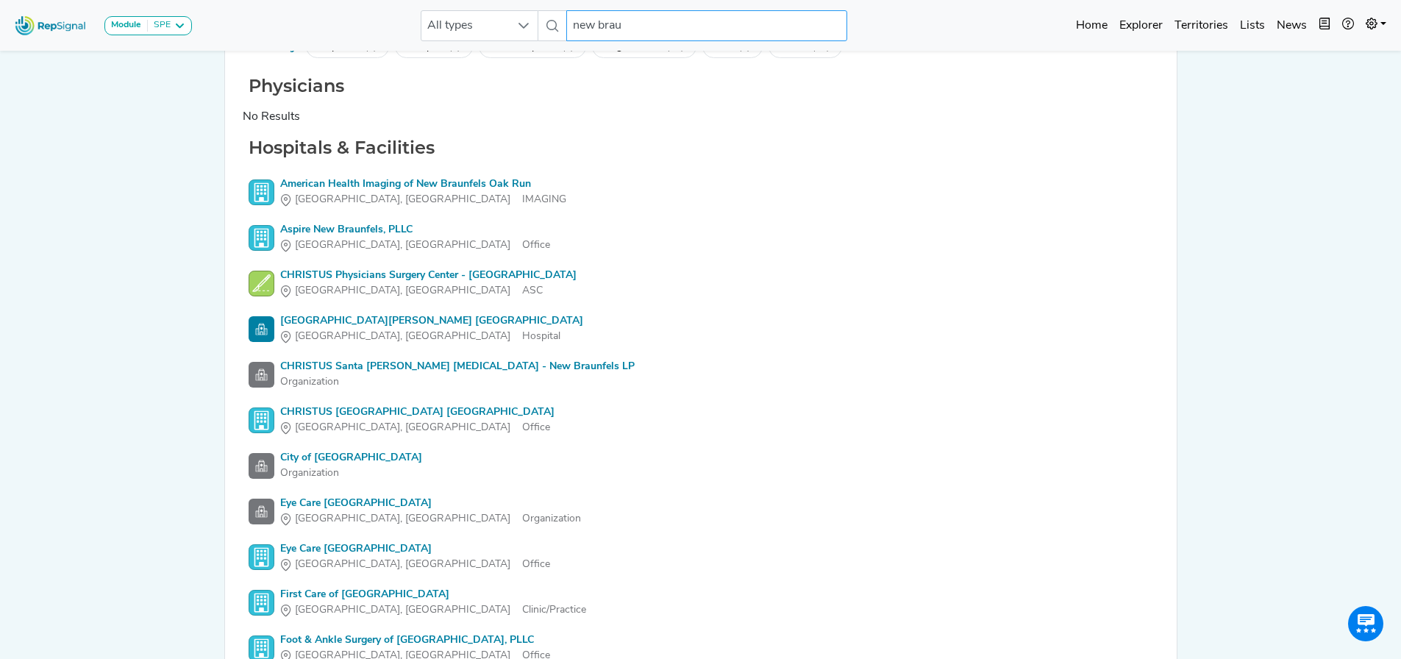
scroll to position [74, 0]
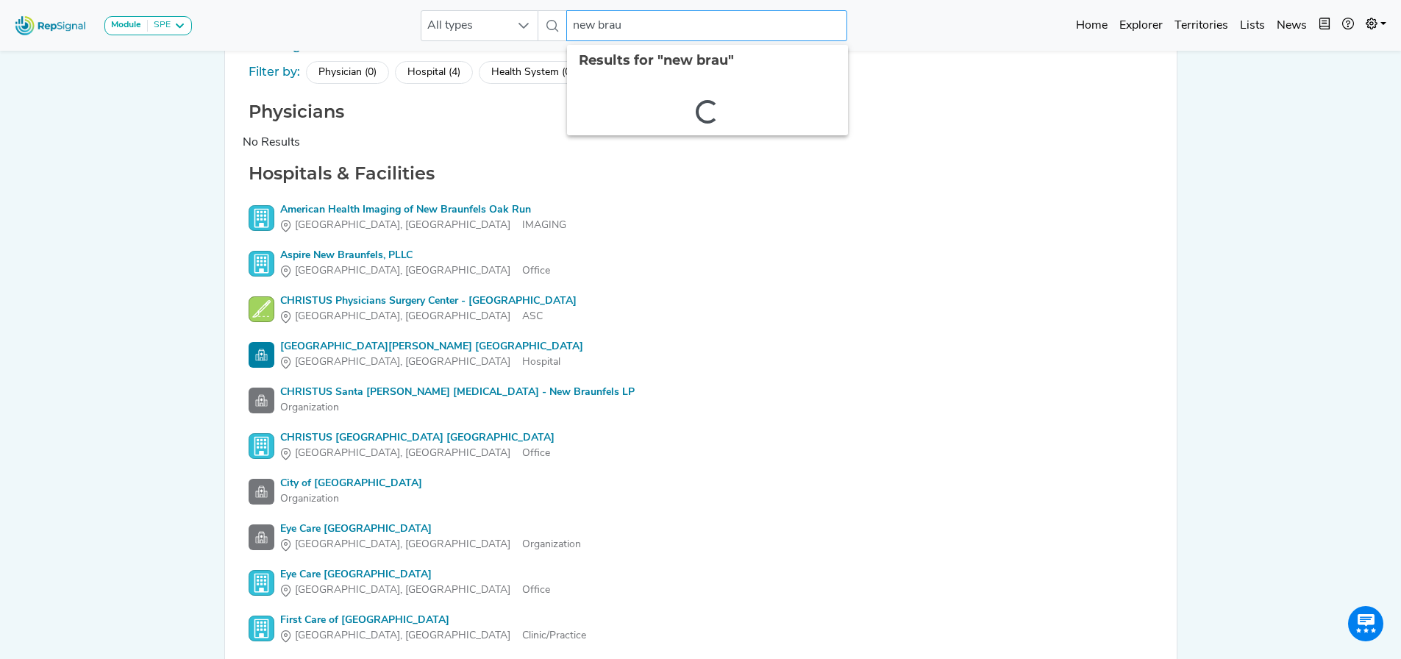
click at [648, 26] on input "new brau" at bounding box center [706, 25] width 281 height 31
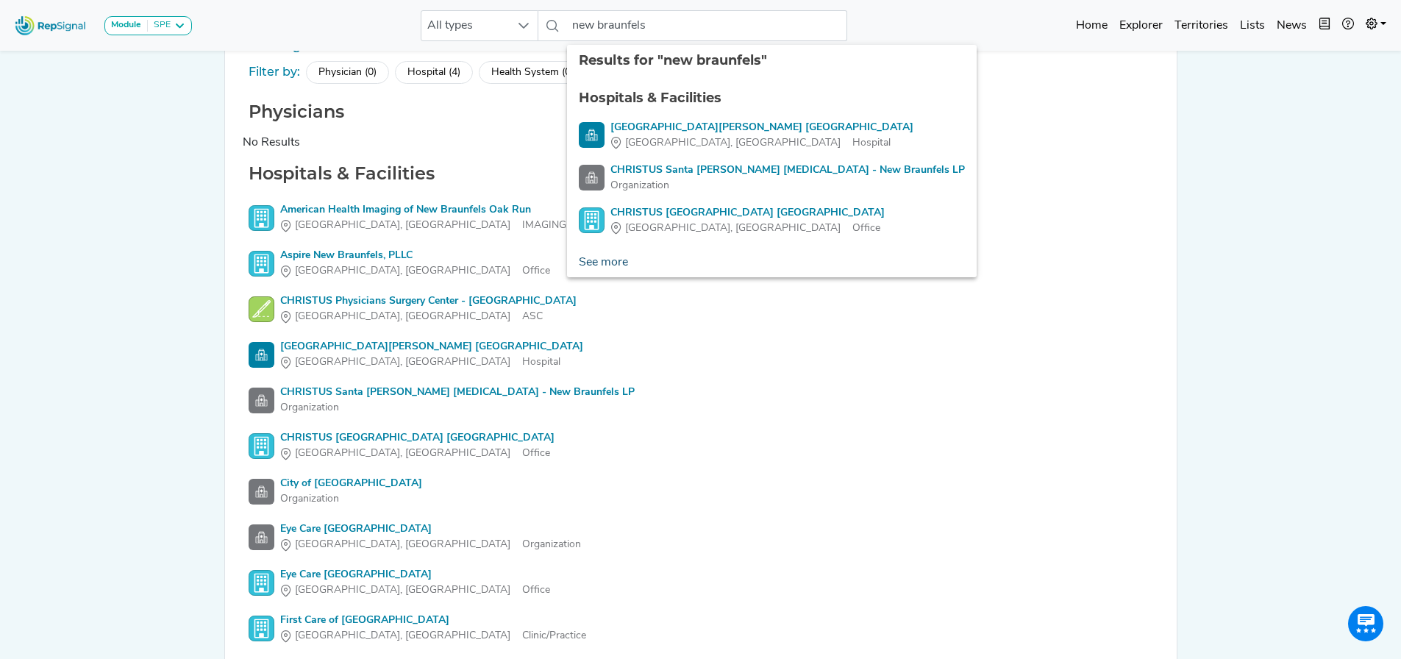
click at [624, 248] on link "See more" at bounding box center [603, 262] width 73 height 29
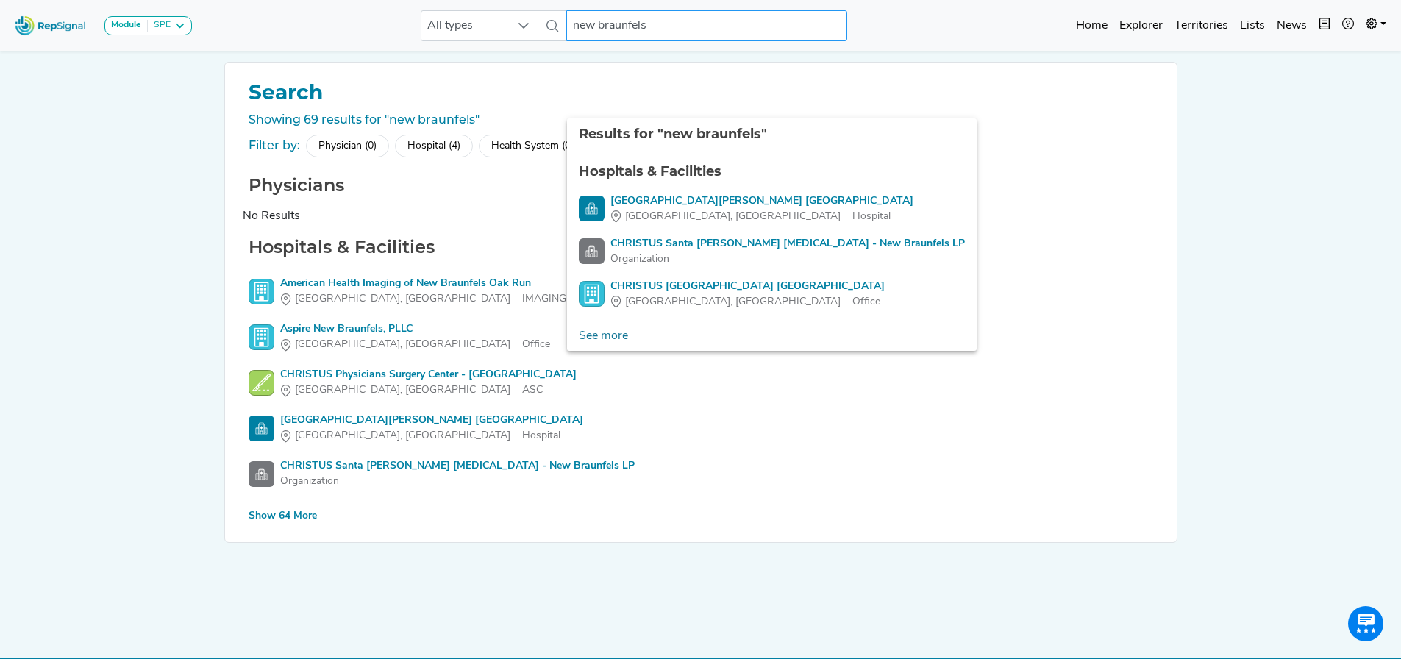
click at [665, 27] on input "new braunfels" at bounding box center [706, 25] width 281 height 31
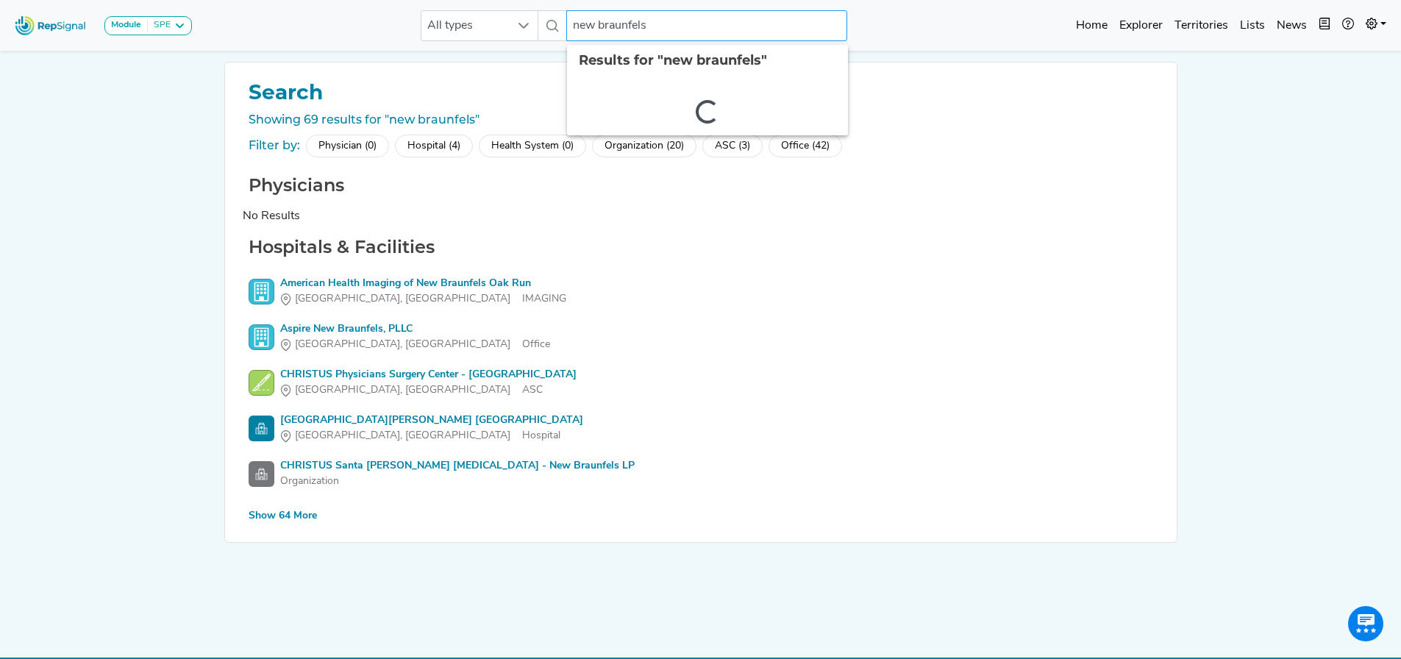
click at [665, 27] on input "new braunfels" at bounding box center [706, 25] width 281 height 31
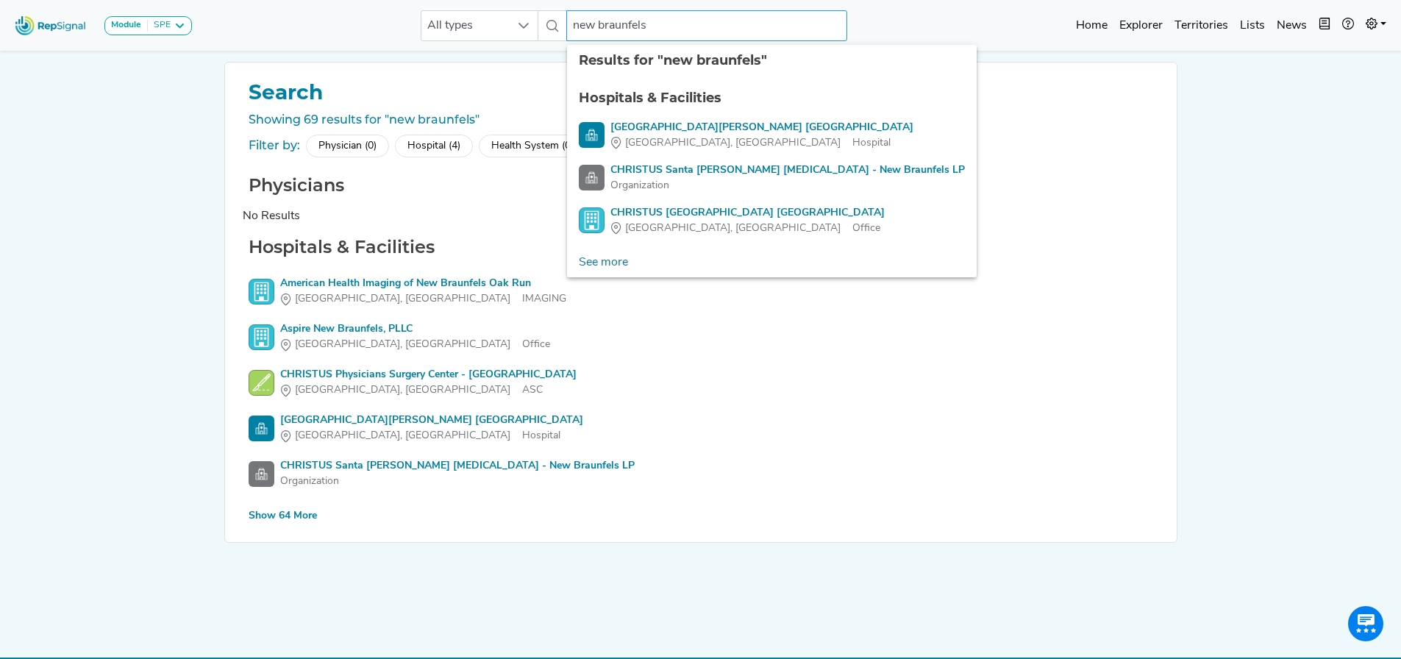
type input "b"
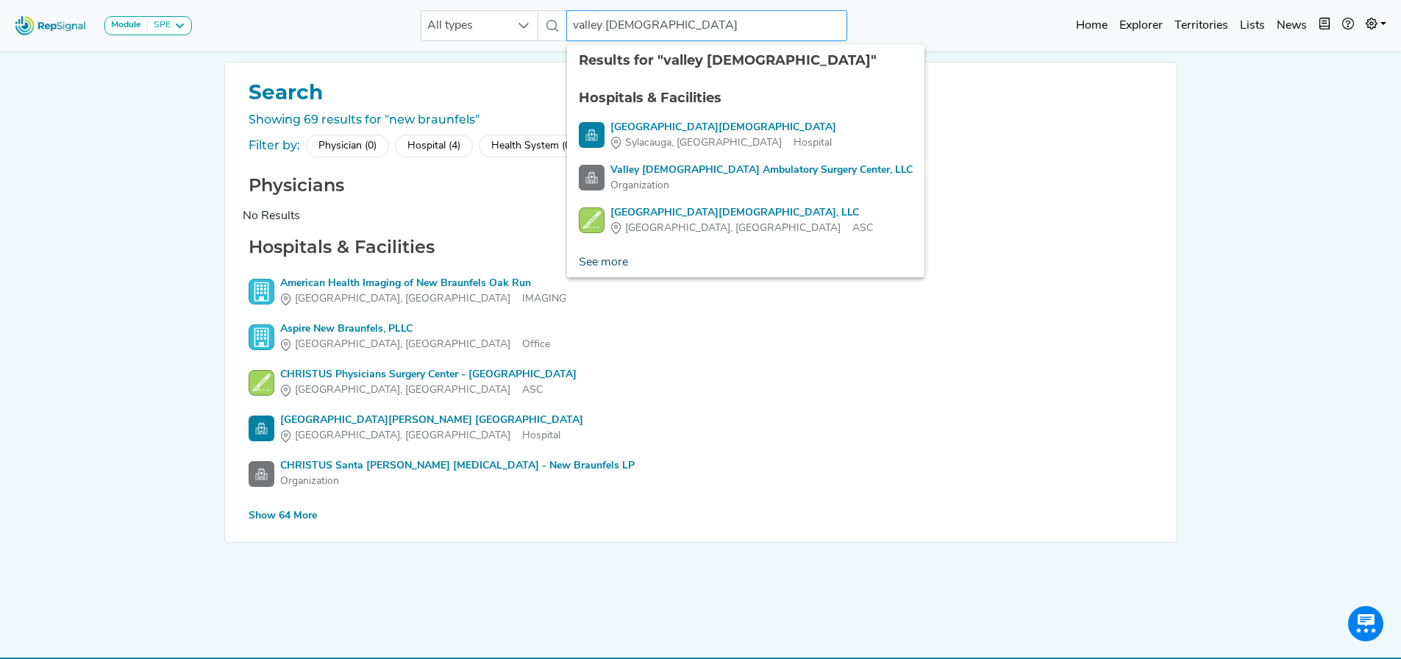
type input "valley [DEMOGRAPHIC_DATA]"
click at [625, 253] on link "See more" at bounding box center [603, 262] width 73 height 29
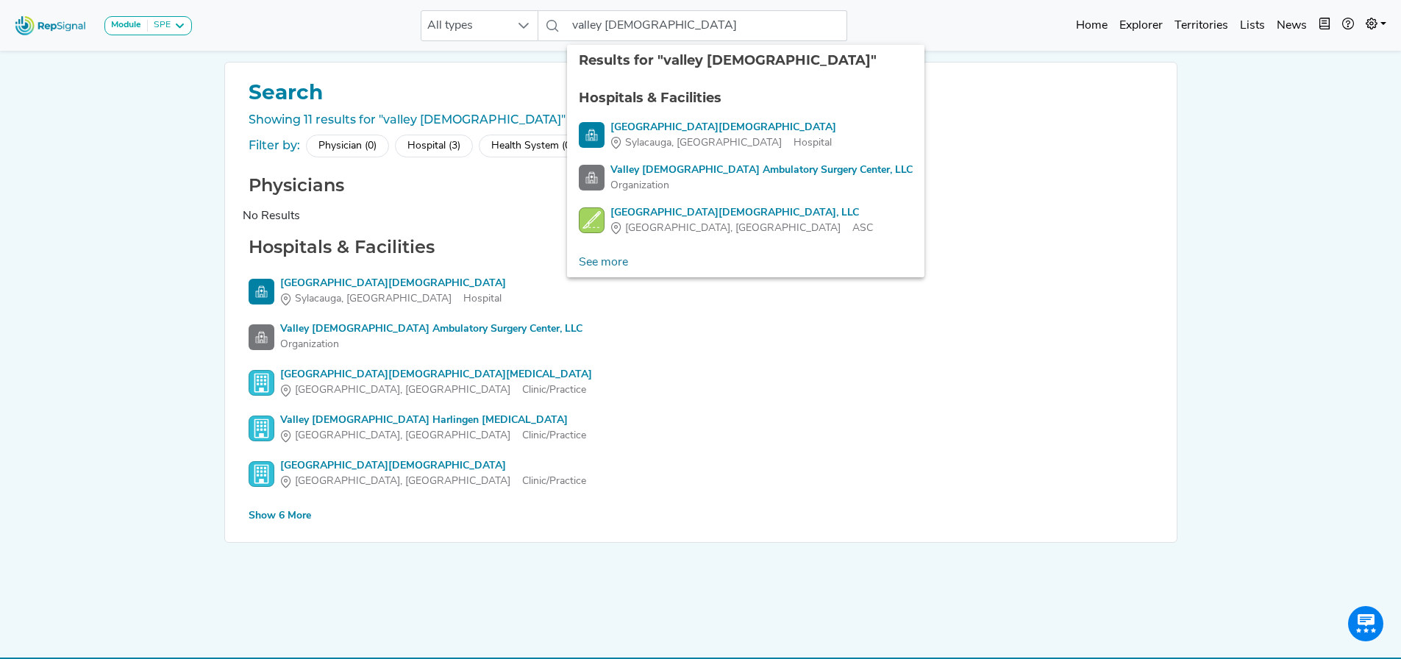
click at [294, 514] on div "Show 6 More" at bounding box center [280, 515] width 63 height 15
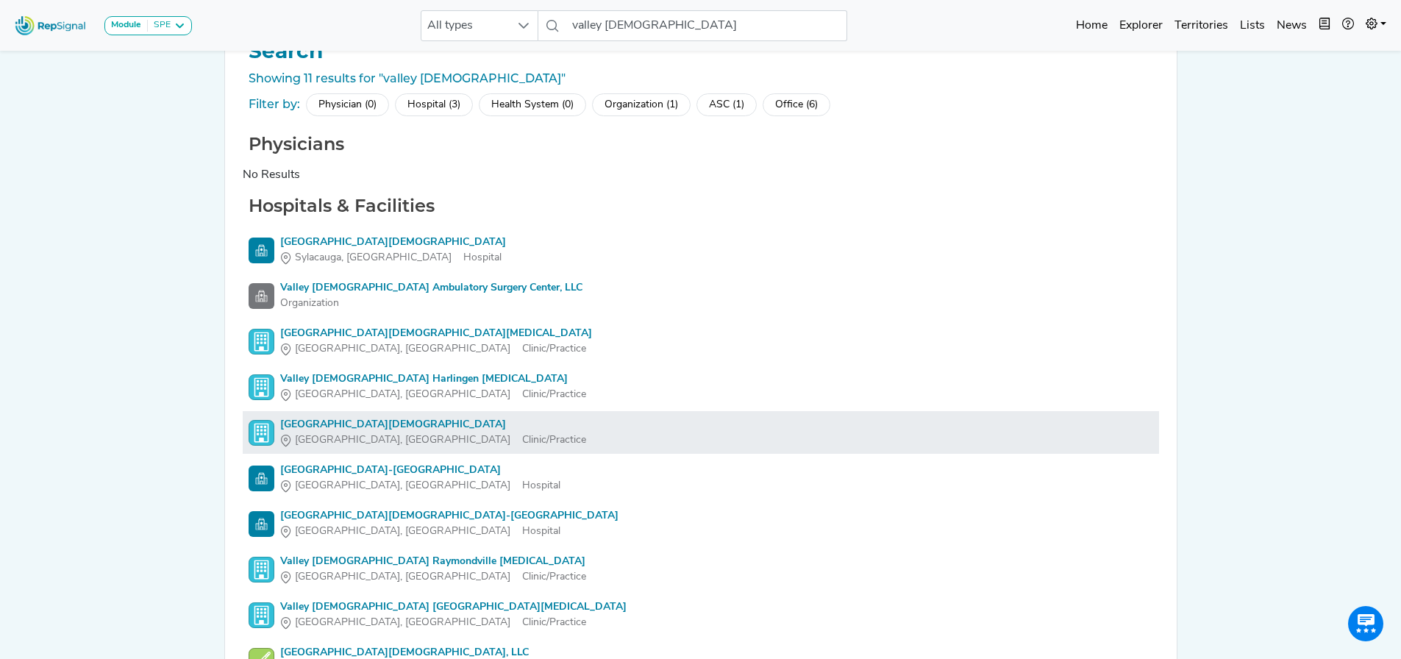
scroll to position [74, 0]
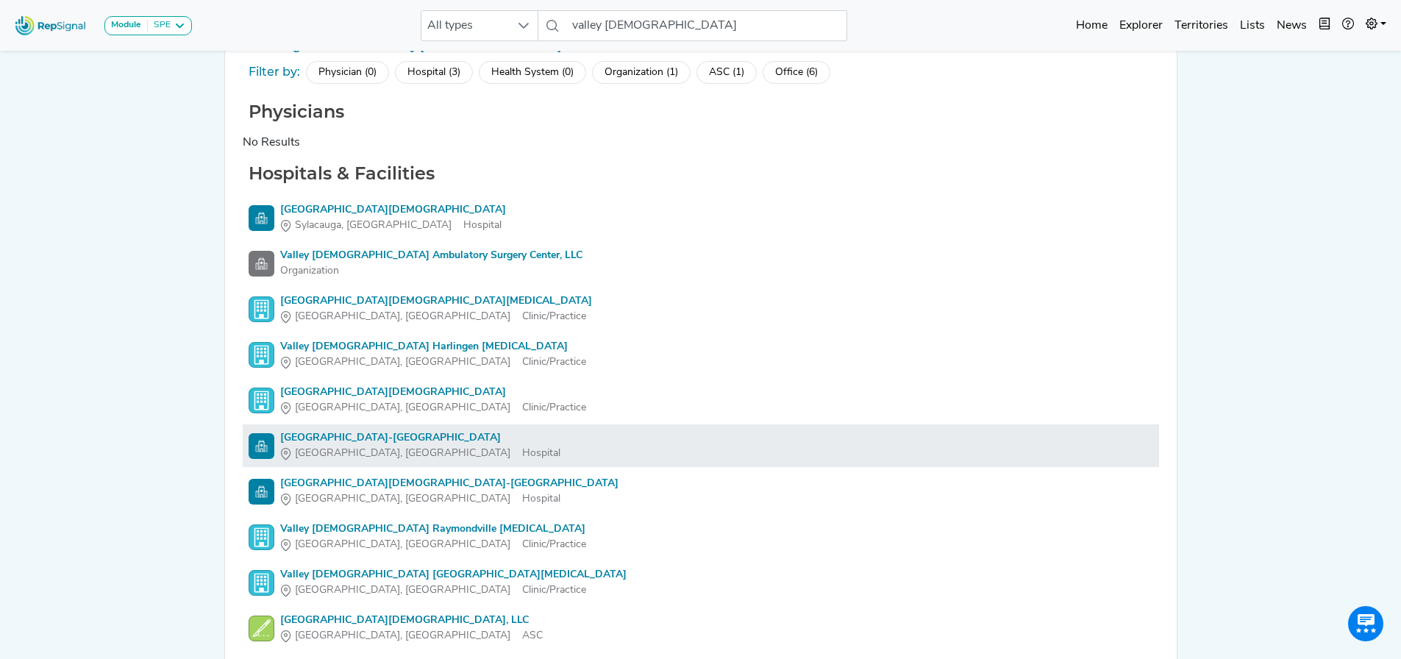
click at [415, 435] on div "[GEOGRAPHIC_DATA]-[GEOGRAPHIC_DATA]" at bounding box center [420, 437] width 280 height 15
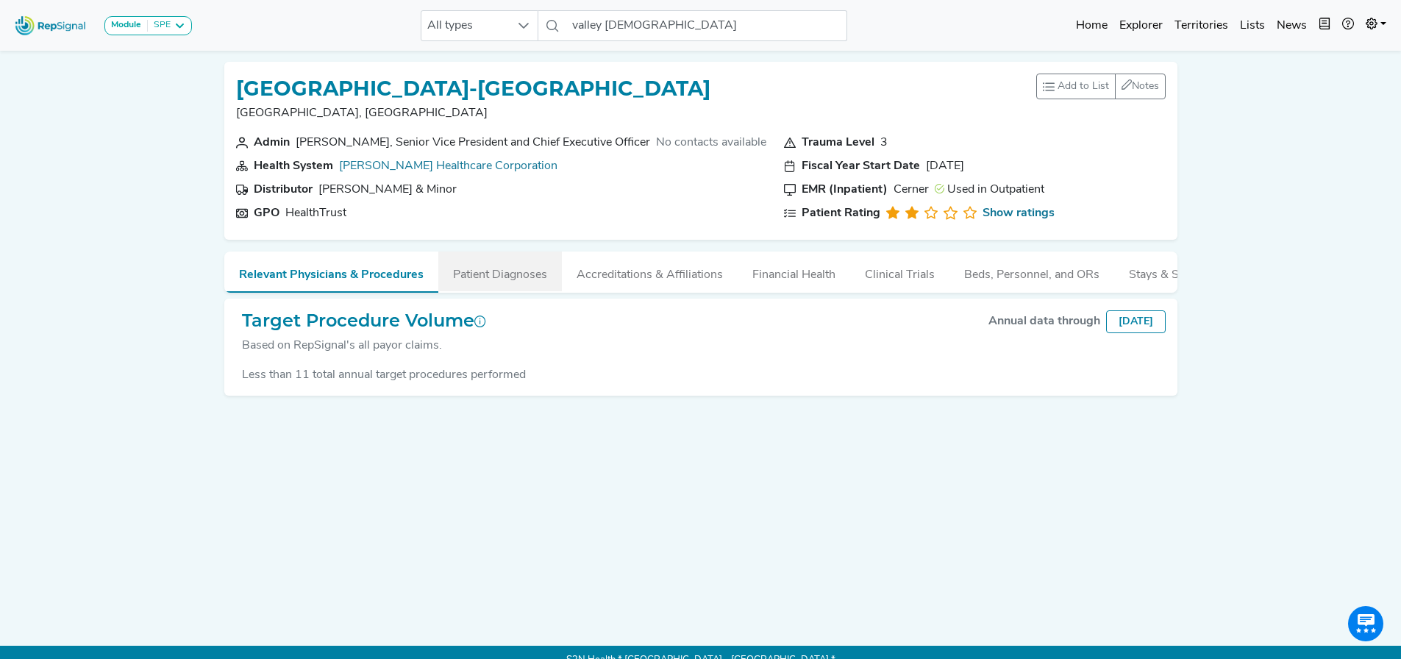
click at [530, 257] on button "Patient Diagnoses" at bounding box center [500, 272] width 124 height 40
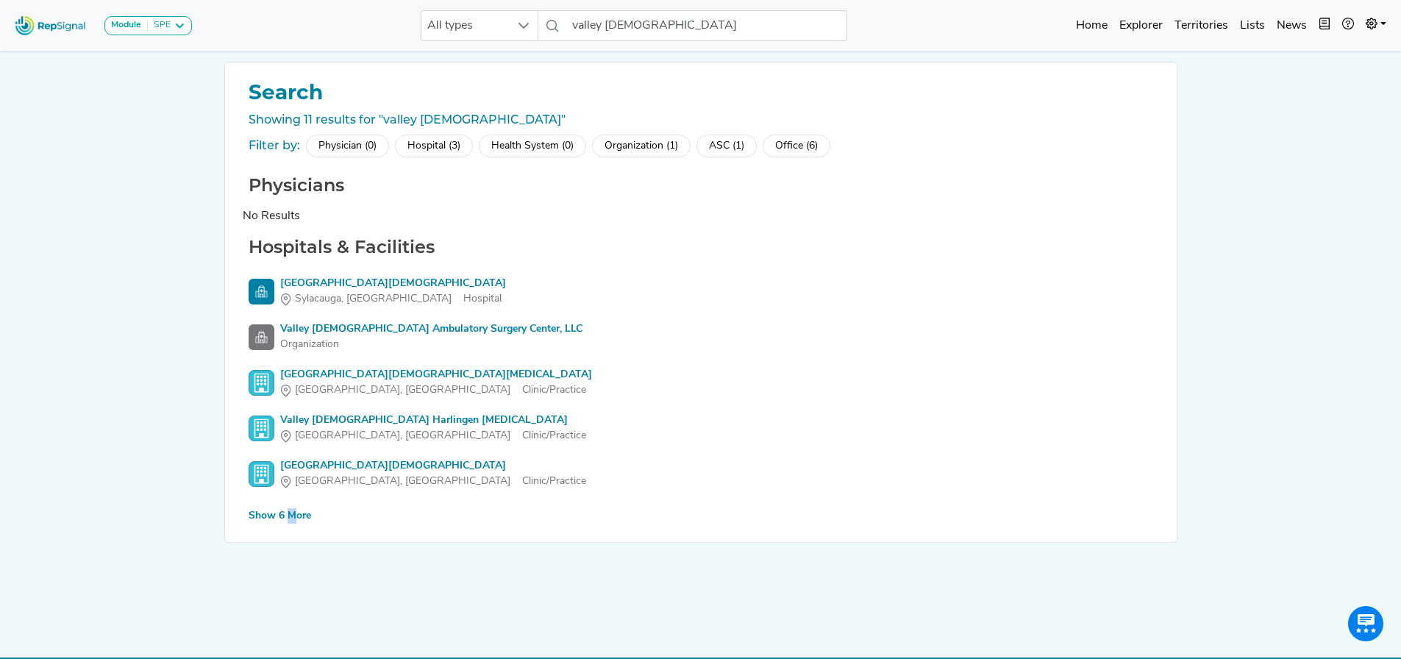
click at [291, 515] on div "Show 6 More" at bounding box center [280, 515] width 63 height 15
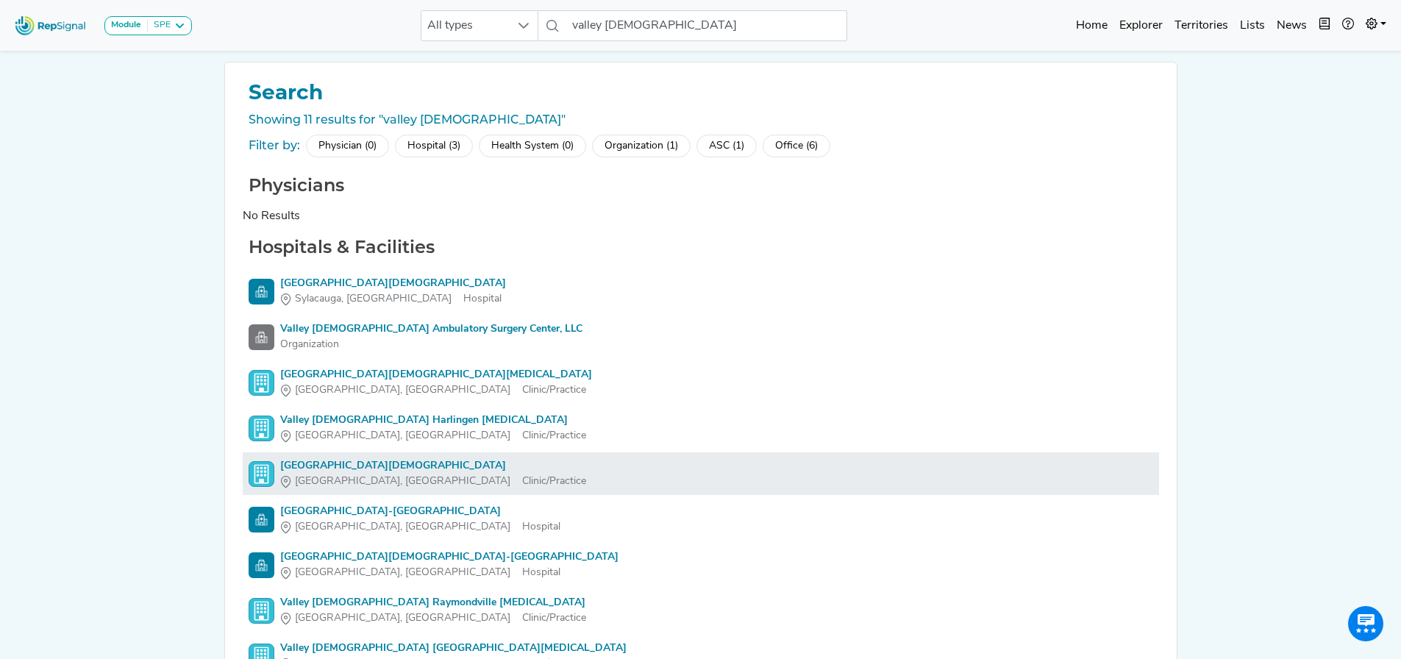
click at [362, 466] on div "[GEOGRAPHIC_DATA][DEMOGRAPHIC_DATA]" at bounding box center [433, 465] width 306 height 15
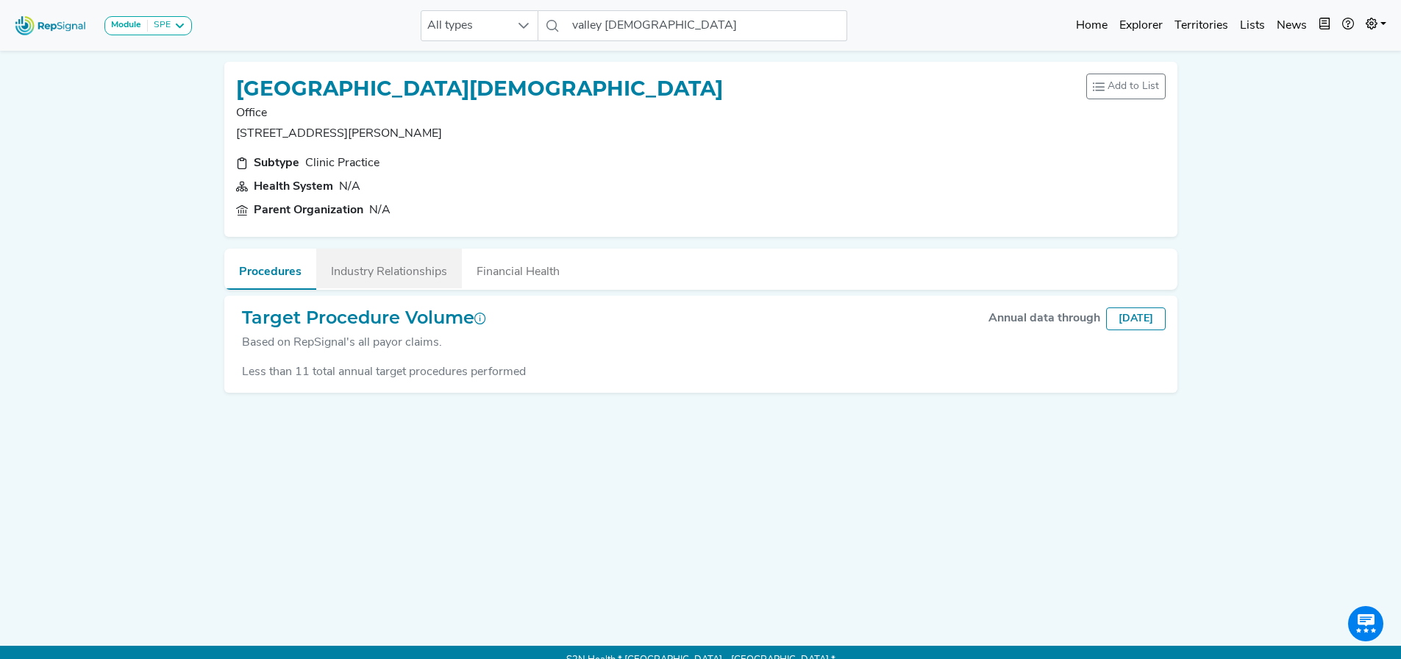
click at [366, 274] on button "Industry Relationships" at bounding box center [389, 269] width 146 height 40
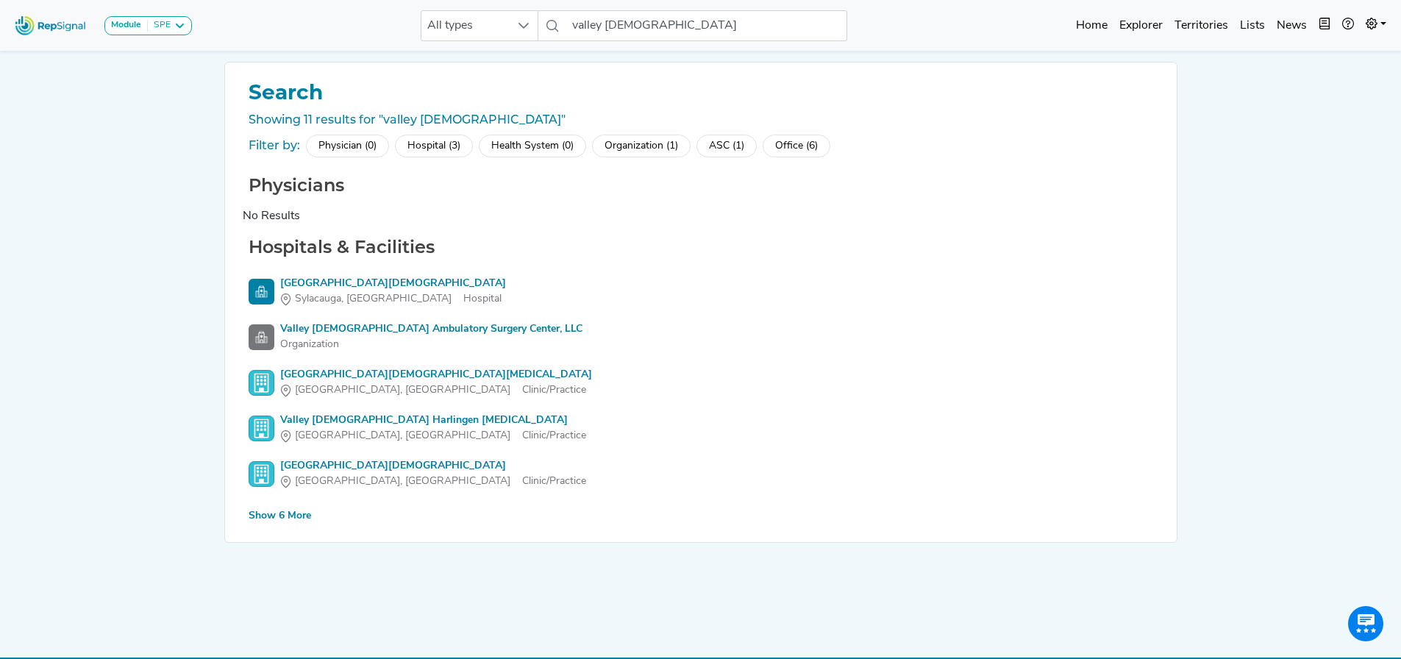
click at [287, 513] on div "Show 6 More" at bounding box center [280, 515] width 63 height 15
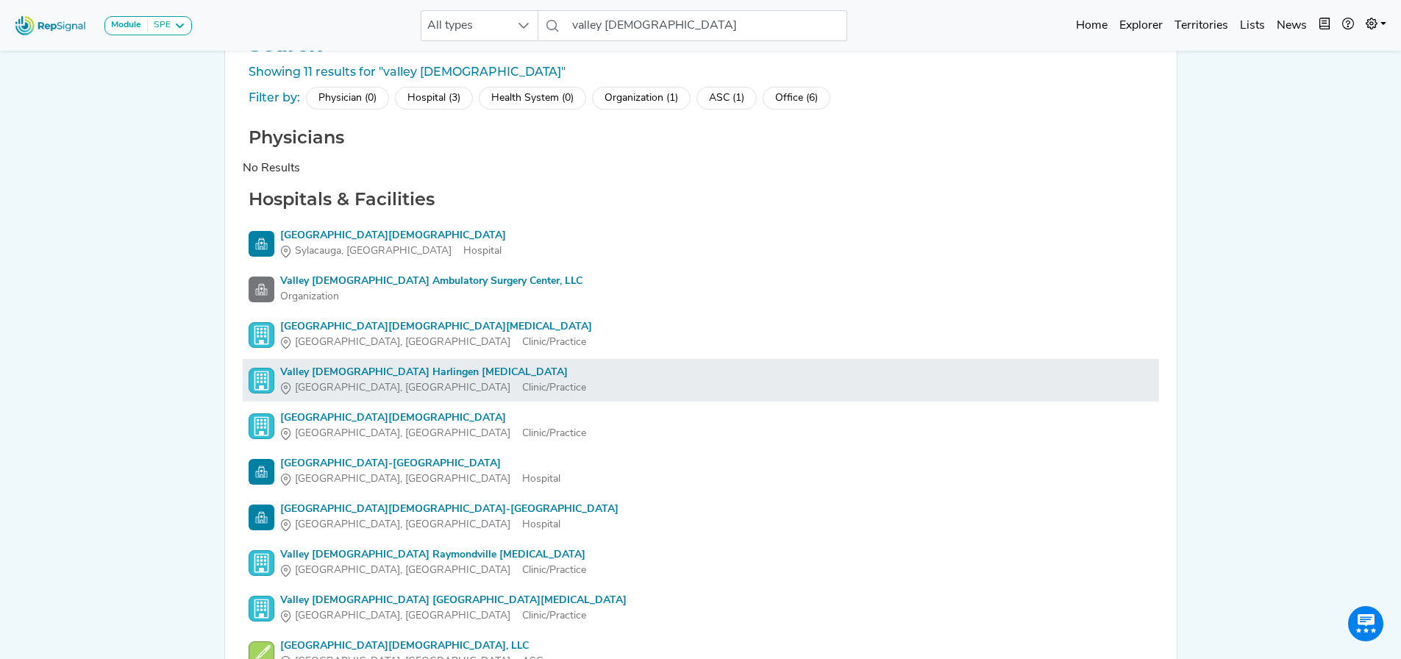
scroll to position [74, 0]
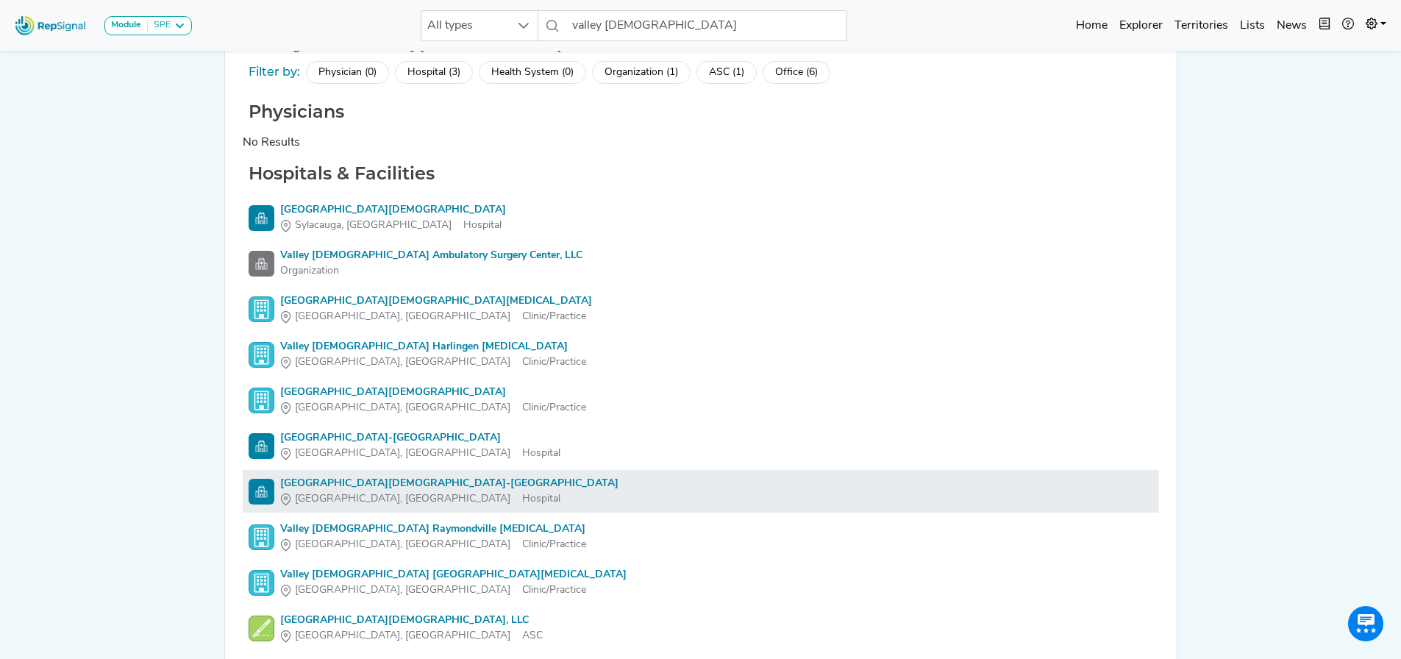
click at [411, 482] on div "[GEOGRAPHIC_DATA][DEMOGRAPHIC_DATA]-[GEOGRAPHIC_DATA]" at bounding box center [449, 483] width 338 height 15
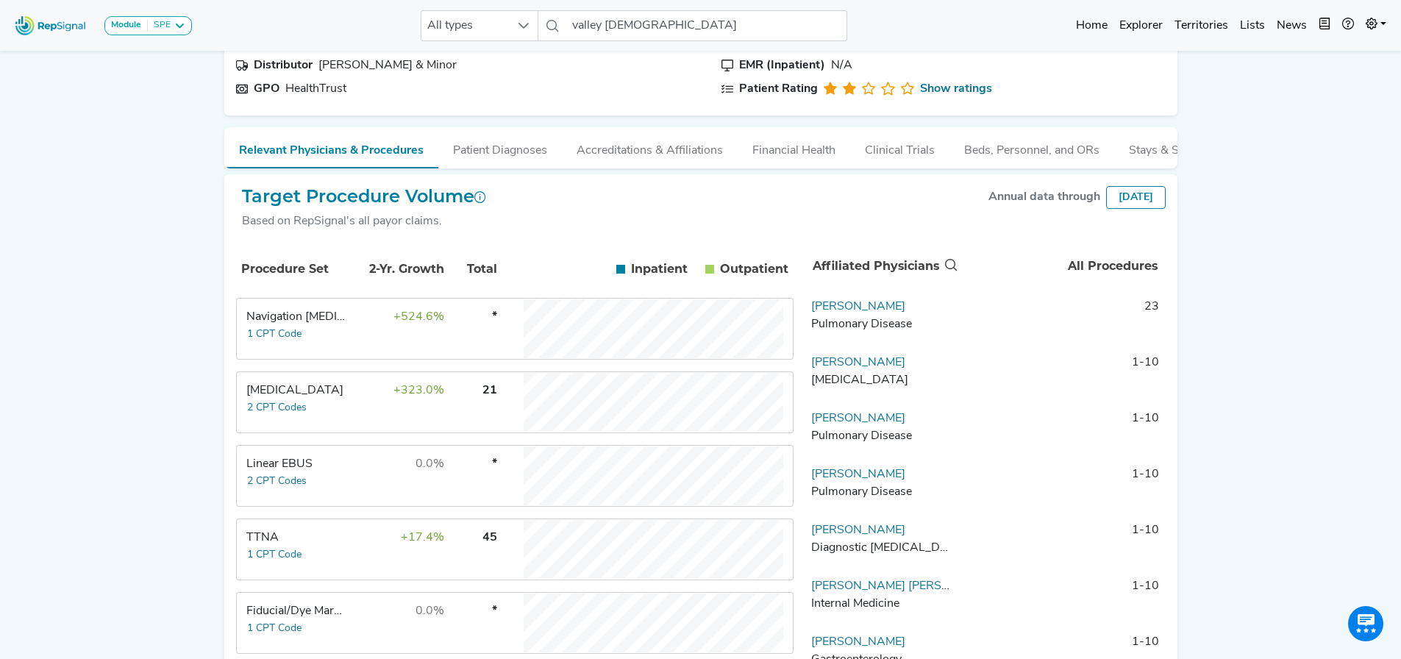
scroll to position [147, 0]
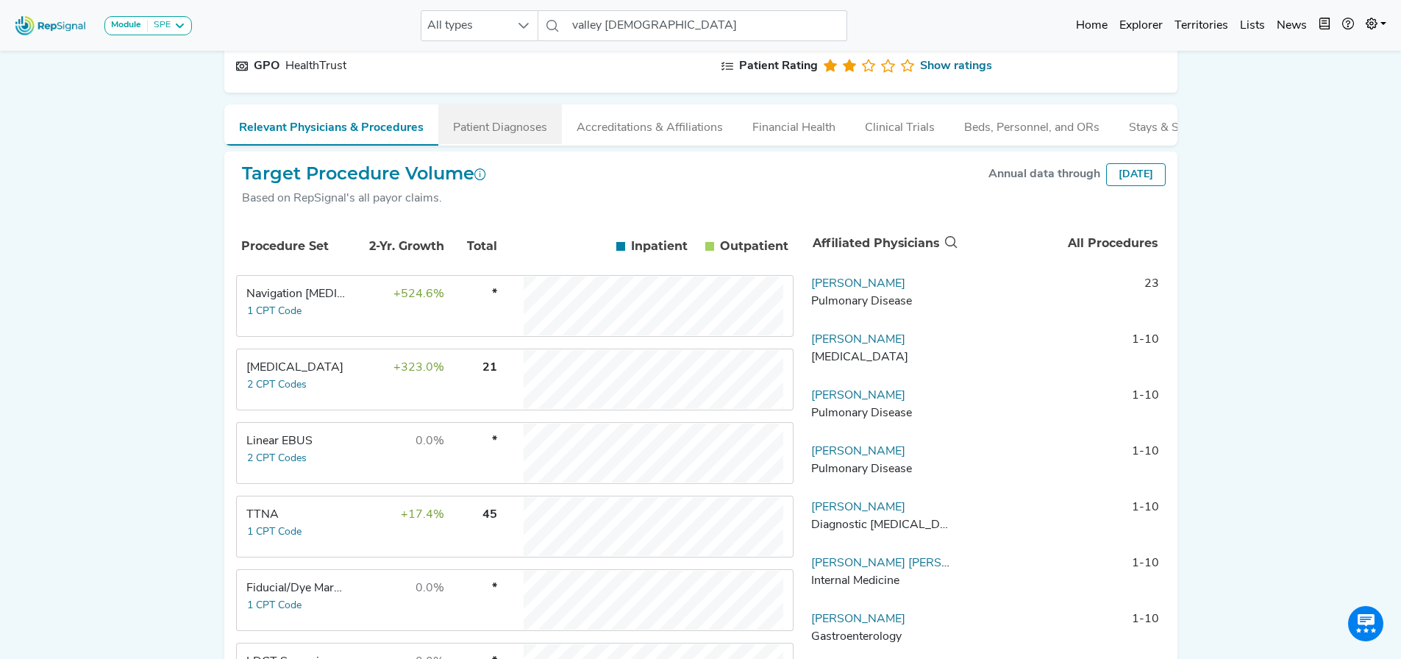
click at [483, 123] on button "Patient Diagnoses" at bounding box center [500, 124] width 124 height 40
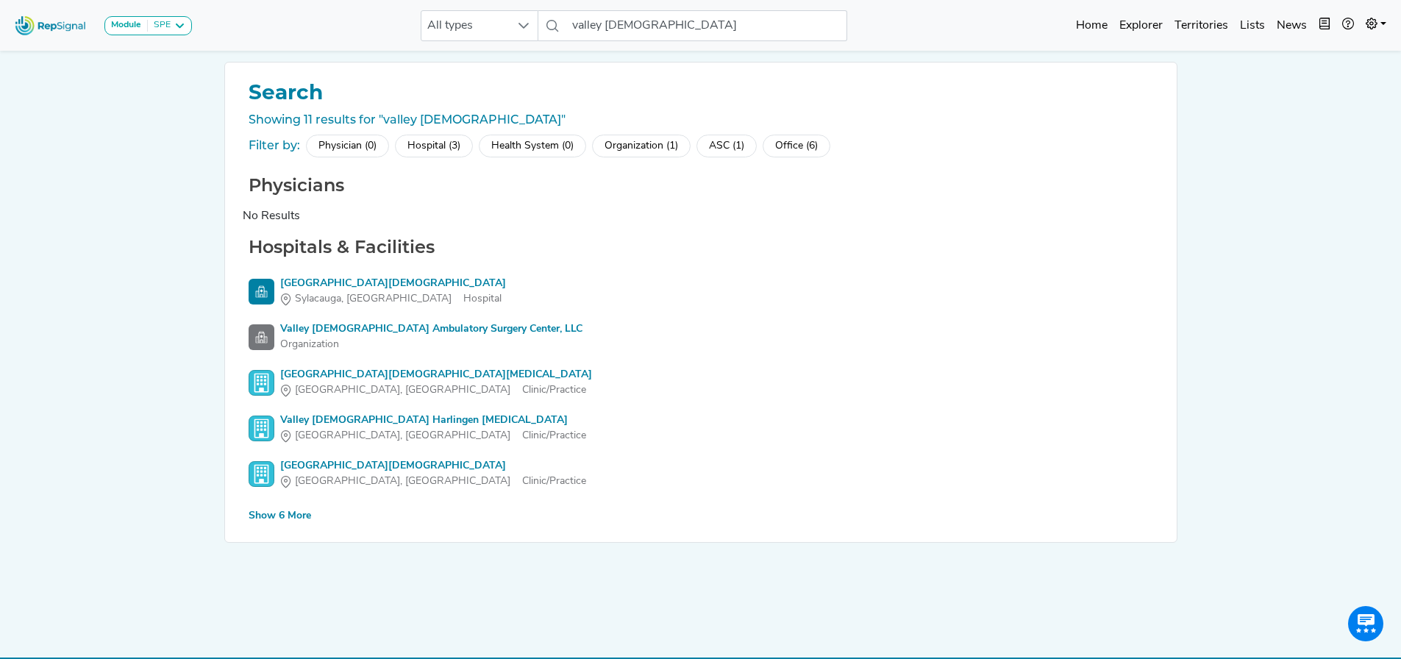
click at [305, 517] on div "Show 6 More" at bounding box center [280, 515] width 63 height 15
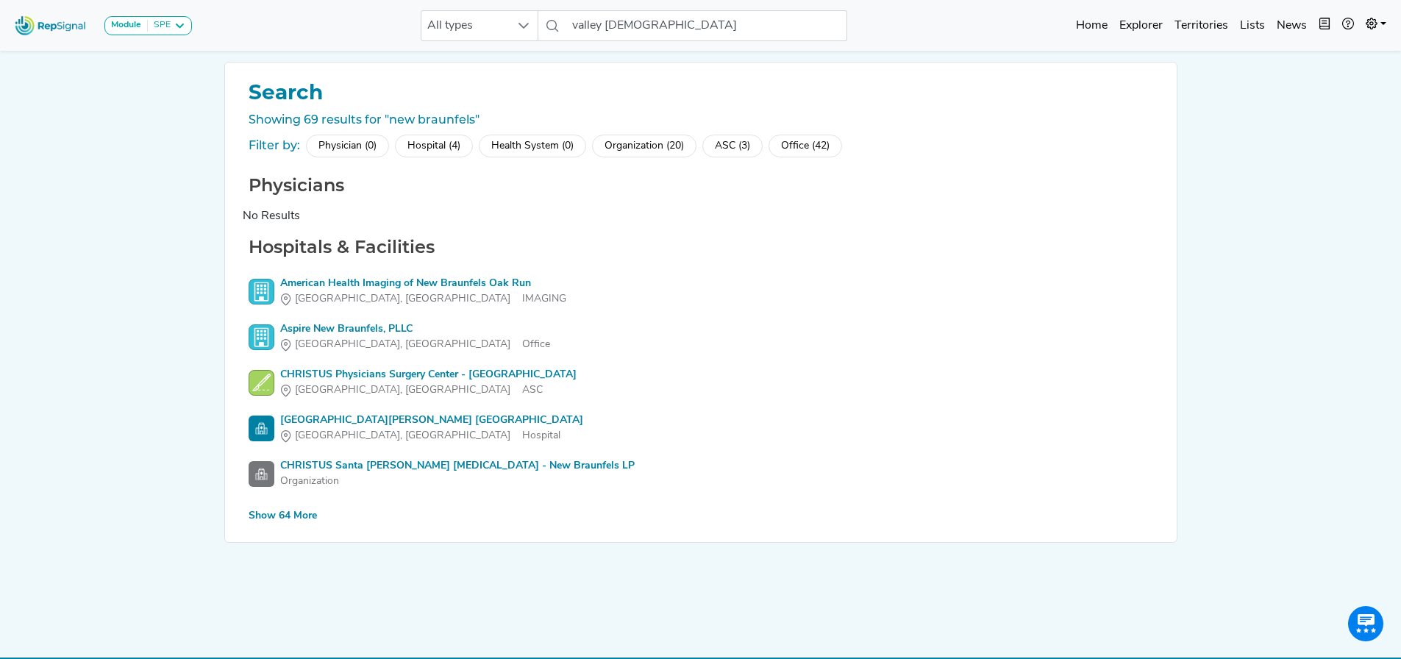
click at [1351, 402] on div "Module SPE [MEDICAL_DATA] Disposable Bronchoscope SBRT SPE TTNA [MEDICAL_DATA] …" at bounding box center [700, 343] width 1401 height 687
click at [95, 424] on div "Module SPE [MEDICAL_DATA] Disposable Bronchoscope SBRT SPE TTNA [MEDICAL_DATA] …" at bounding box center [700, 343] width 1401 height 687
